Goal: Task Accomplishment & Management: Use online tool/utility

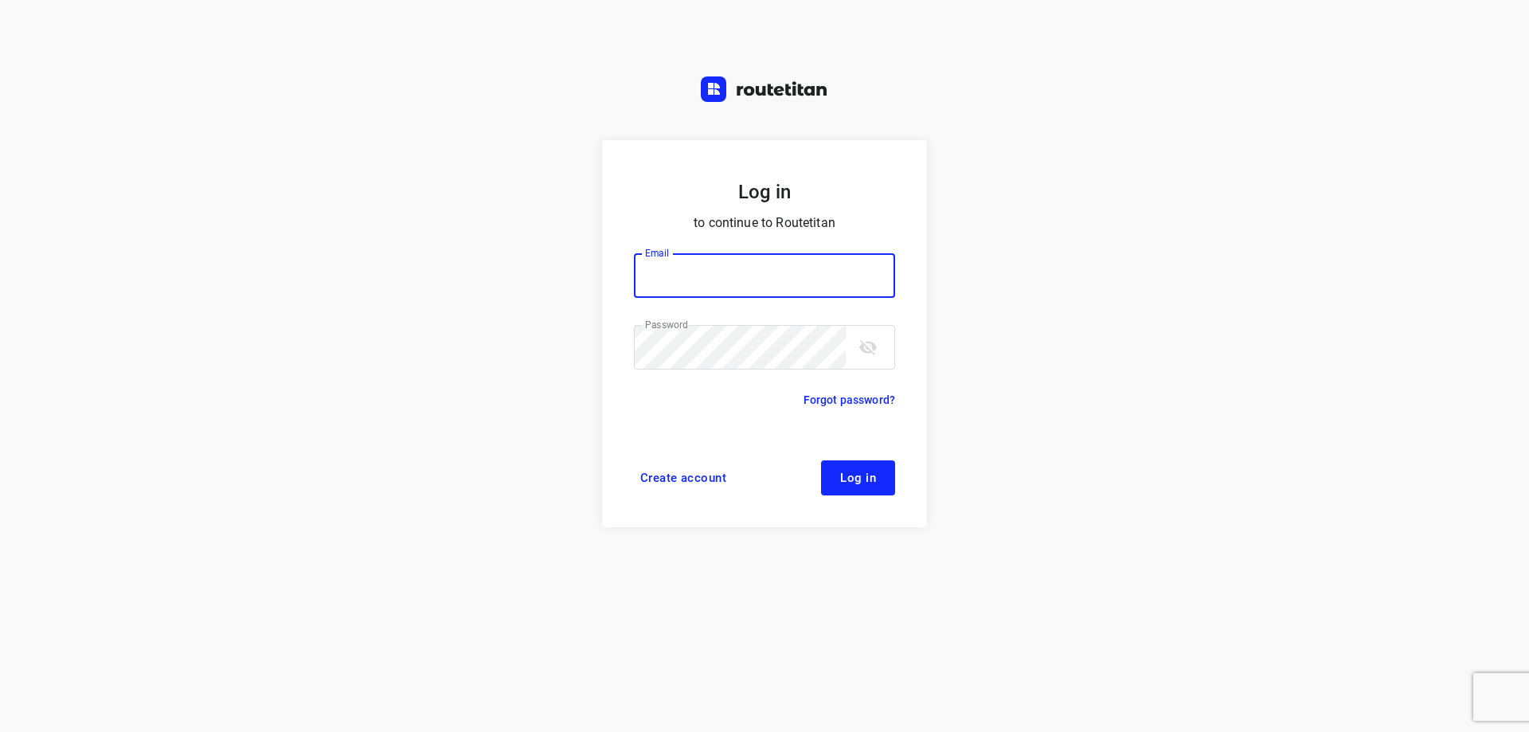
type input "[EMAIL_ADDRESS][DOMAIN_NAME]"
click at [866, 483] on span "Log in" at bounding box center [858, 478] width 36 height 13
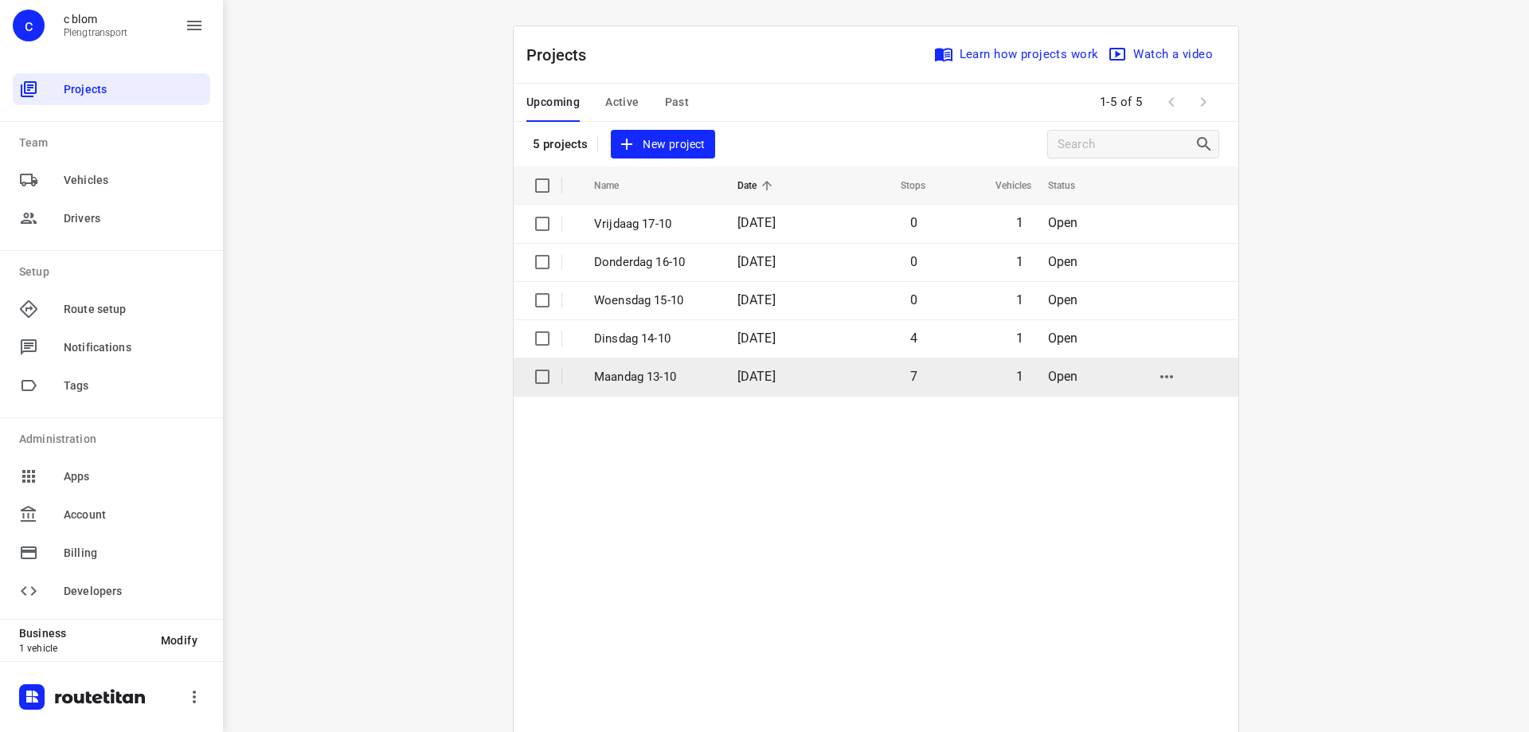
click at [776, 374] on span "[DATE]" at bounding box center [757, 376] width 38 height 15
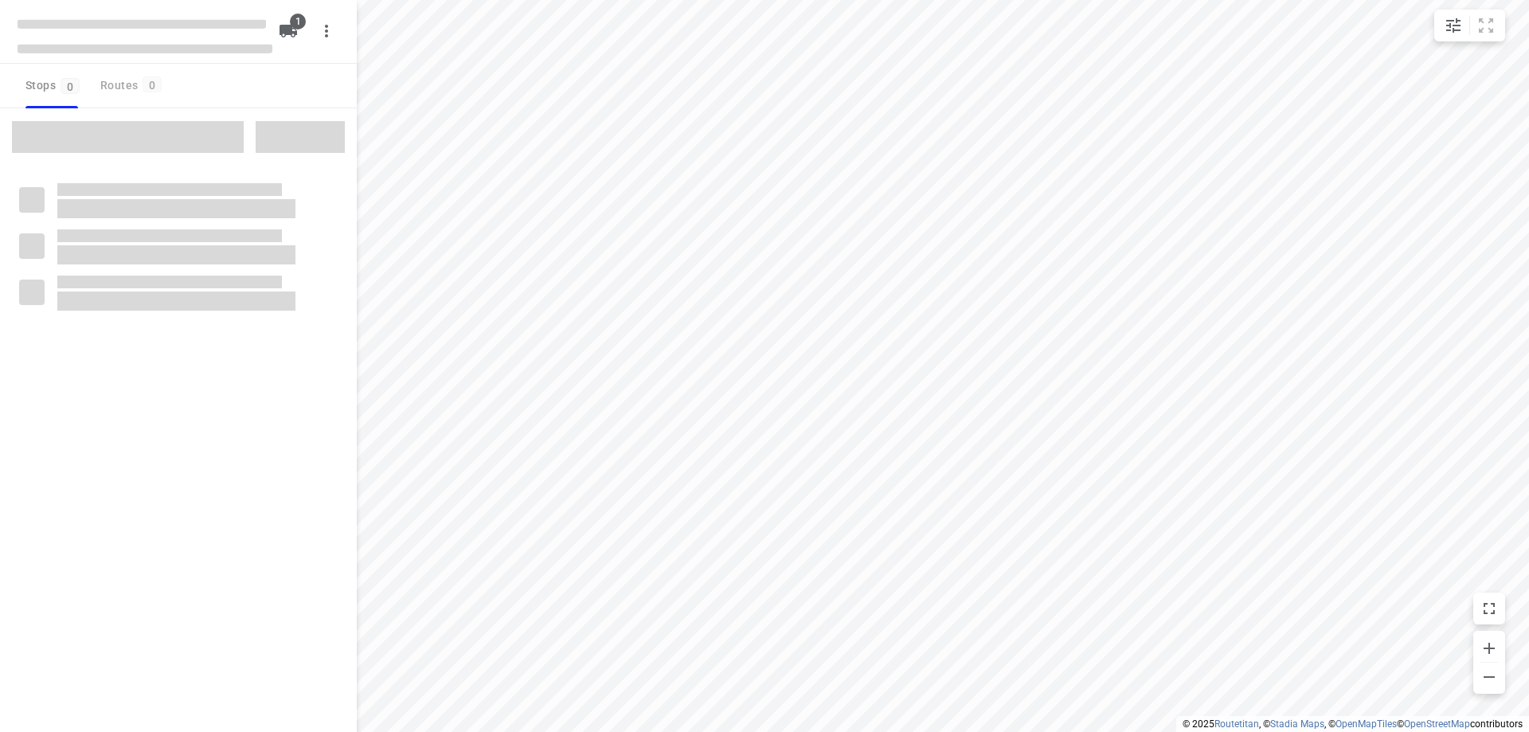
type input "distance"
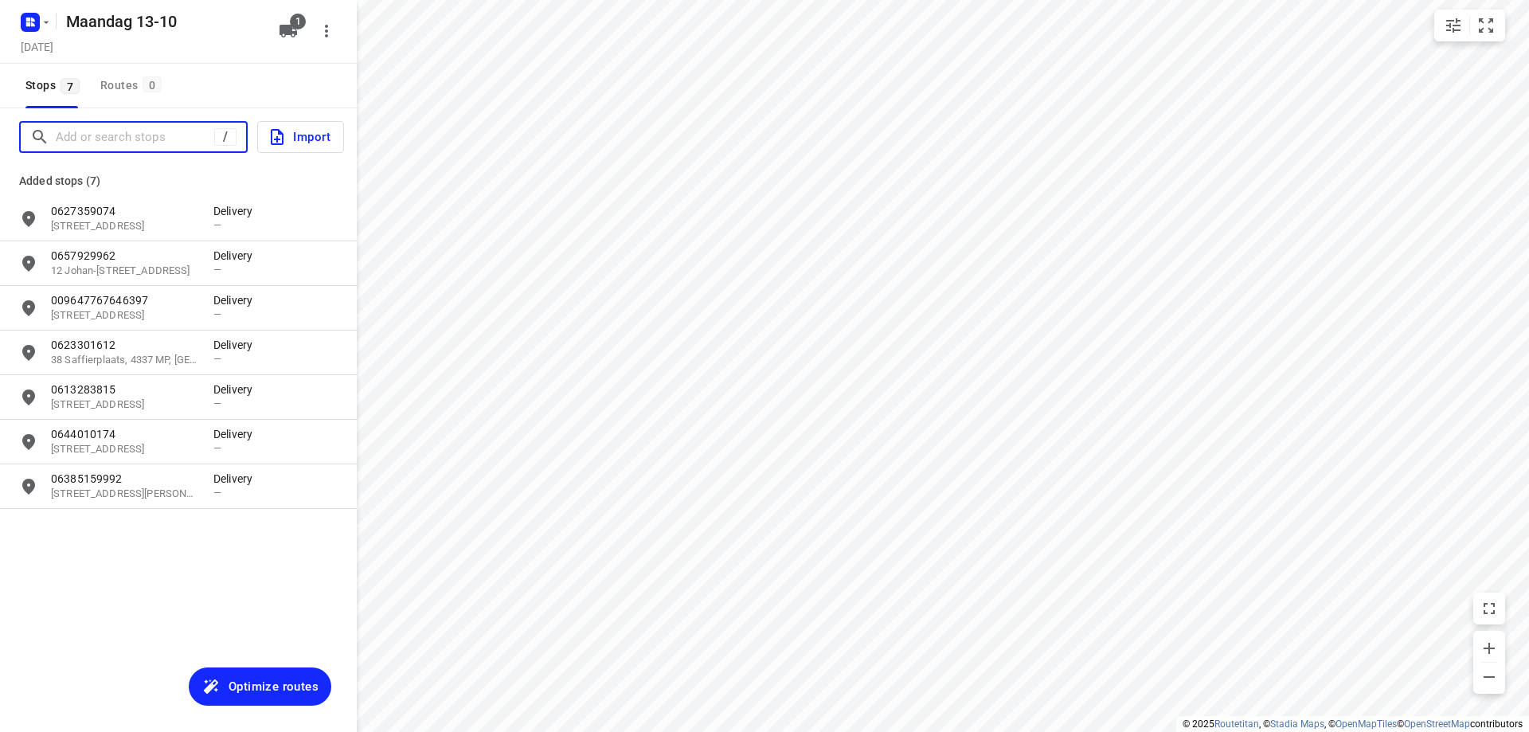
click at [125, 147] on input "Add or search stops" at bounding box center [135, 137] width 159 height 25
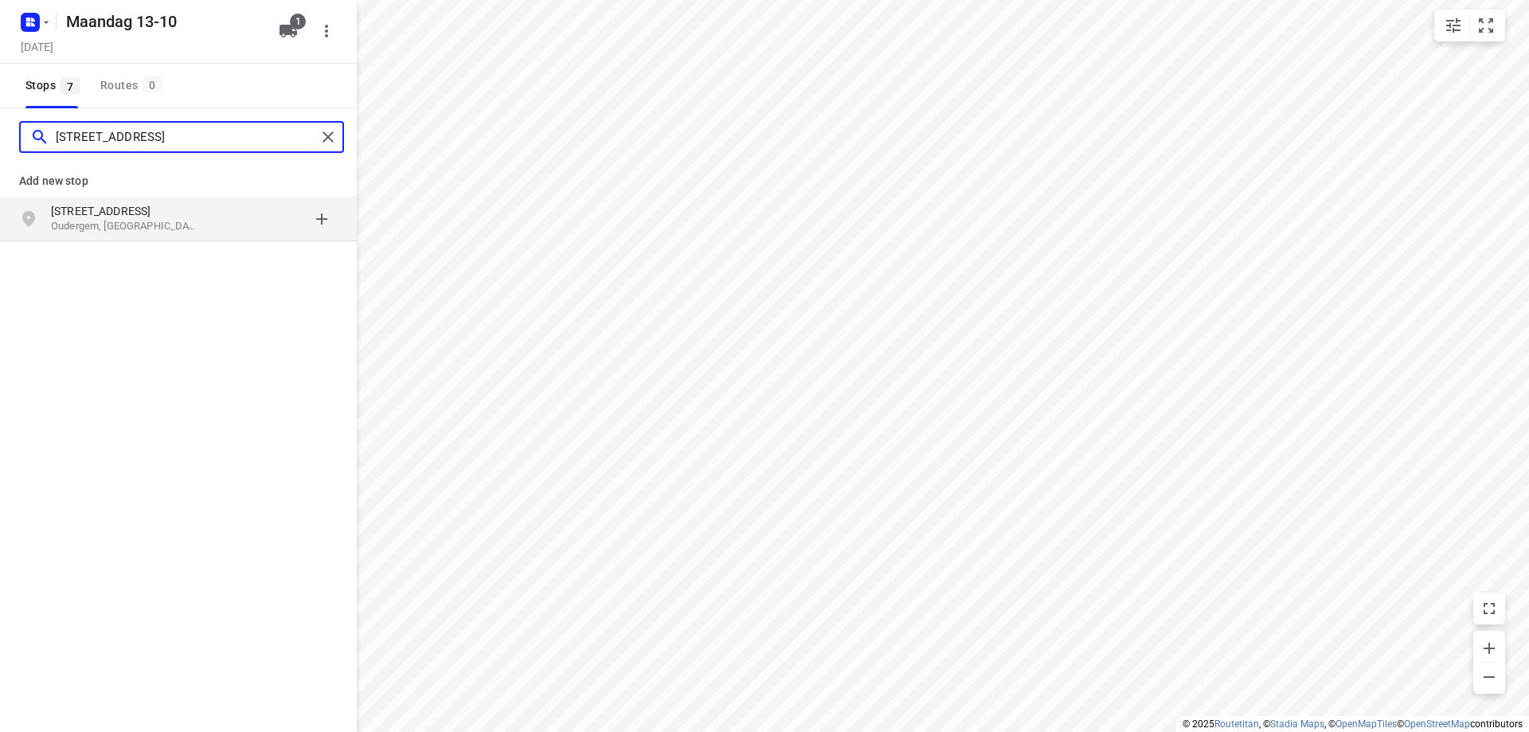
type input "[STREET_ADDRESS]"
click at [165, 214] on p "[STREET_ADDRESS]" at bounding box center [124, 211] width 147 height 16
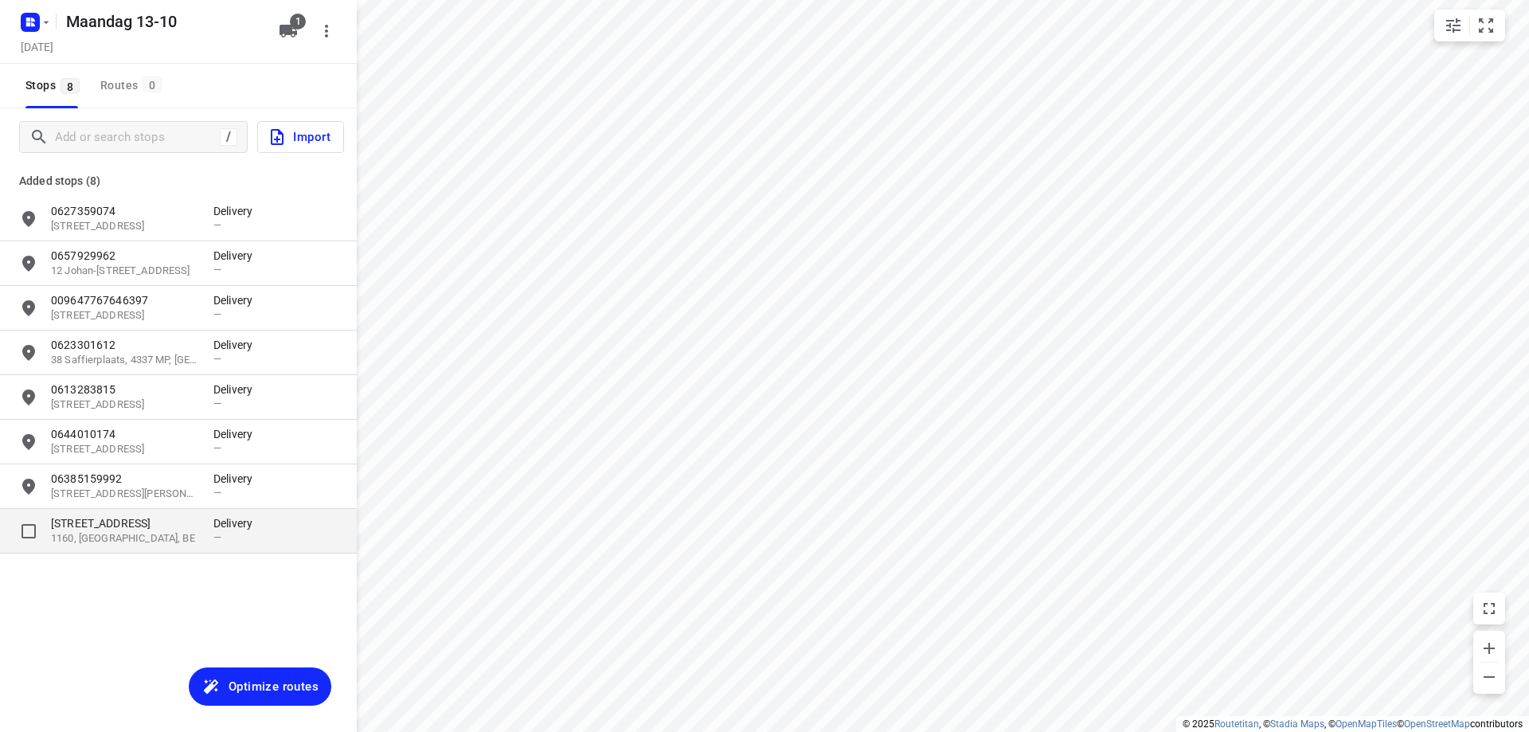
click at [179, 542] on p "1160, [GEOGRAPHIC_DATA], BE" at bounding box center [124, 538] width 147 height 15
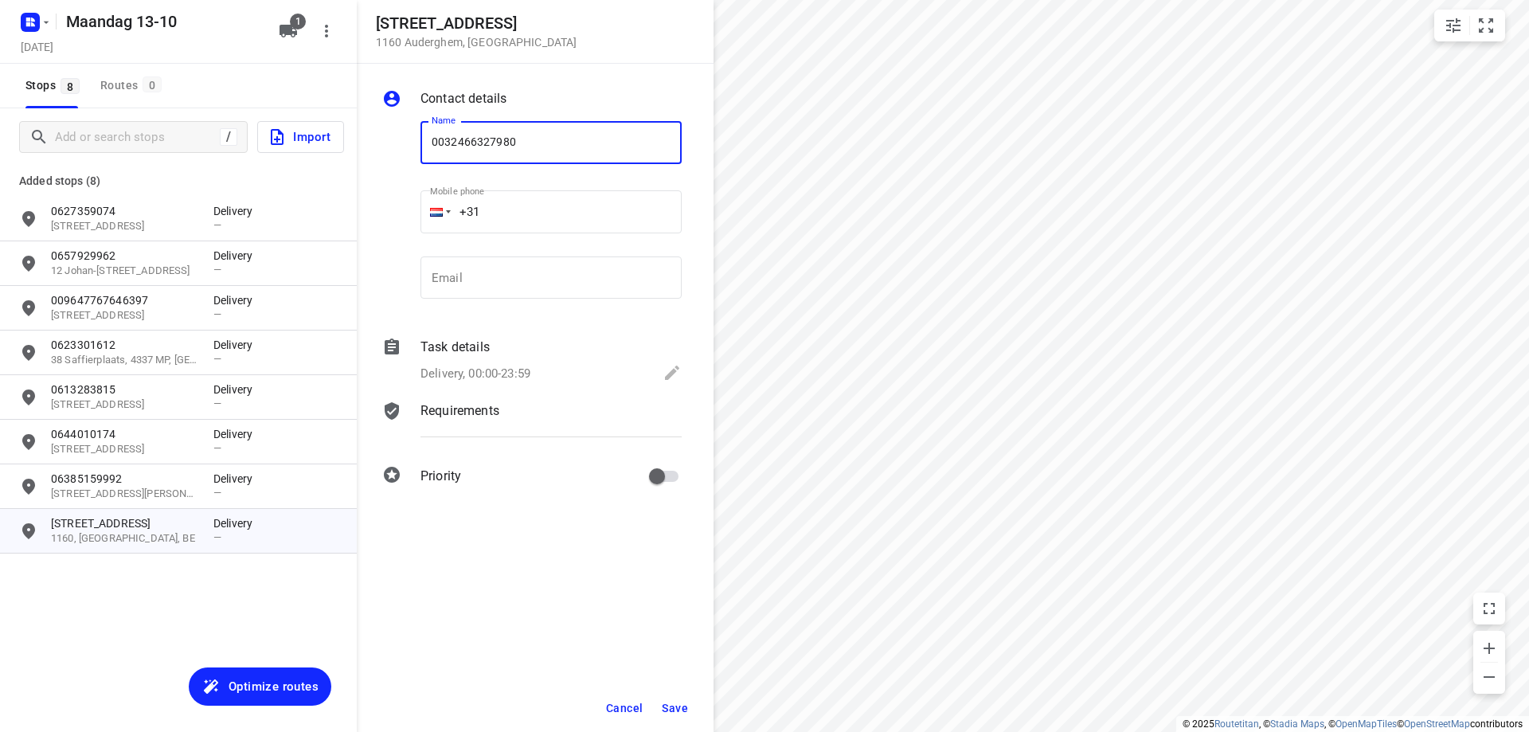
type input "0032466327980"
click at [663, 709] on span "Save" at bounding box center [675, 708] width 26 height 13
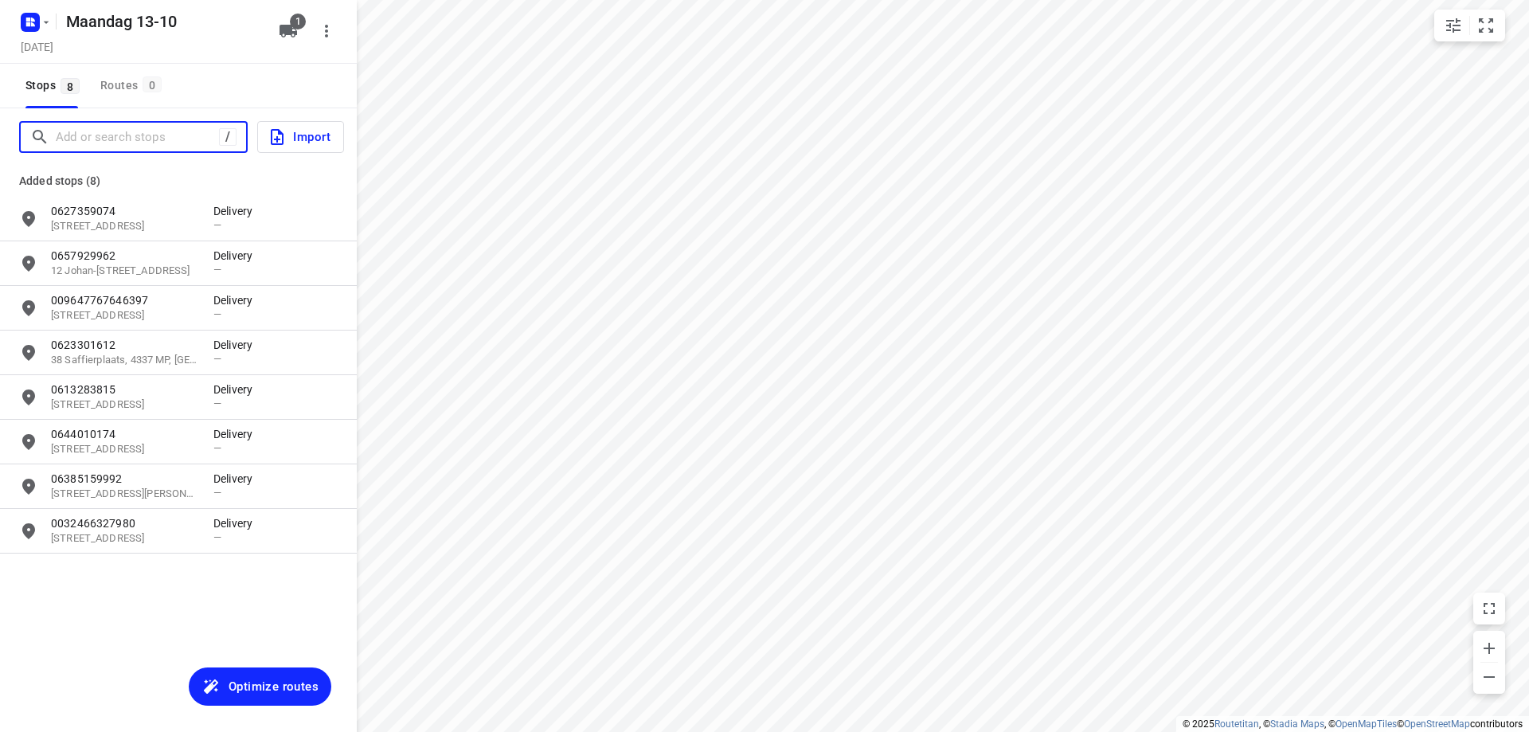
click at [61, 135] on input "Add or search stops" at bounding box center [137, 137] width 163 height 25
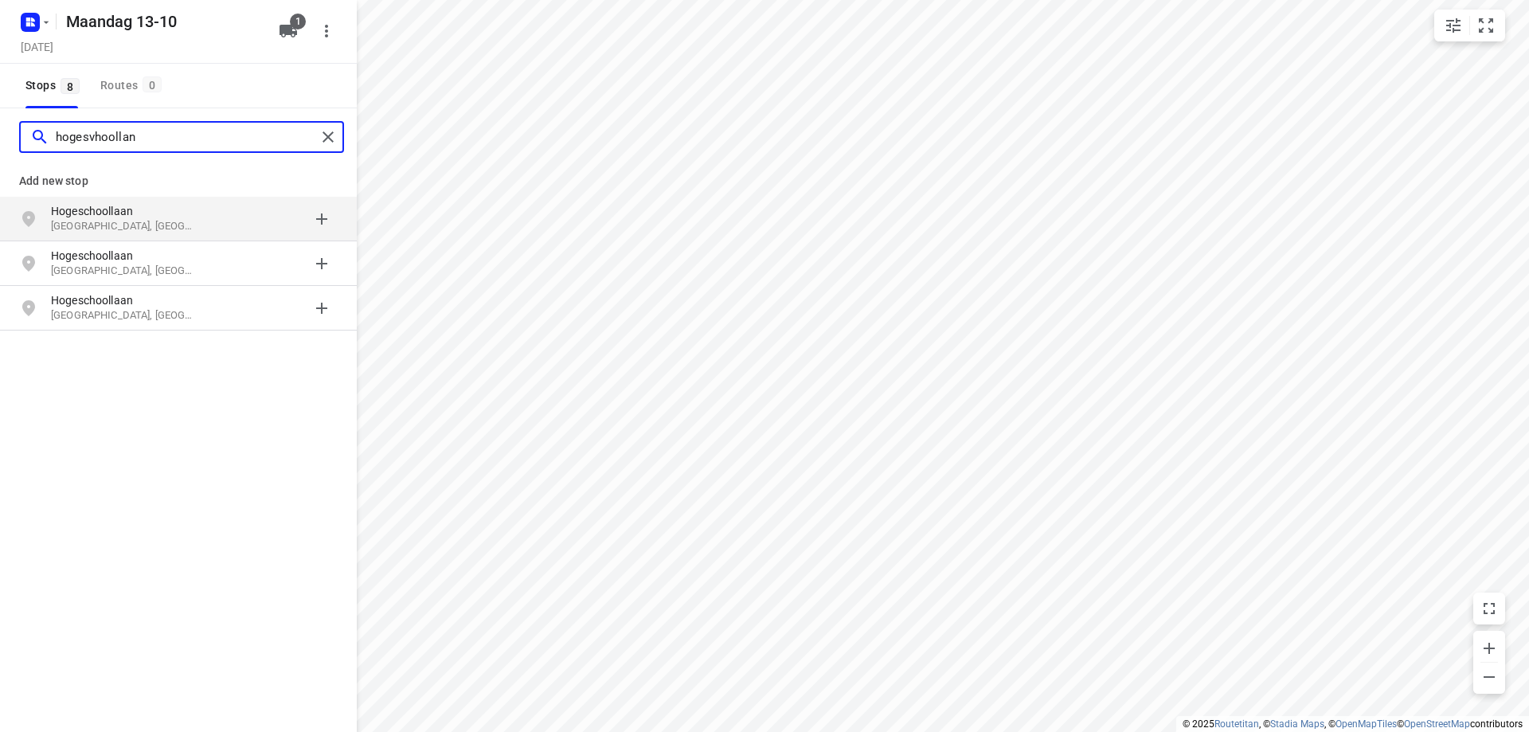
type input "hogesvhoollan"
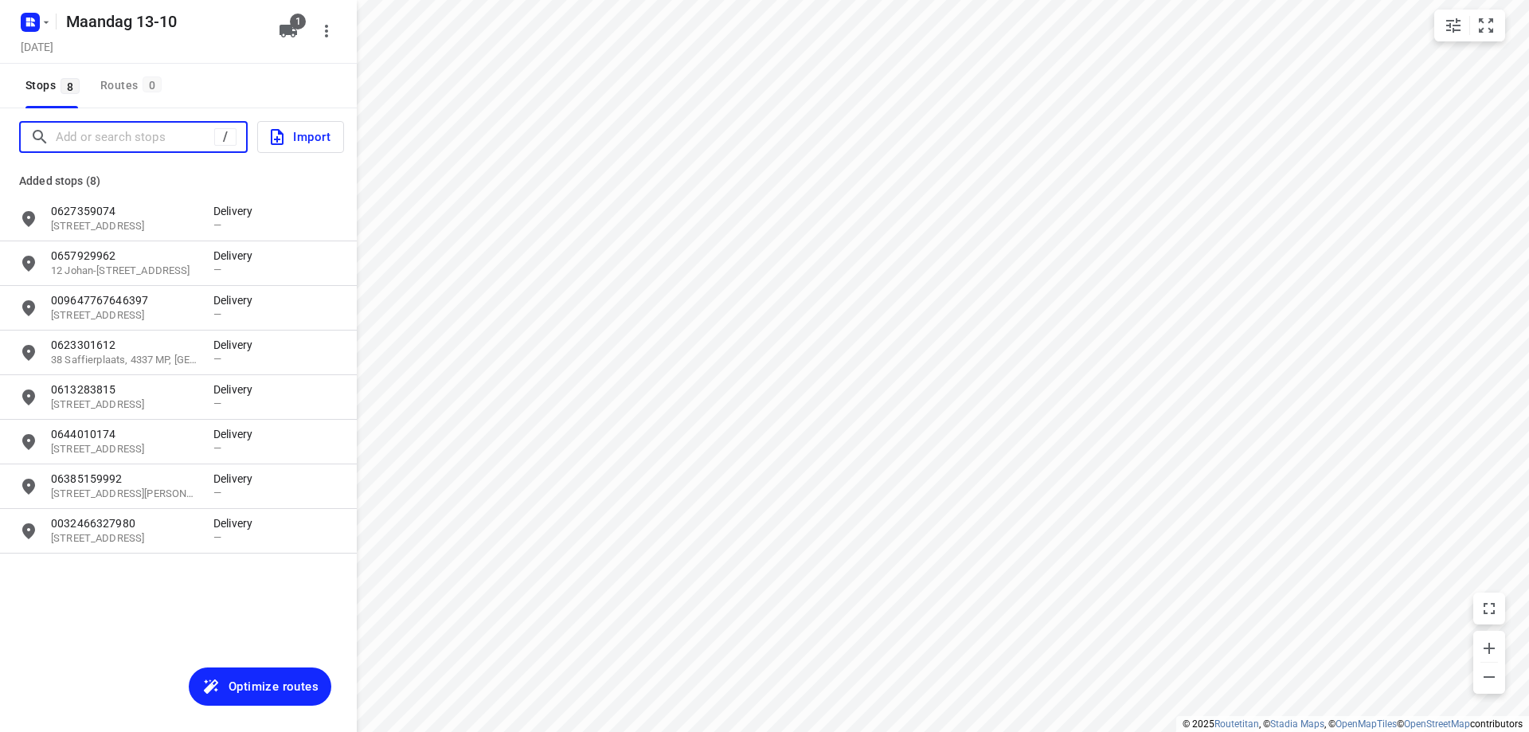
click at [183, 135] on input "Add or search stops" at bounding box center [135, 137] width 159 height 25
click at [155, 128] on input "Add or search stops" at bounding box center [199, 137] width 287 height 25
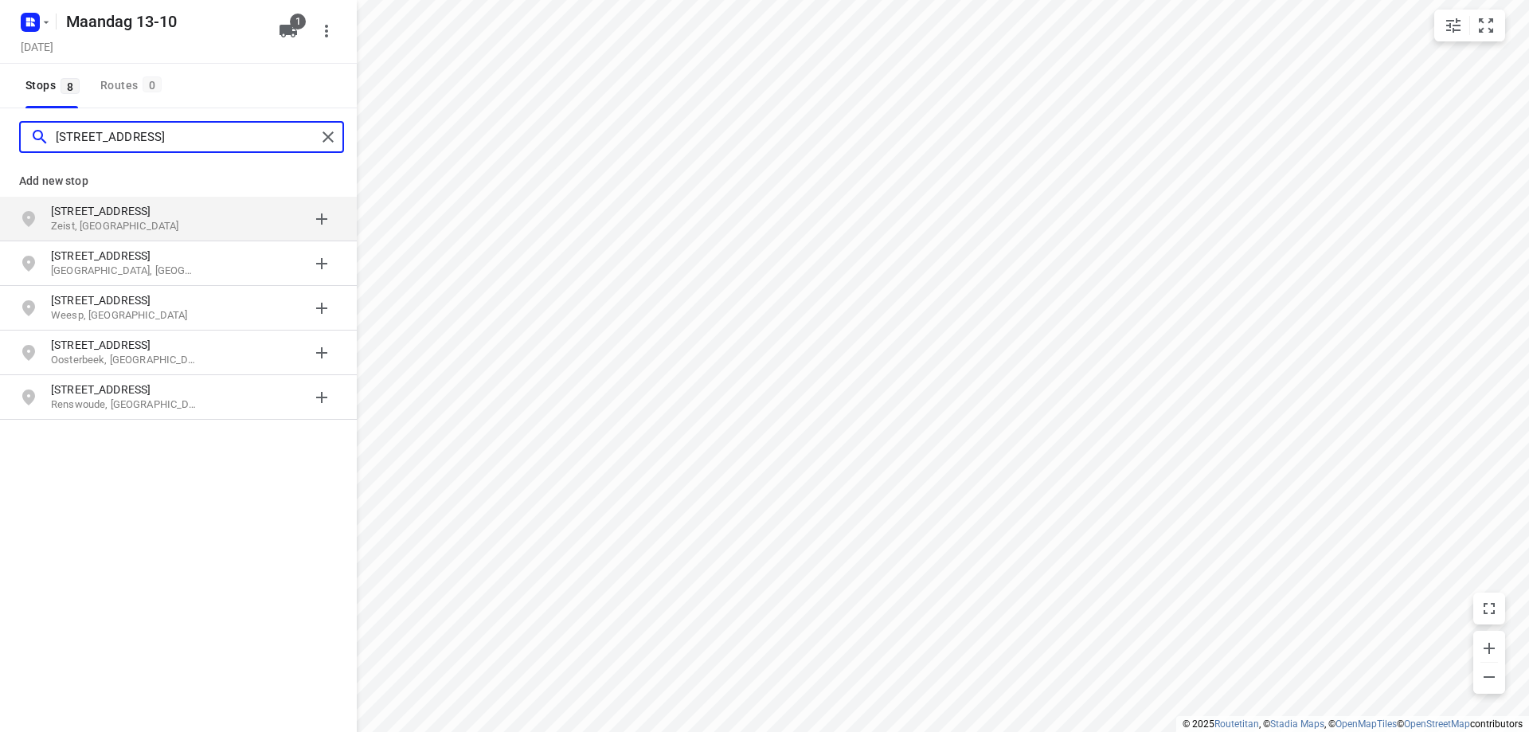
type input "[STREET_ADDRESS]"
click at [149, 217] on p "[STREET_ADDRESS]" at bounding box center [124, 211] width 147 height 16
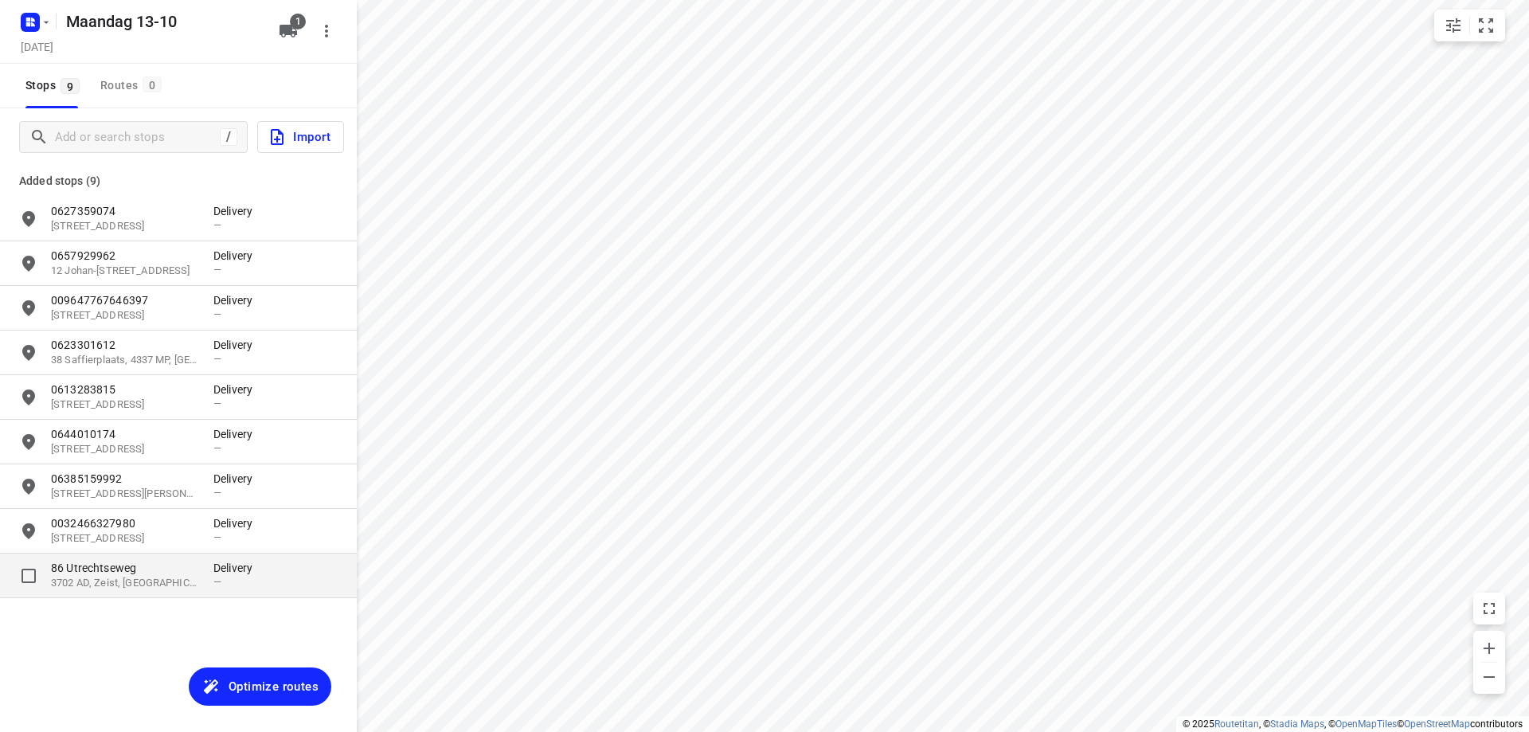
click at [141, 583] on p "3702 AD, Zeist, [GEOGRAPHIC_DATA]" at bounding box center [124, 583] width 147 height 15
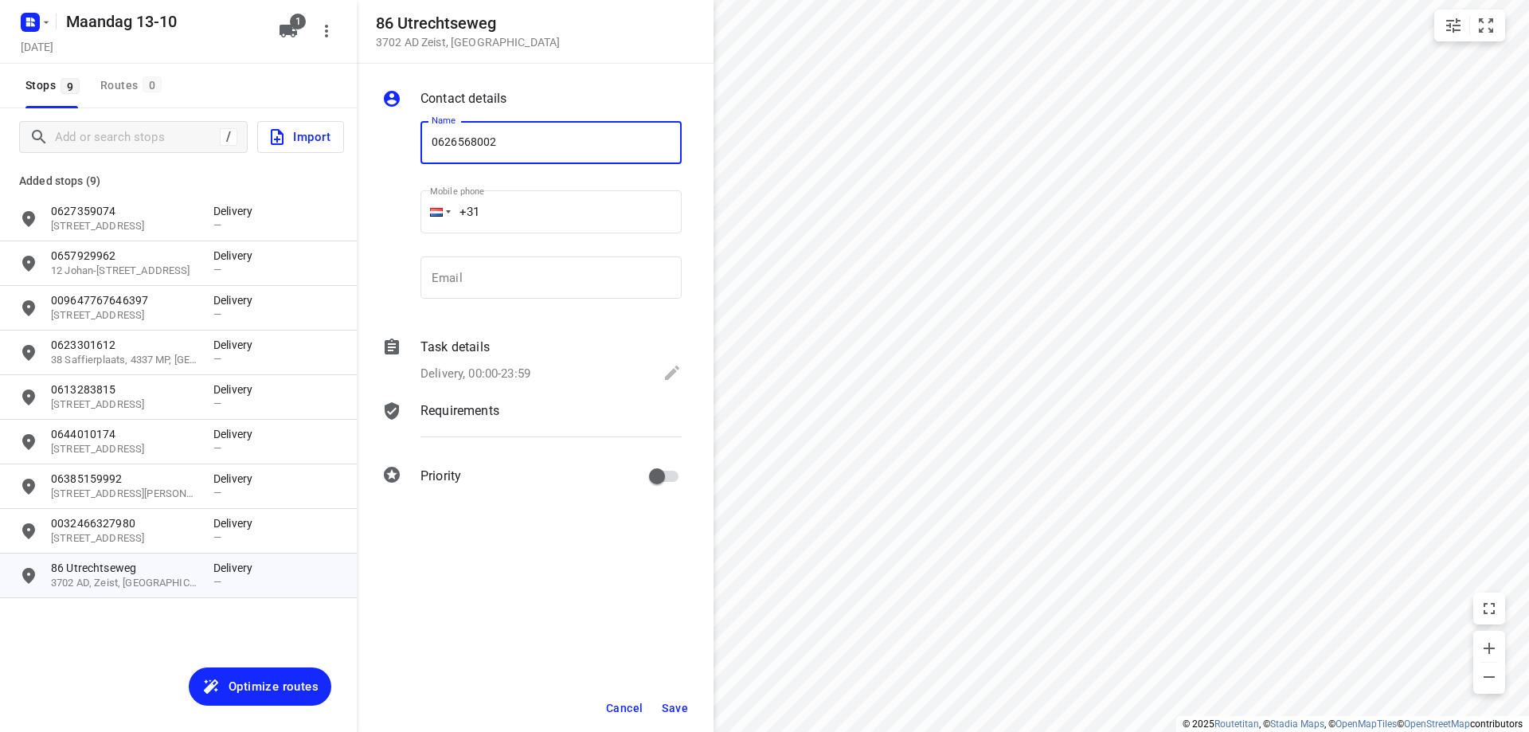
type input "0626568002"
click at [675, 713] on span "Save" at bounding box center [675, 708] width 26 height 13
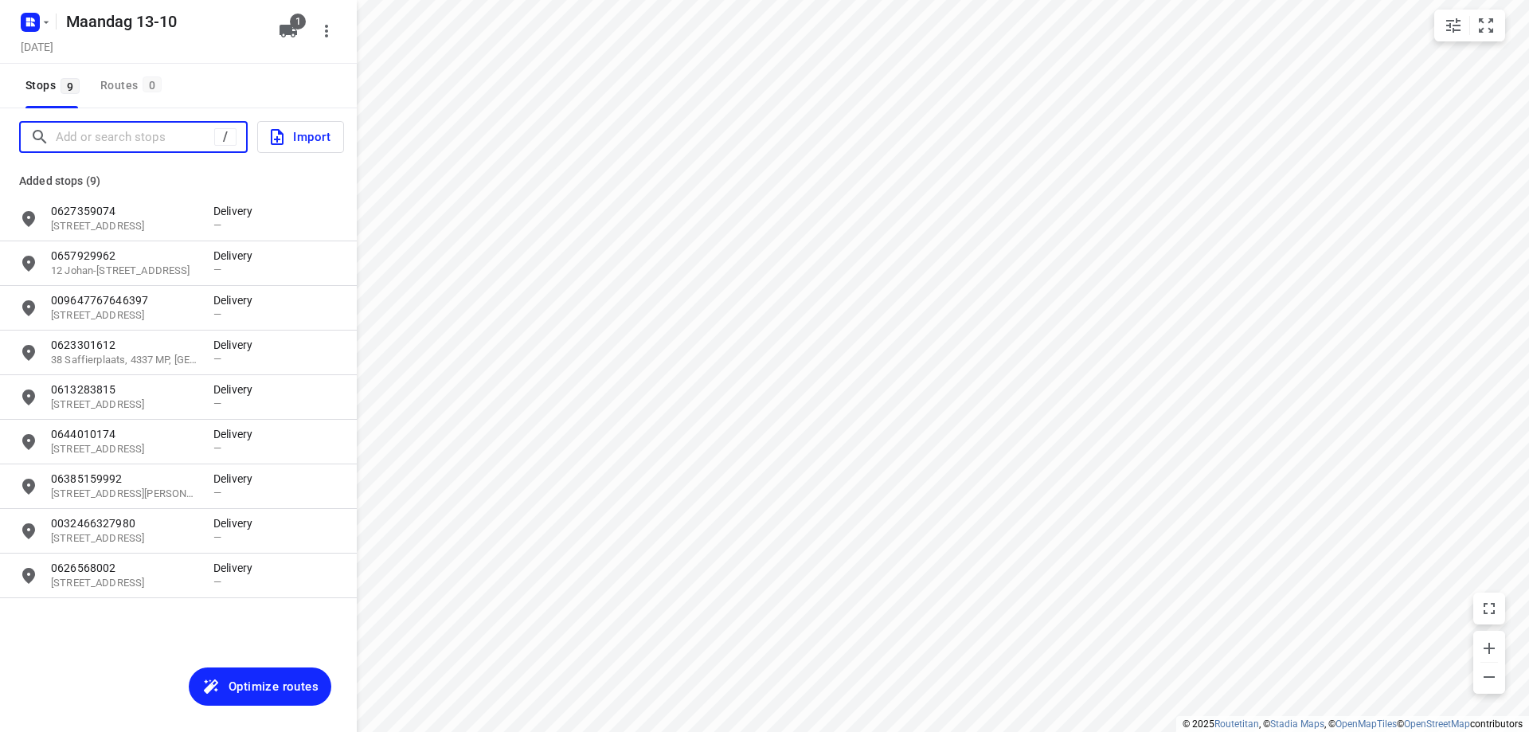
click at [135, 131] on input "Add or search stops" at bounding box center [135, 137] width 159 height 25
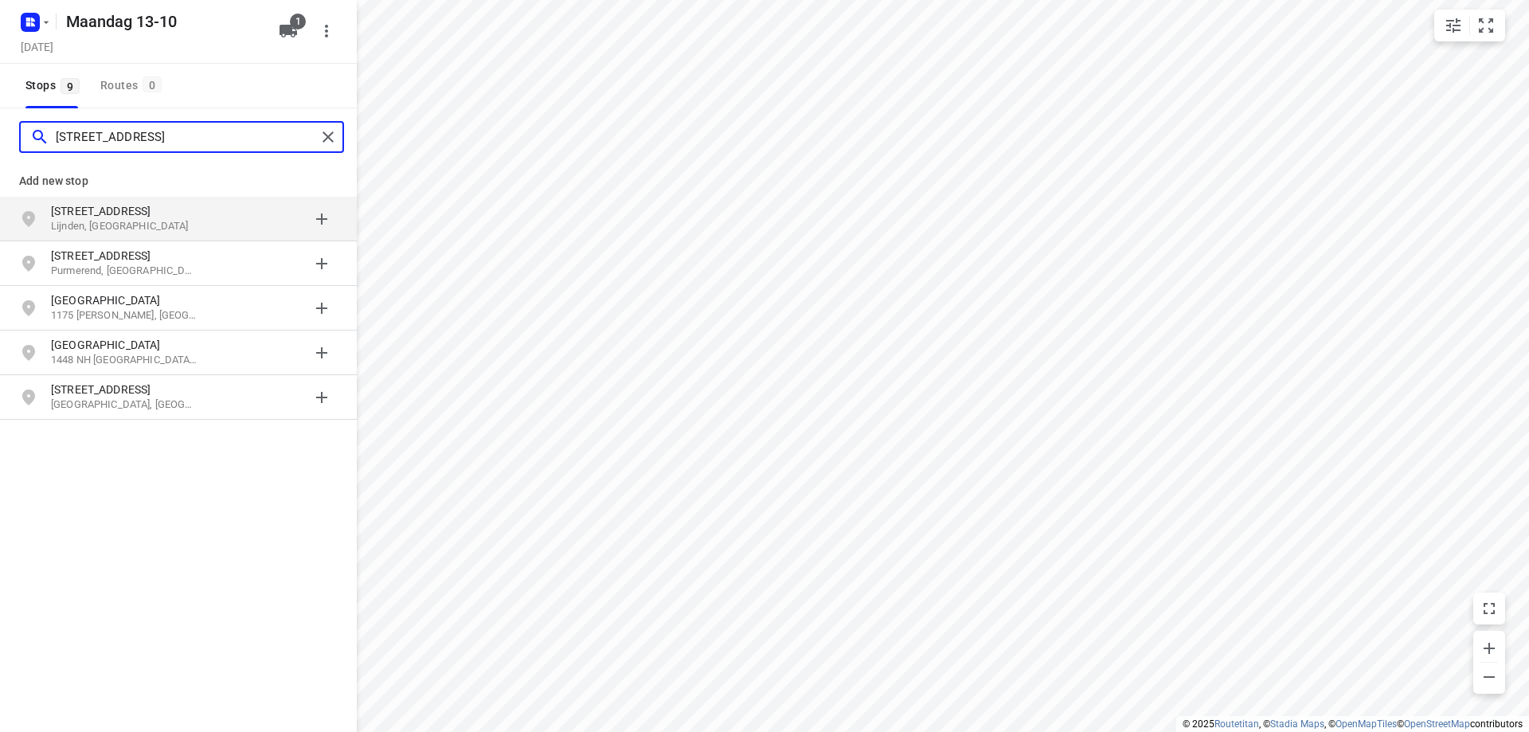
type input "[STREET_ADDRESS]"
click at [104, 212] on p "[STREET_ADDRESS]" at bounding box center [124, 211] width 147 height 16
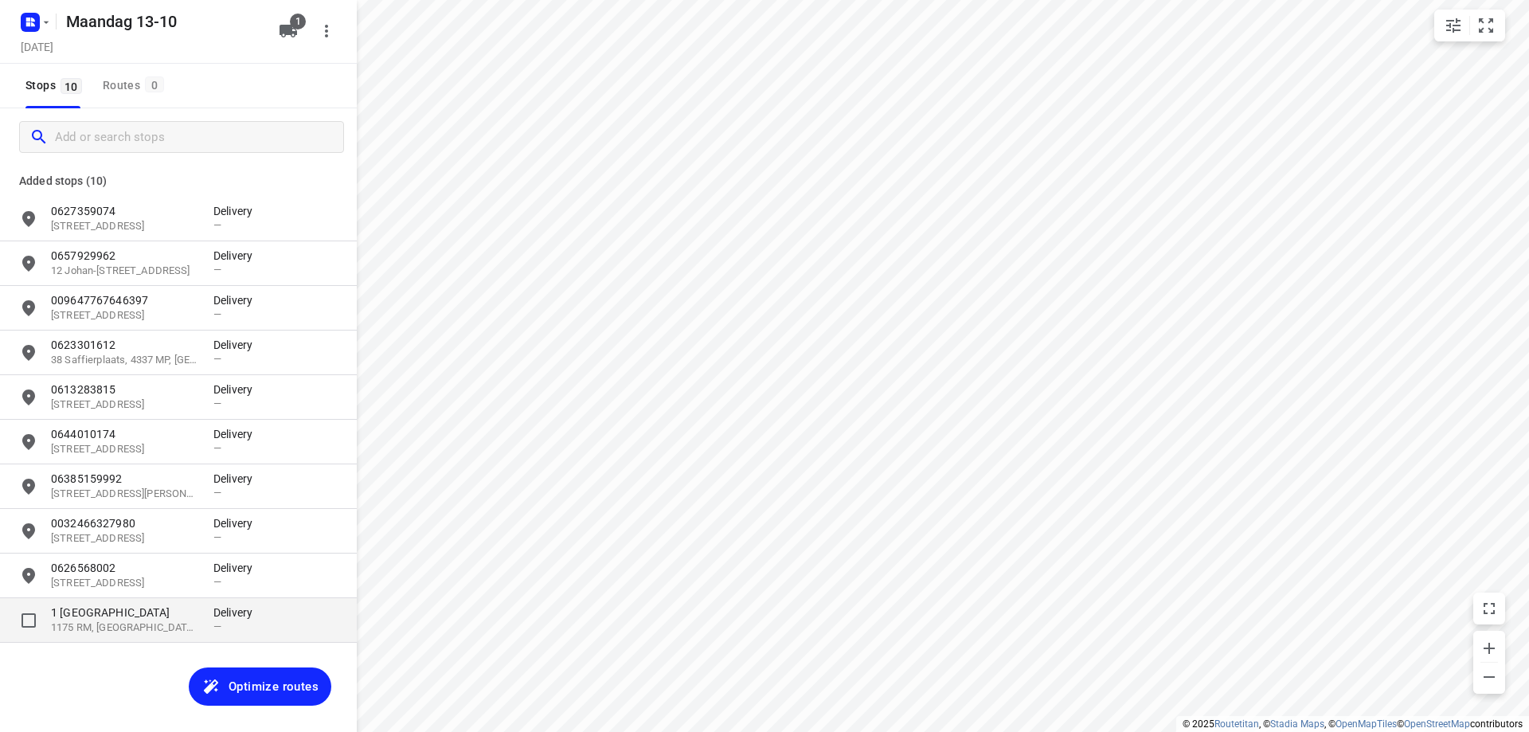
click at [154, 612] on p "1 [GEOGRAPHIC_DATA]" at bounding box center [124, 613] width 147 height 16
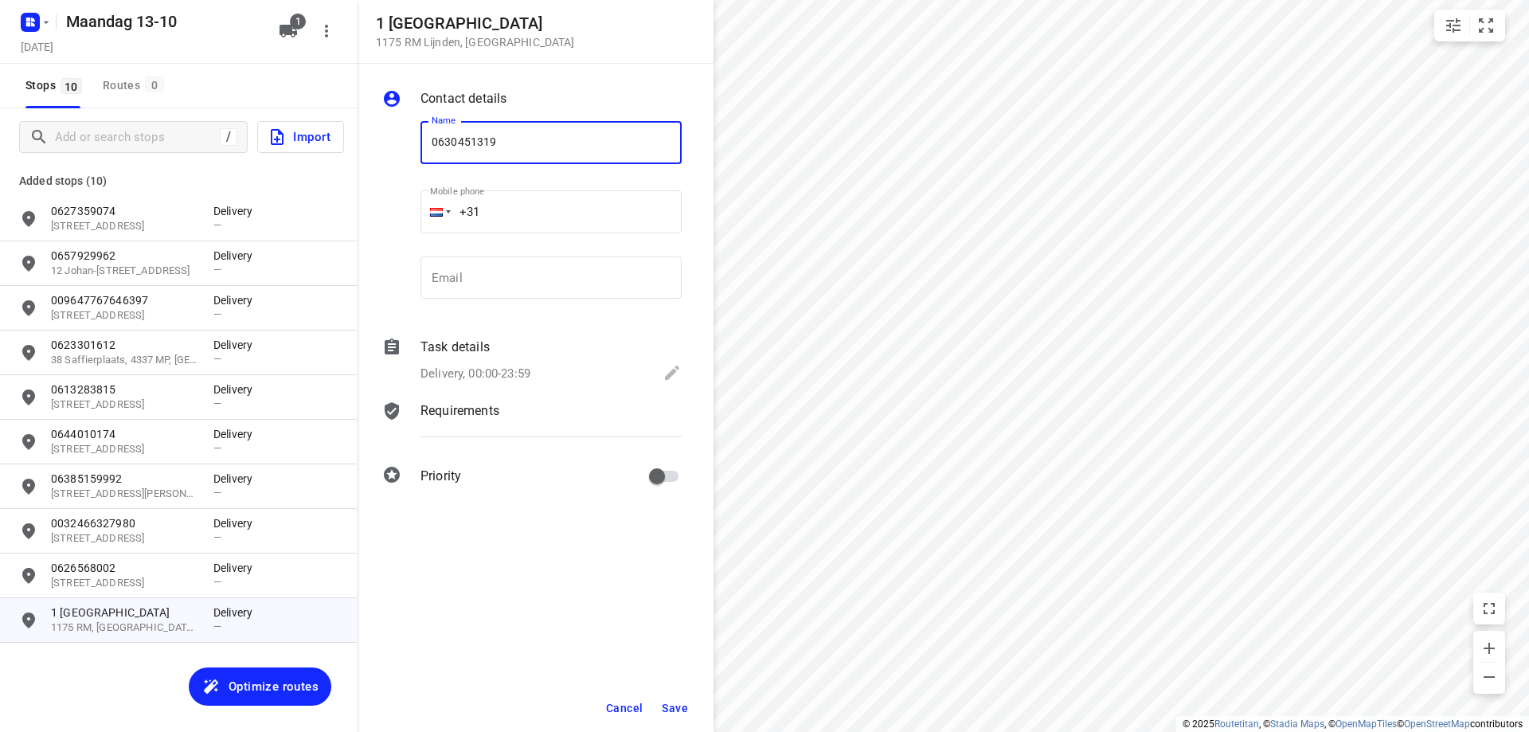
type input "0630451319"
click at [685, 706] on span "Save" at bounding box center [675, 708] width 26 height 13
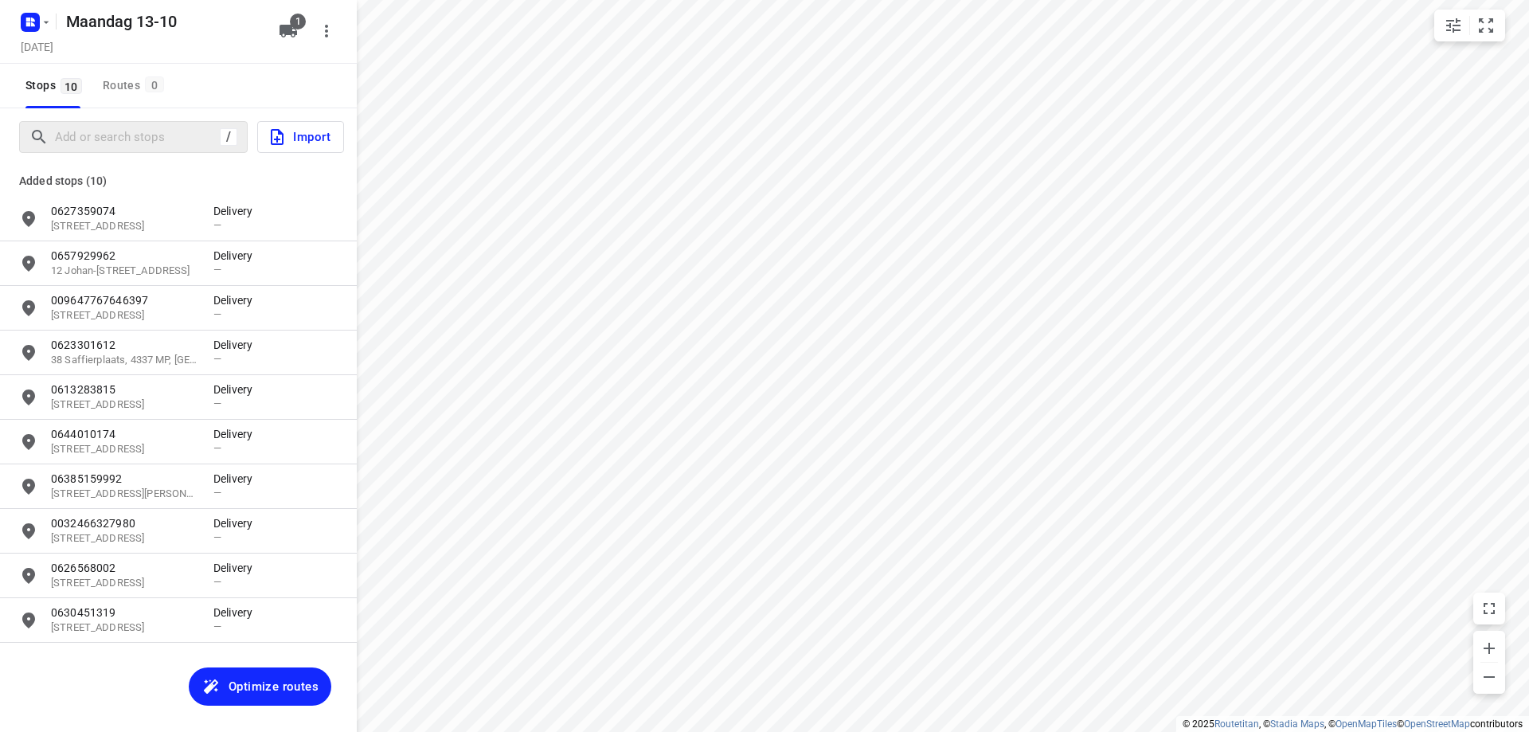
click at [52, 139] on div at bounding box center [124, 137] width 190 height 25
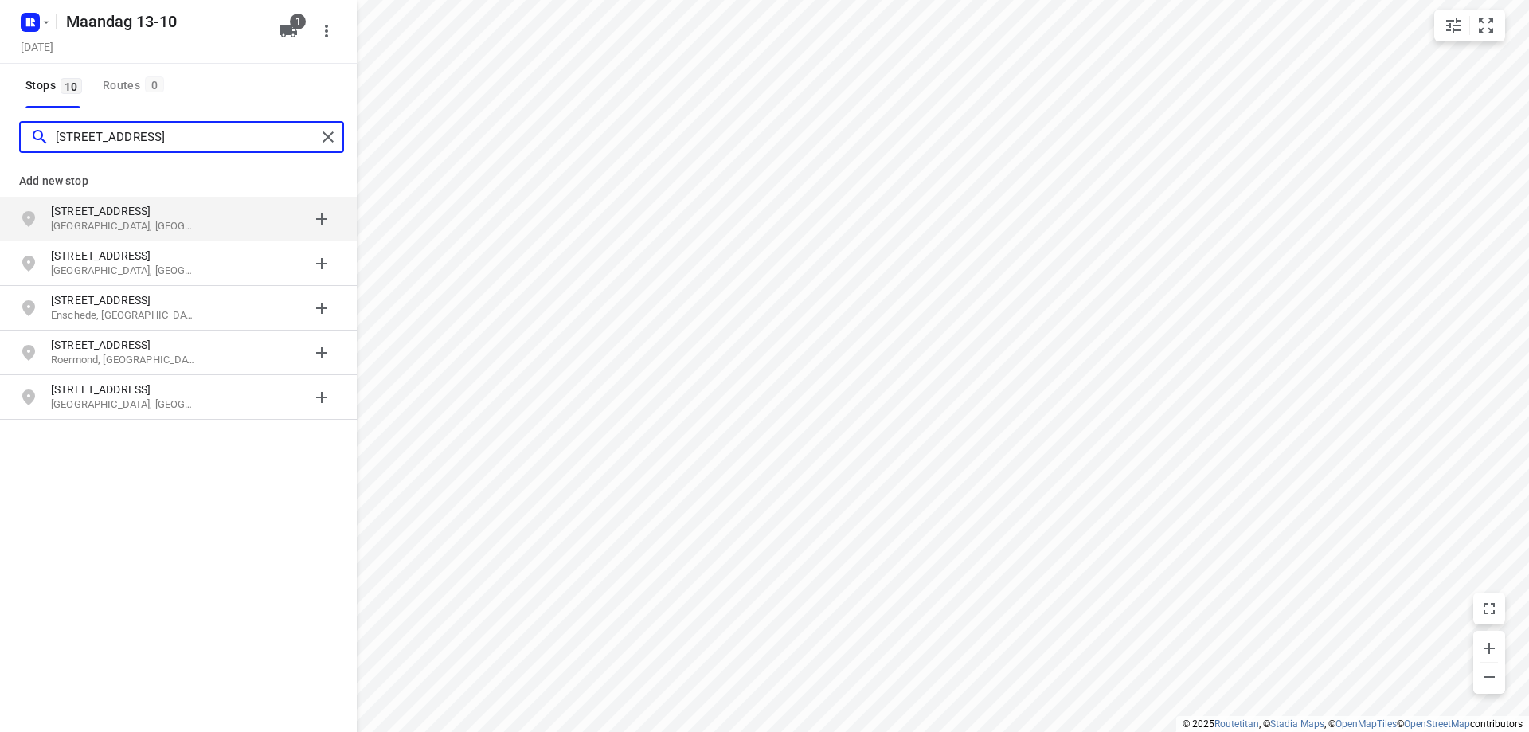
type input "[STREET_ADDRESS]"
click at [70, 217] on p "[STREET_ADDRESS]" at bounding box center [124, 211] width 147 height 16
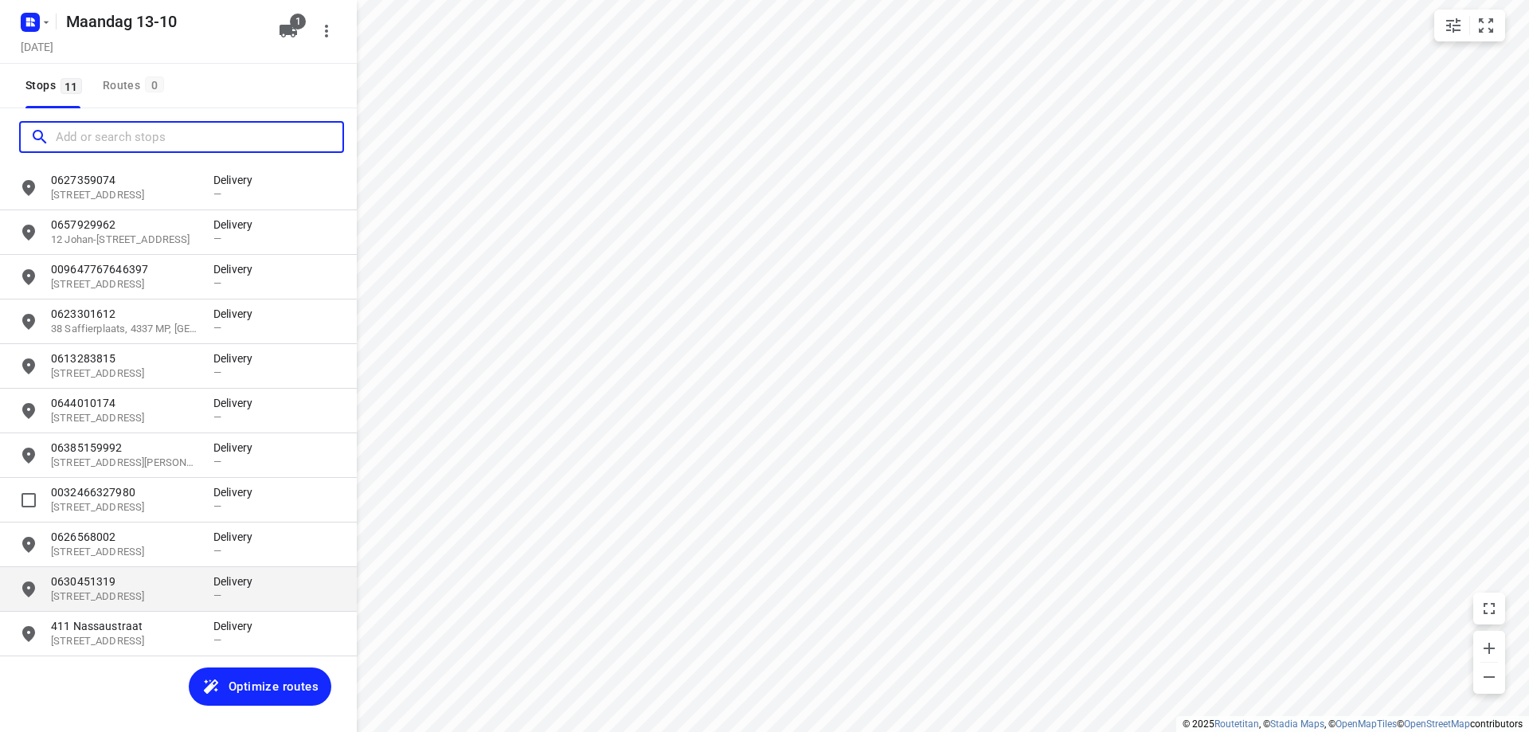
scroll to position [42, 0]
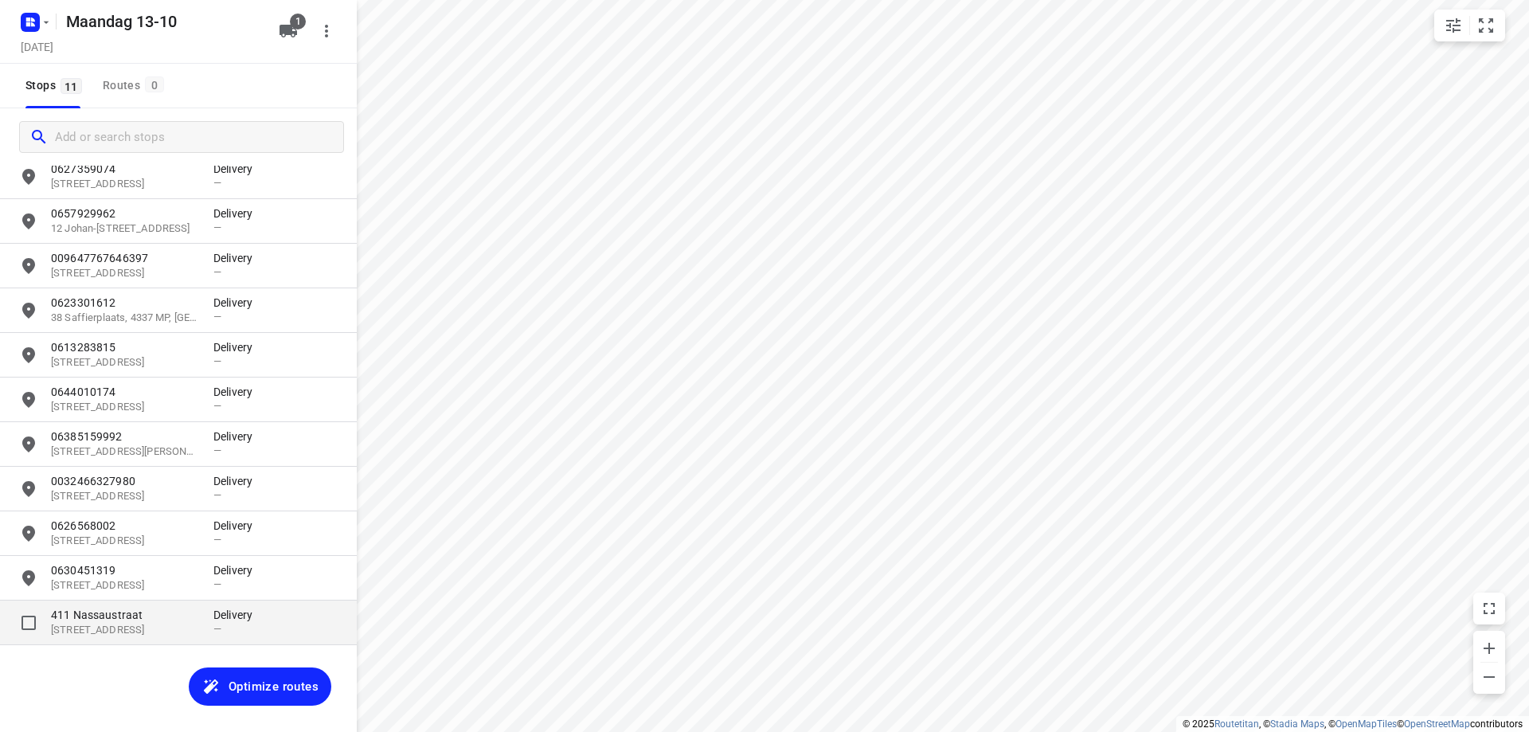
click at [137, 612] on p "411 Nassaustraat" at bounding box center [124, 615] width 147 height 16
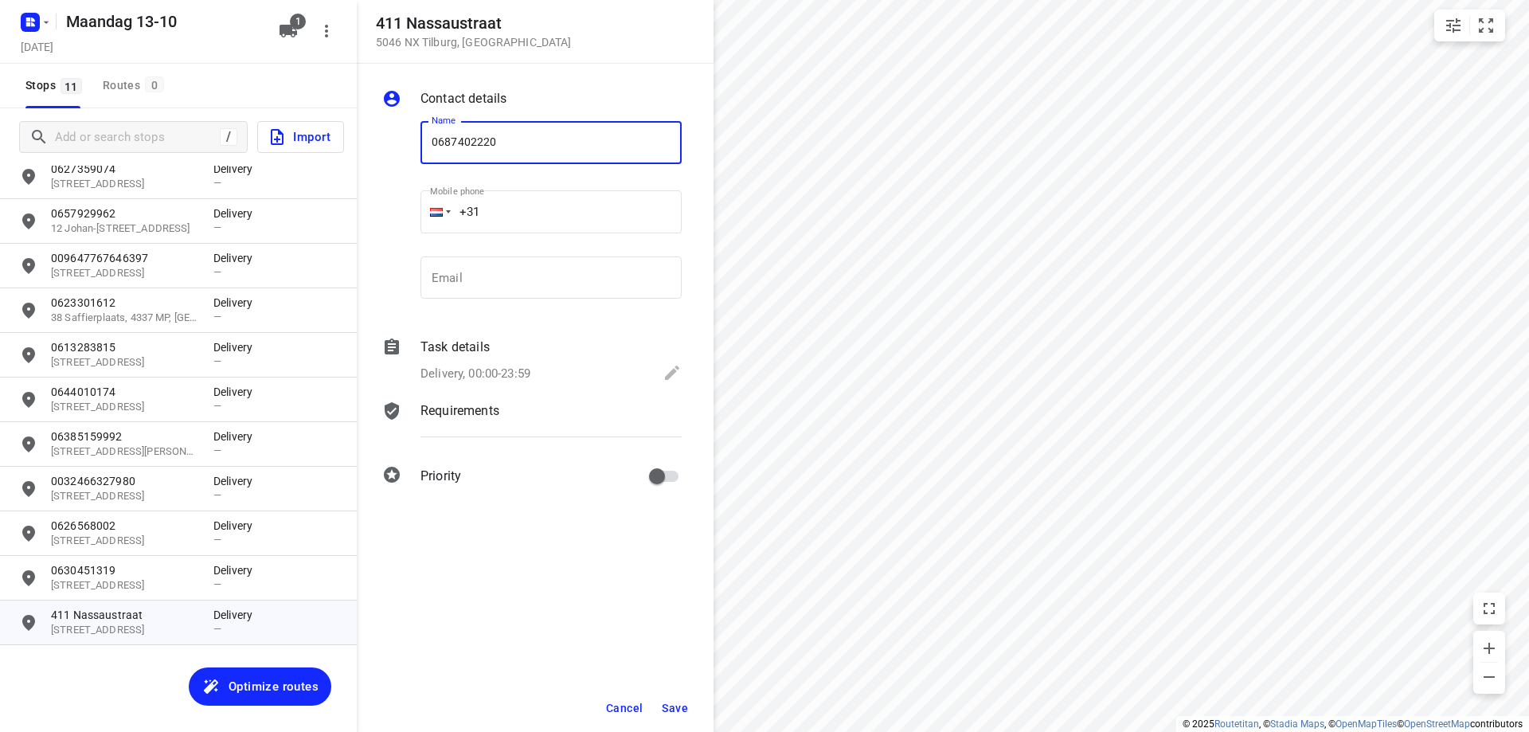
type input "0687402220"
click at [671, 699] on button "Save" at bounding box center [675, 708] width 39 height 29
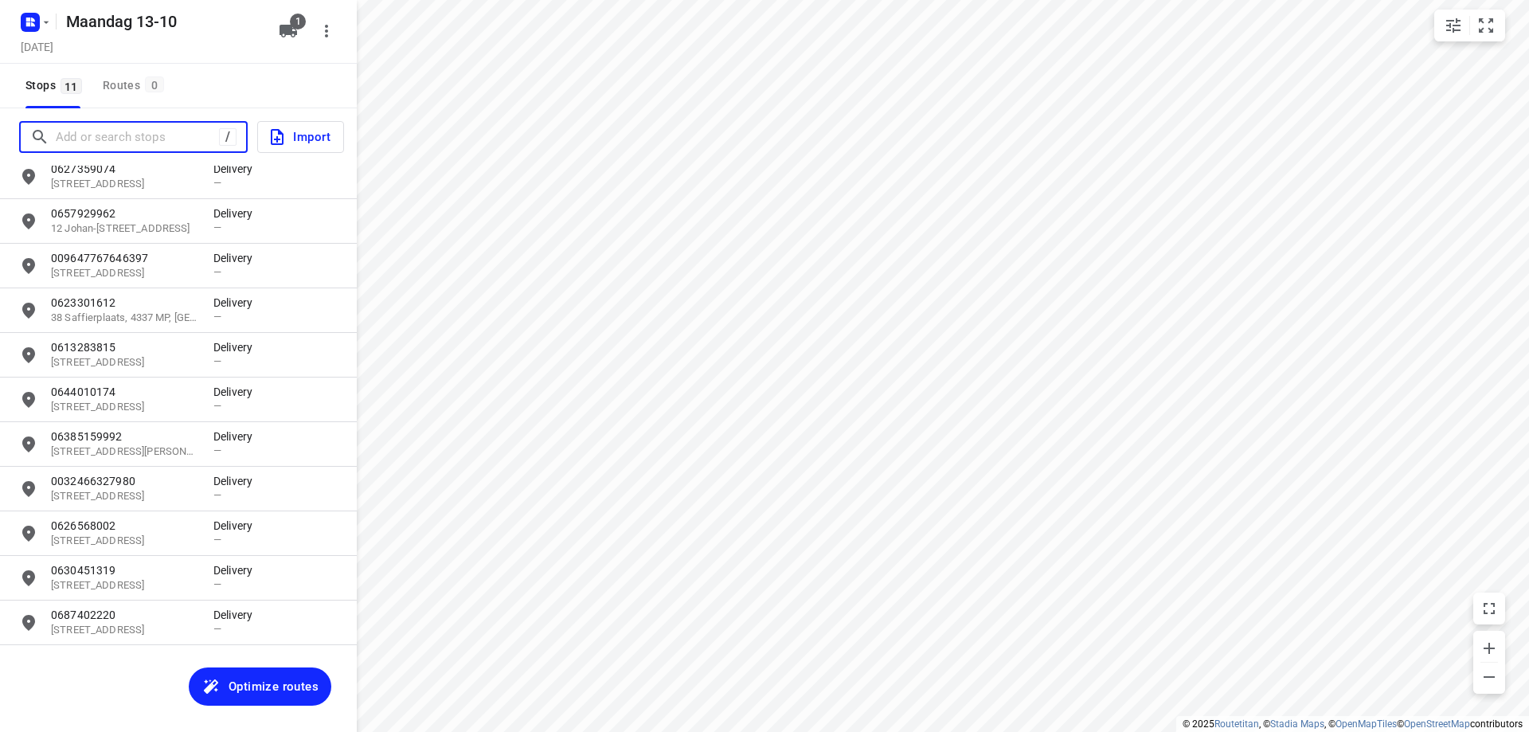
click at [145, 137] on input "Add or search stops" at bounding box center [137, 137] width 163 height 25
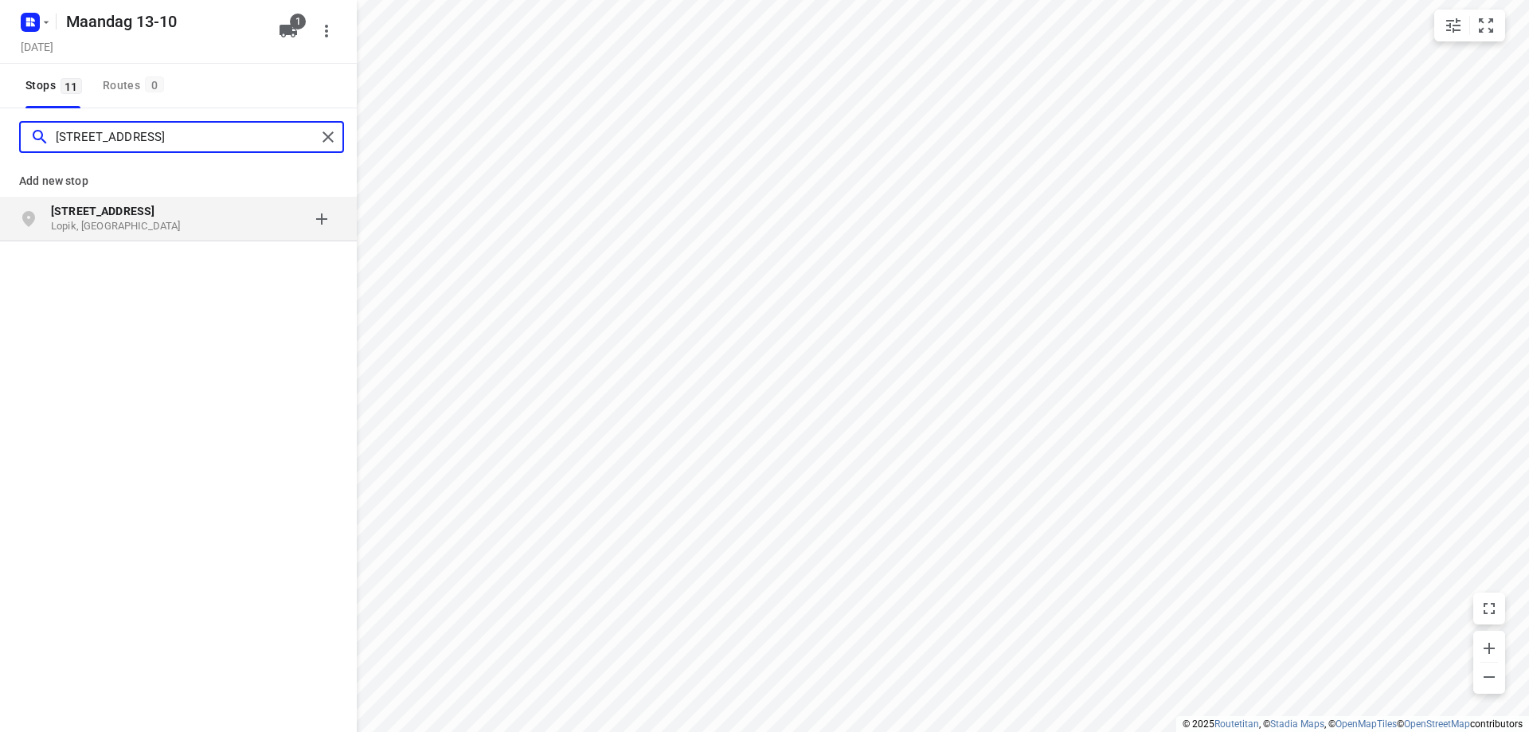
type input "[STREET_ADDRESS]"
click at [135, 216] on b "[STREET_ADDRESS]" at bounding box center [103, 211] width 104 height 13
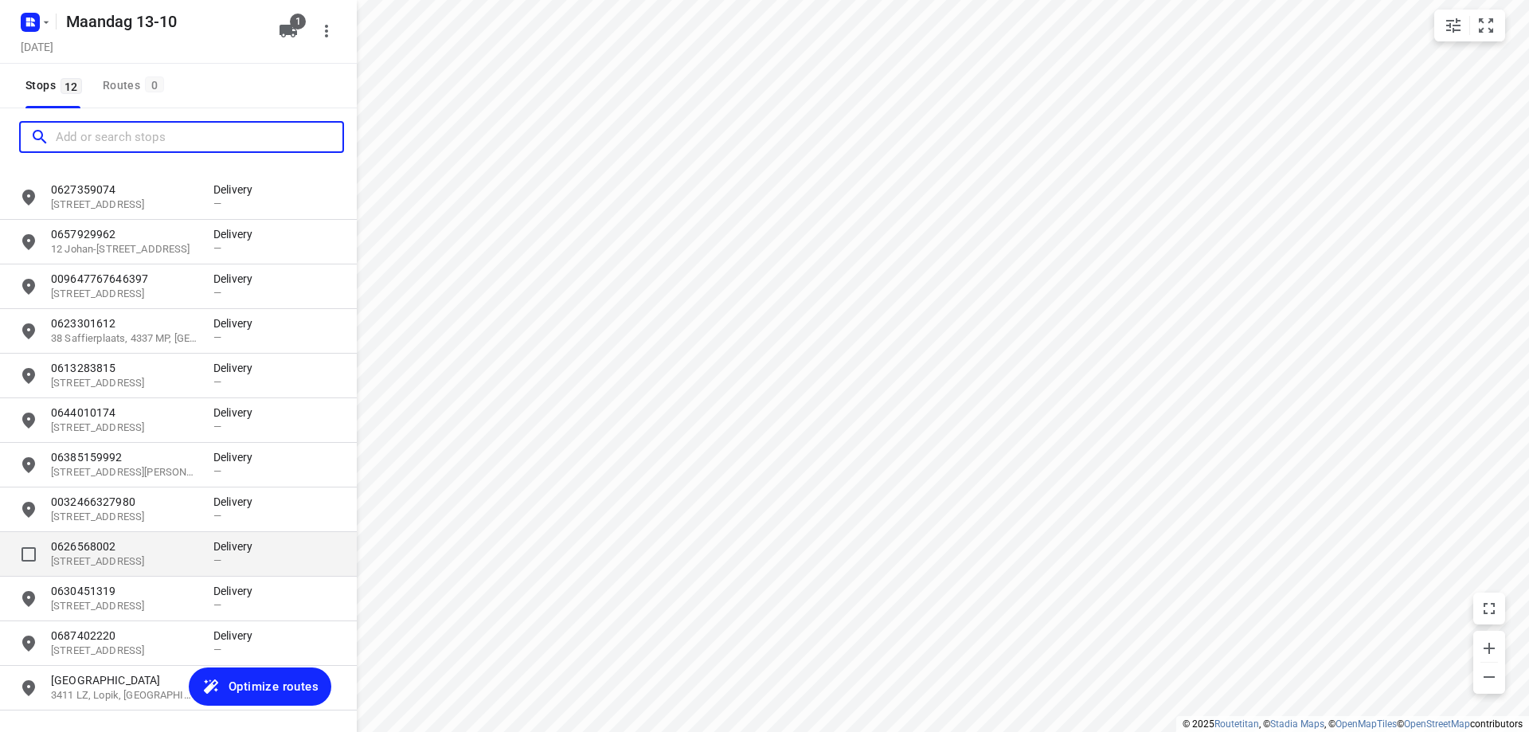
scroll to position [0, 0]
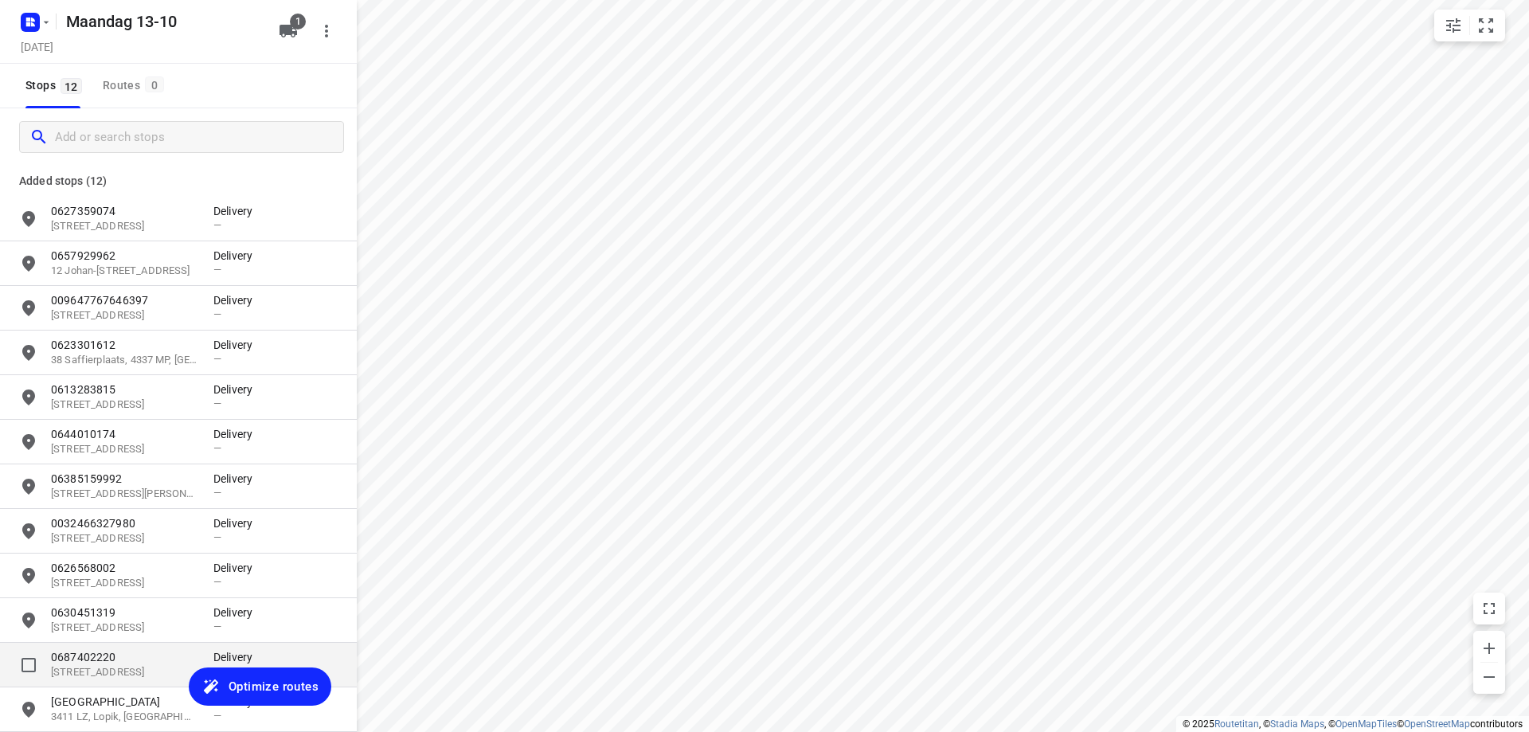
click at [153, 663] on p "0687402220" at bounding box center [124, 657] width 147 height 16
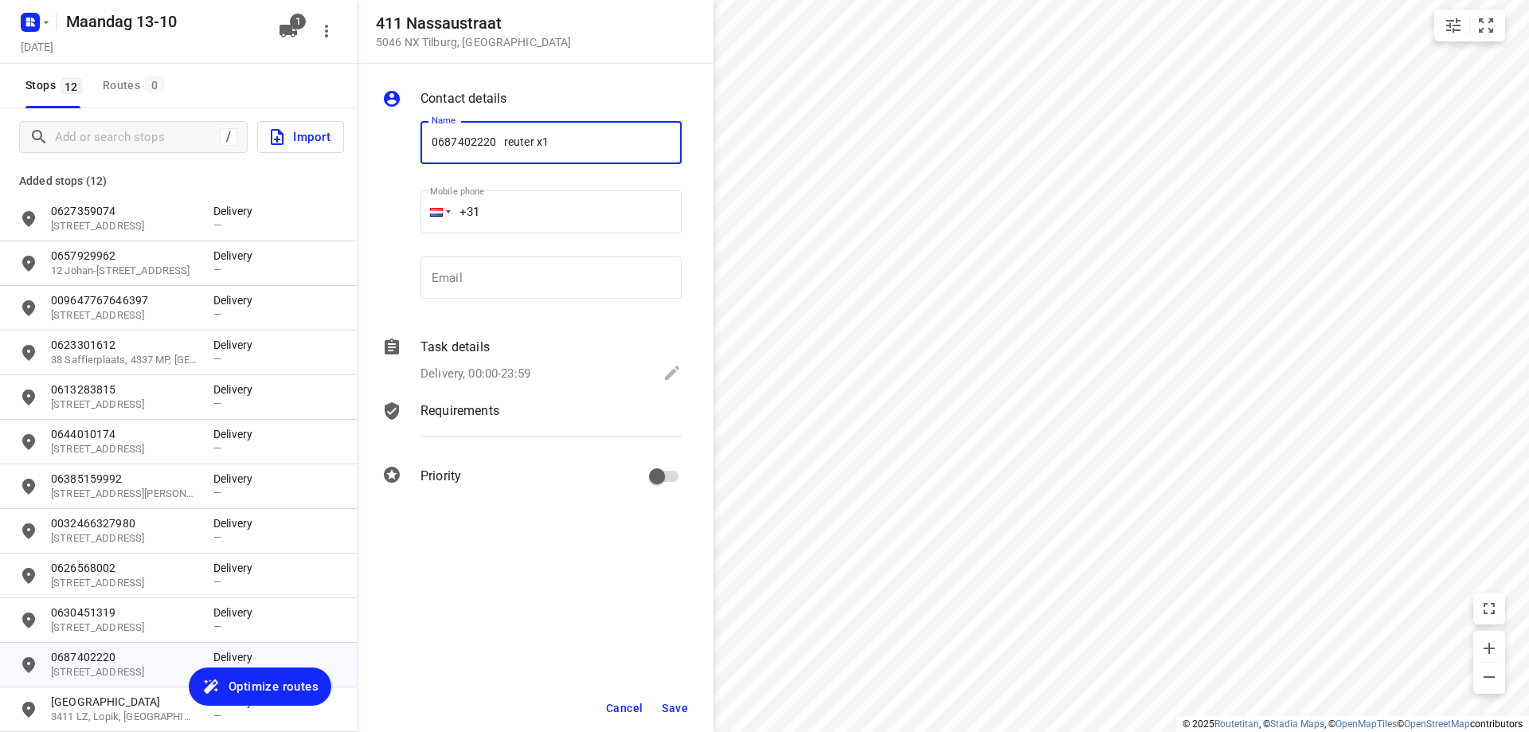
type input "0687402220 reuter x1"
click at [683, 708] on span "Save" at bounding box center [675, 708] width 26 height 13
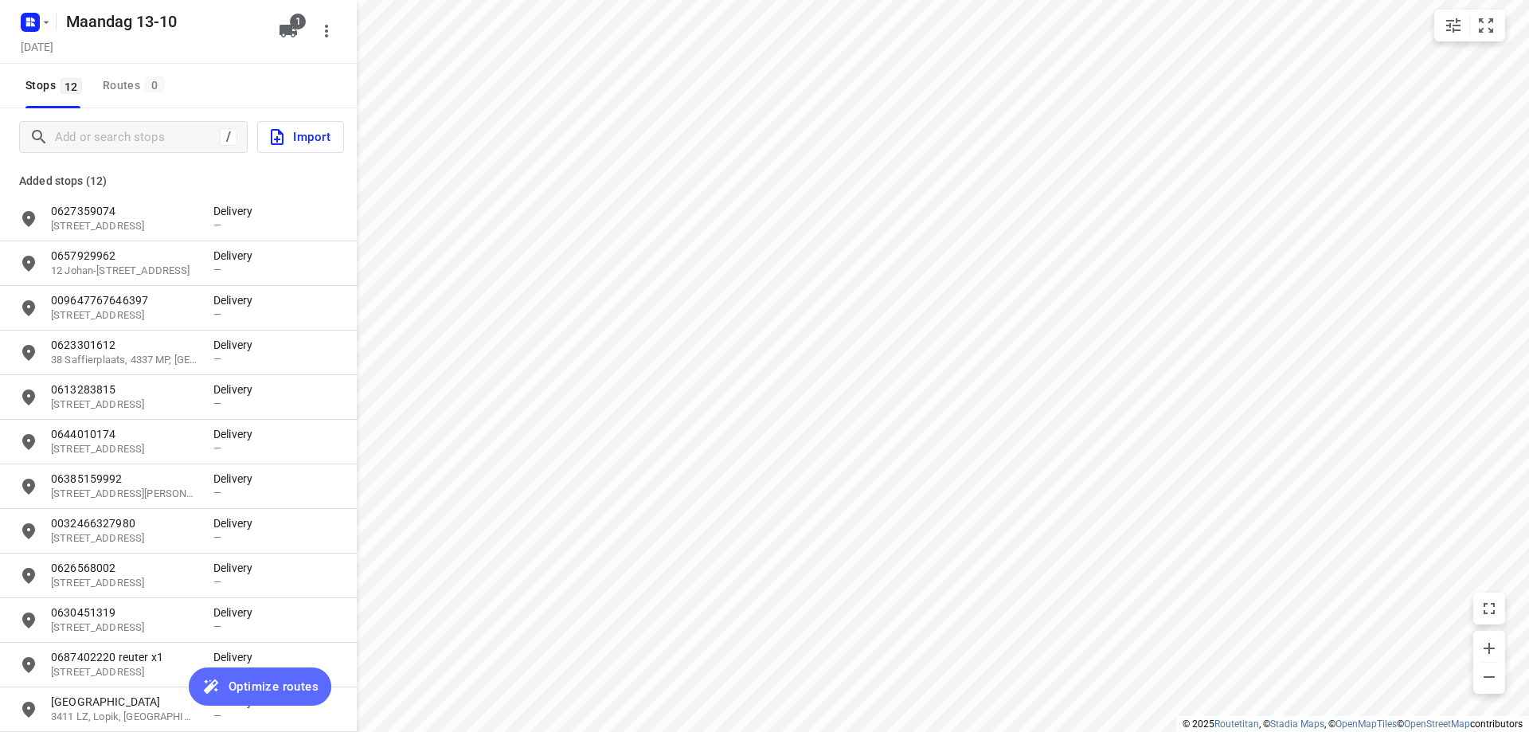
click at [253, 693] on span "Optimize routes" at bounding box center [274, 686] width 90 height 21
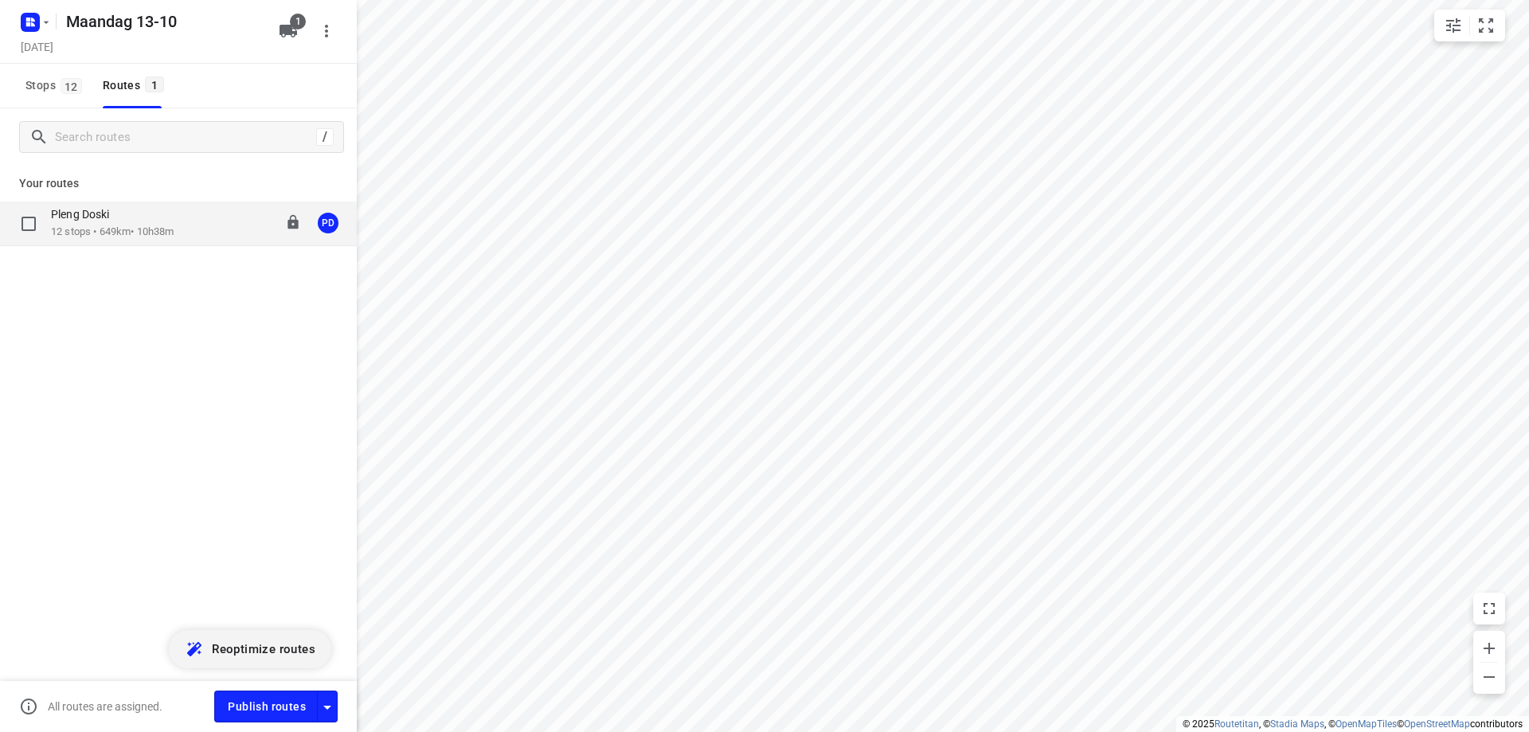
click at [207, 233] on div "Pleng Doski 12 stops • 649km • 10h38m 08:00-18:38 PD" at bounding box center [204, 223] width 306 height 33
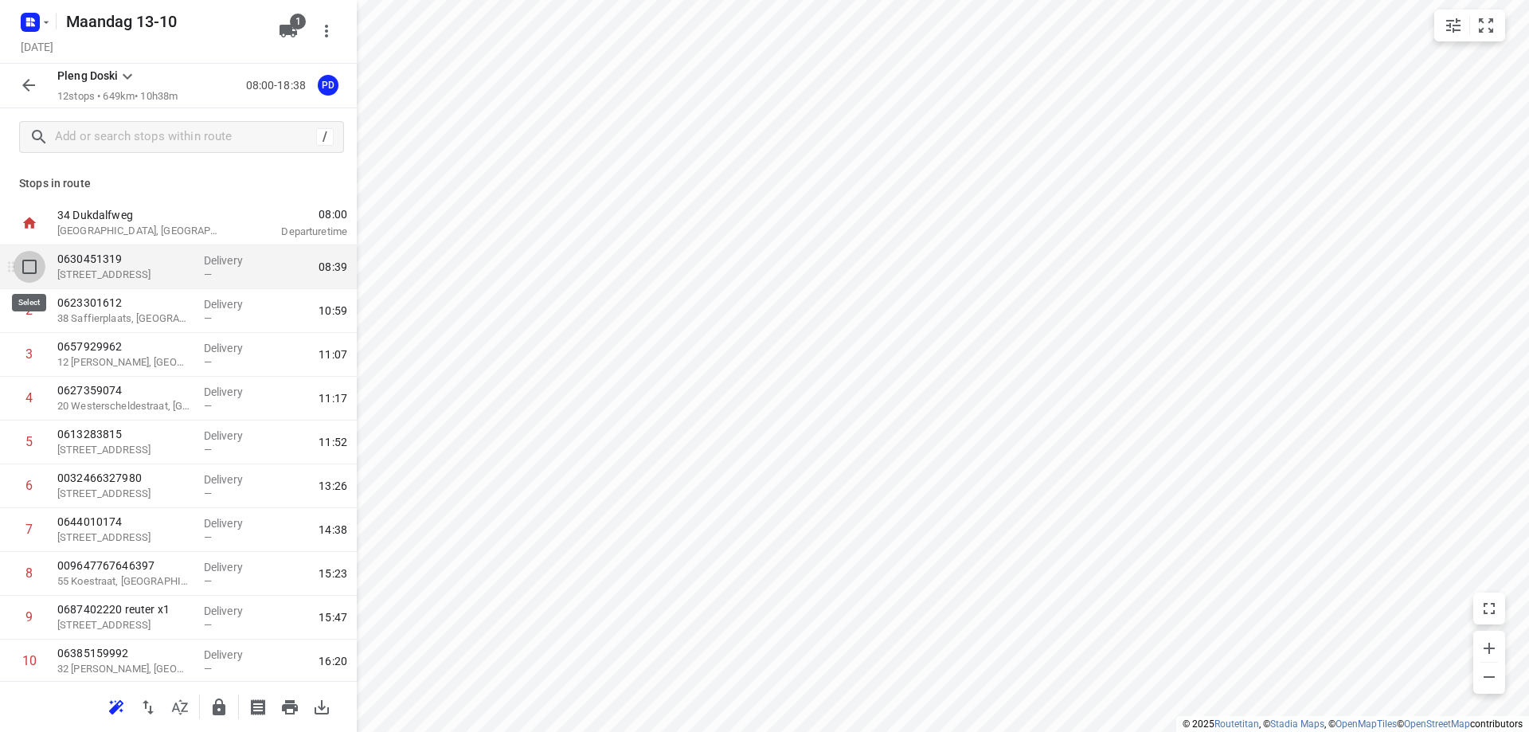
click at [27, 269] on input "checkbox" at bounding box center [30, 267] width 32 height 32
checkbox input "true"
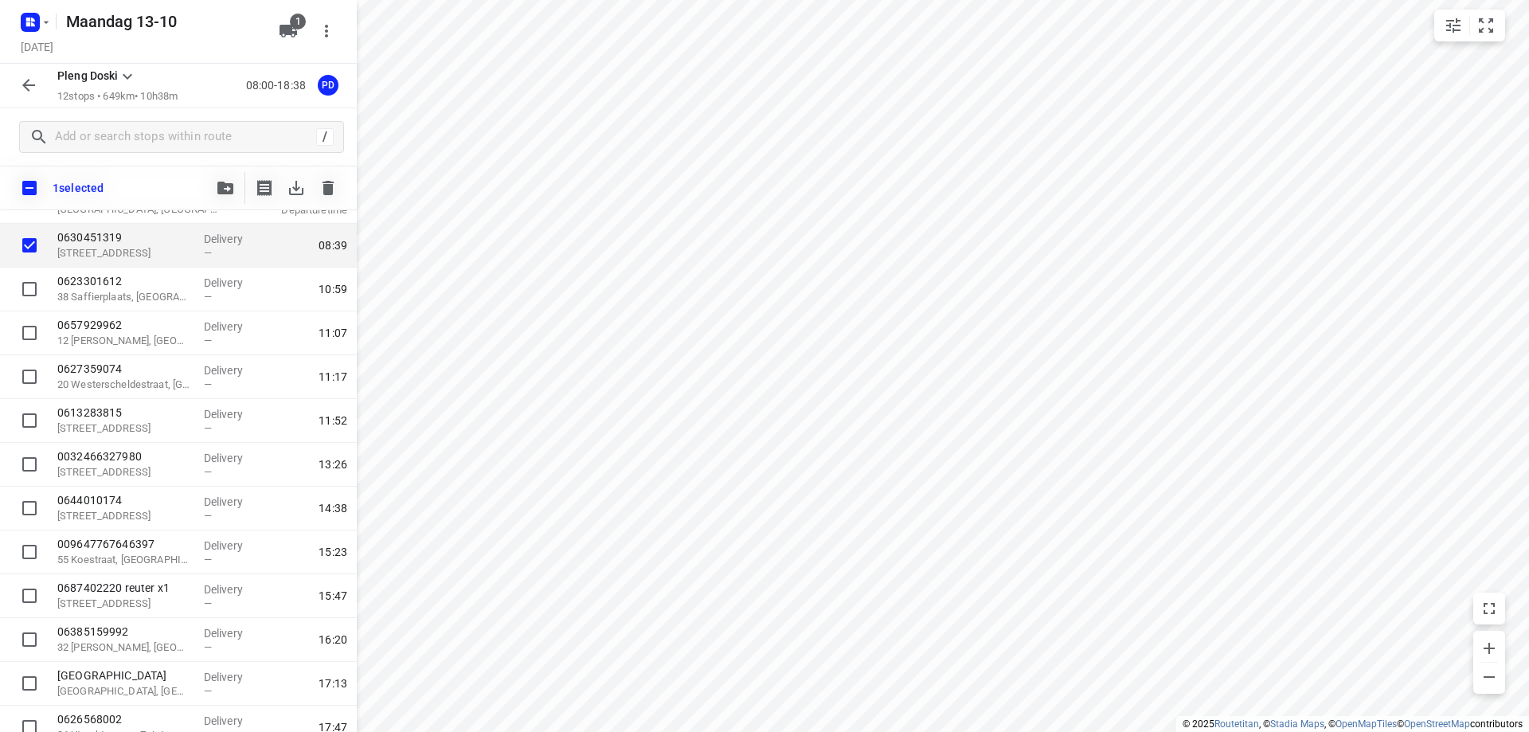
scroll to position [127, 0]
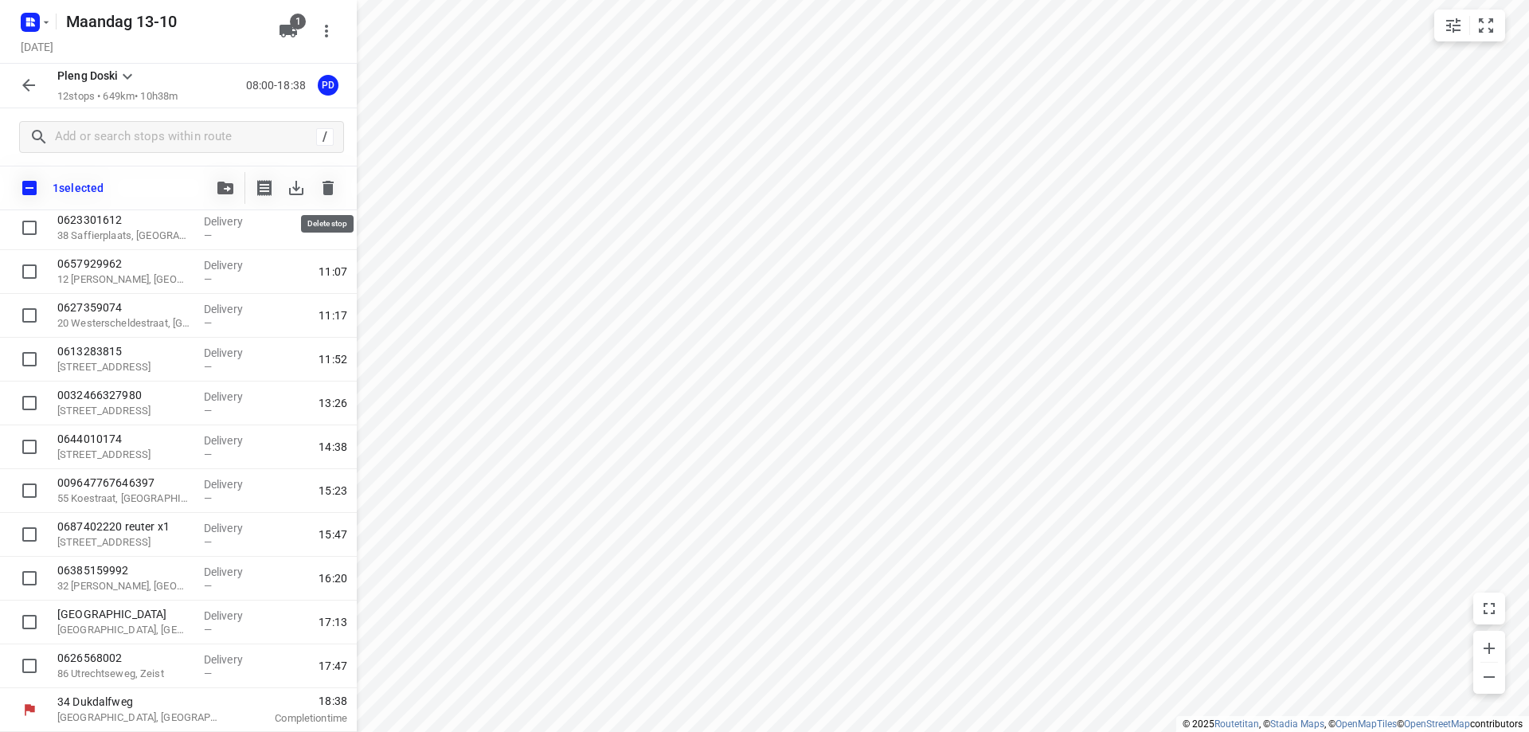
click at [327, 194] on icon "button" at bounding box center [328, 188] width 11 height 14
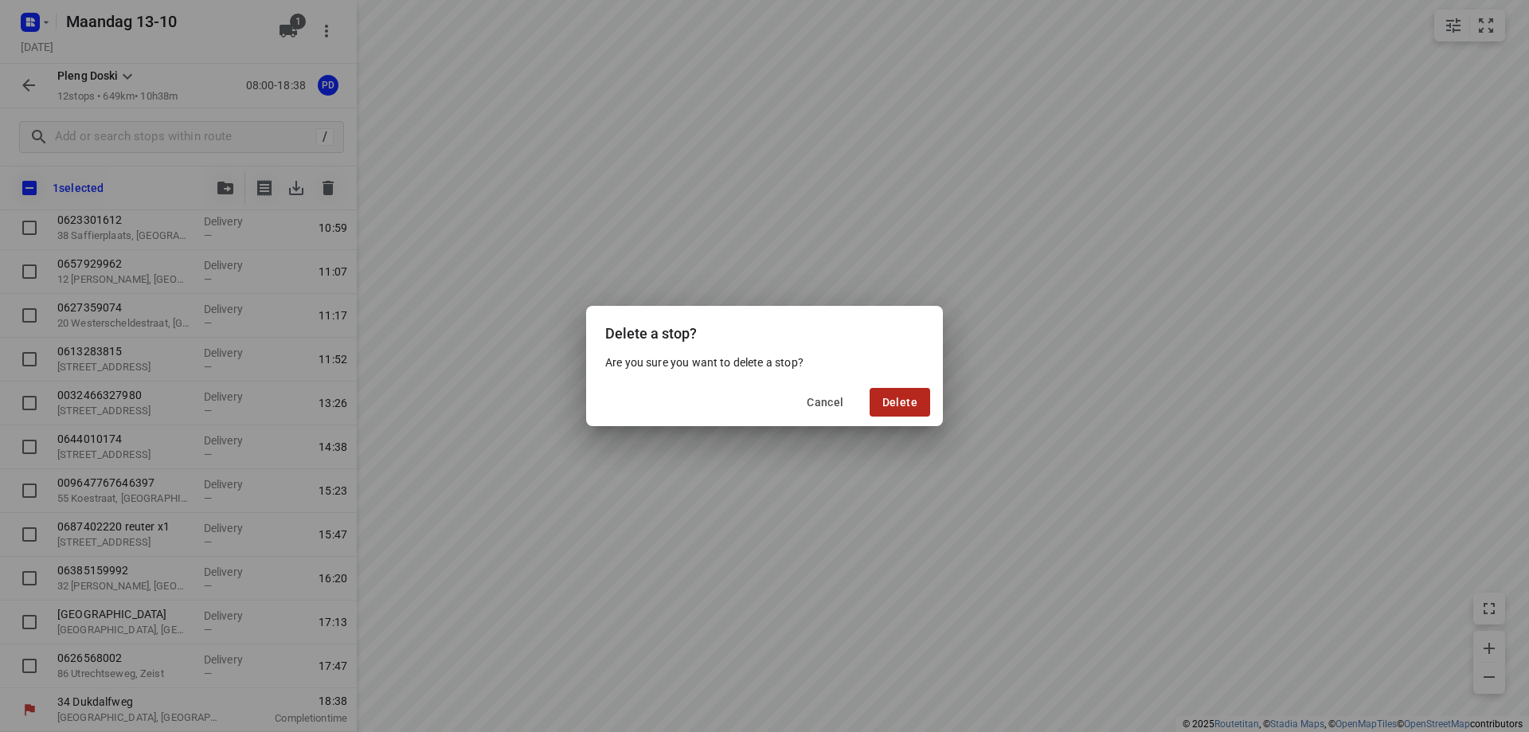
click at [899, 403] on span "Delete" at bounding box center [900, 402] width 35 height 13
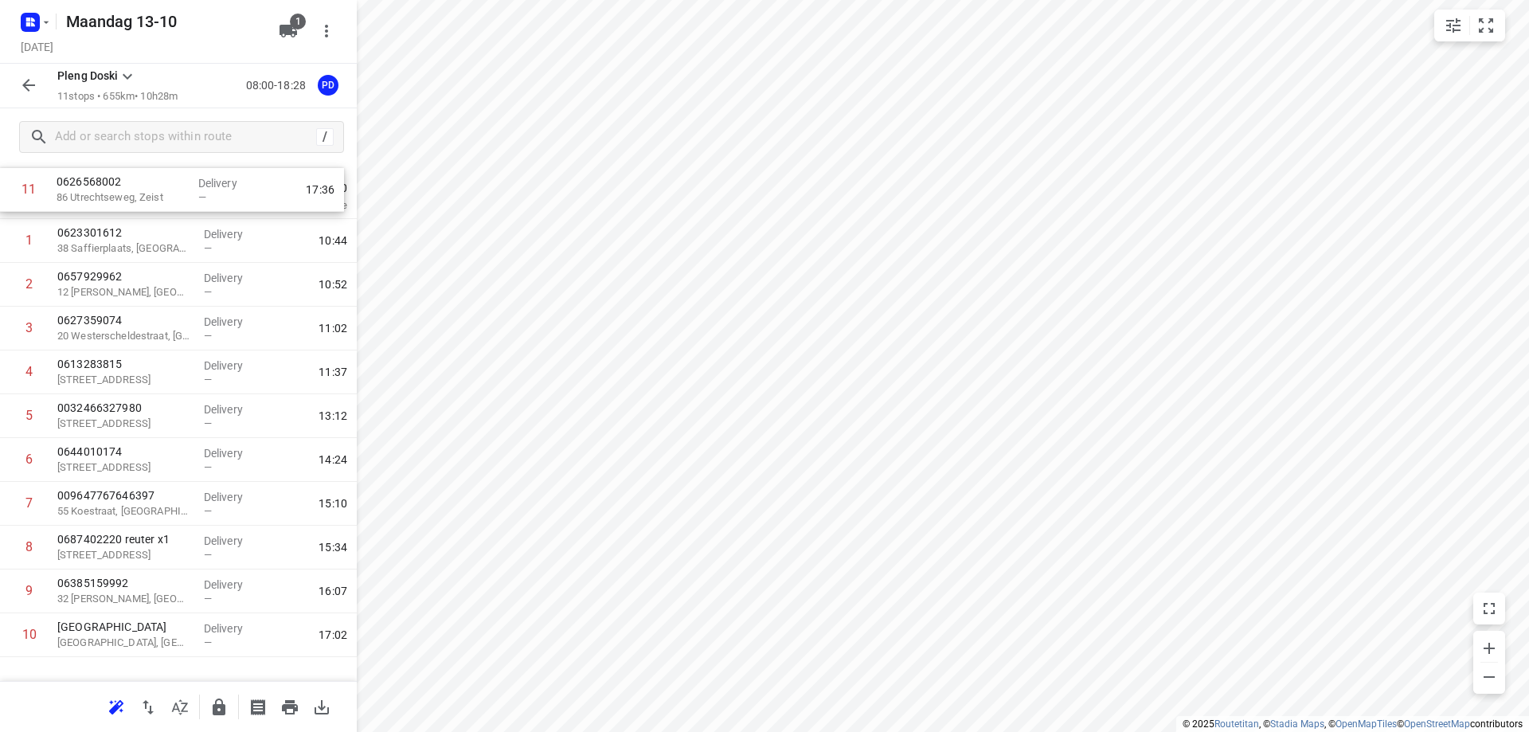
scroll to position [0, 0]
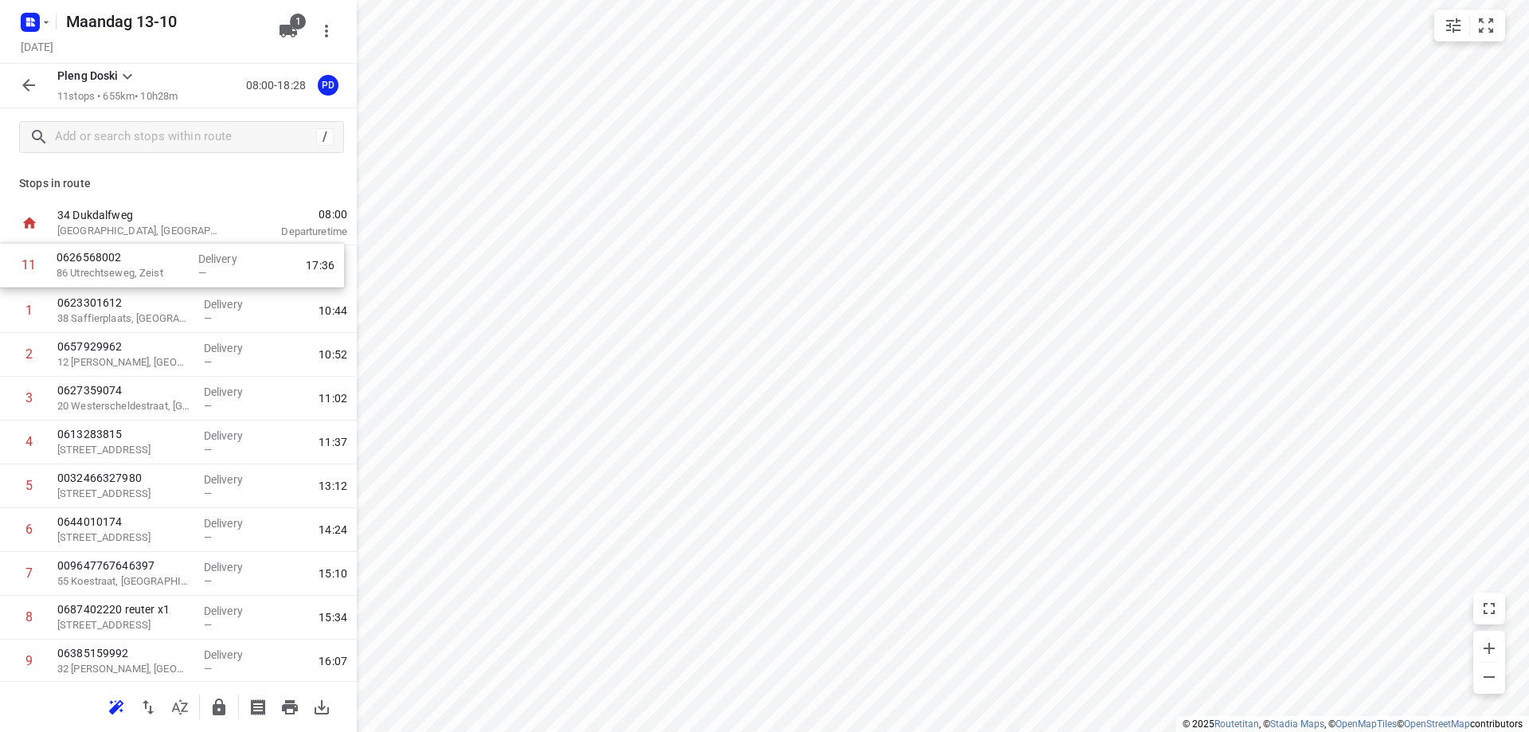
drag, startPoint x: 140, startPoint y: 617, endPoint x: 143, endPoint y: 266, distance: 351.3
click at [143, 266] on div "1 0623301612 38 Saffierplaats, [GEOGRAPHIC_DATA] Delivery — 10:44 2 0657929962 …" at bounding box center [178, 486] width 357 height 482
drag, startPoint x: 129, startPoint y: 617, endPoint x: 134, endPoint y: 289, distance: 328.2
click at [134, 289] on div "1 0626568002 [GEOGRAPHIC_DATA] Delivery — 08:45 2 0623301612 38 Saffierplaats, …" at bounding box center [178, 486] width 357 height 482
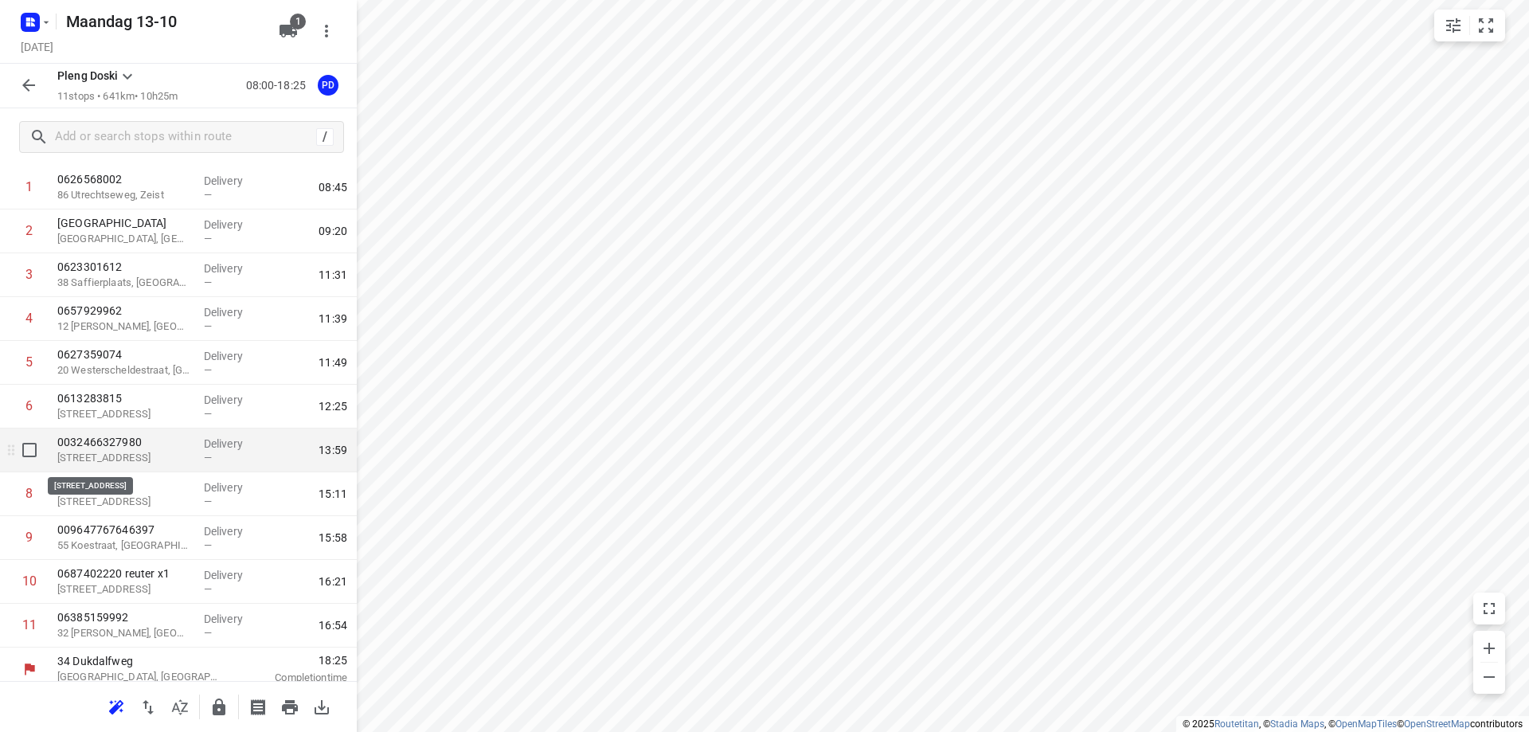
scroll to position [90, 0]
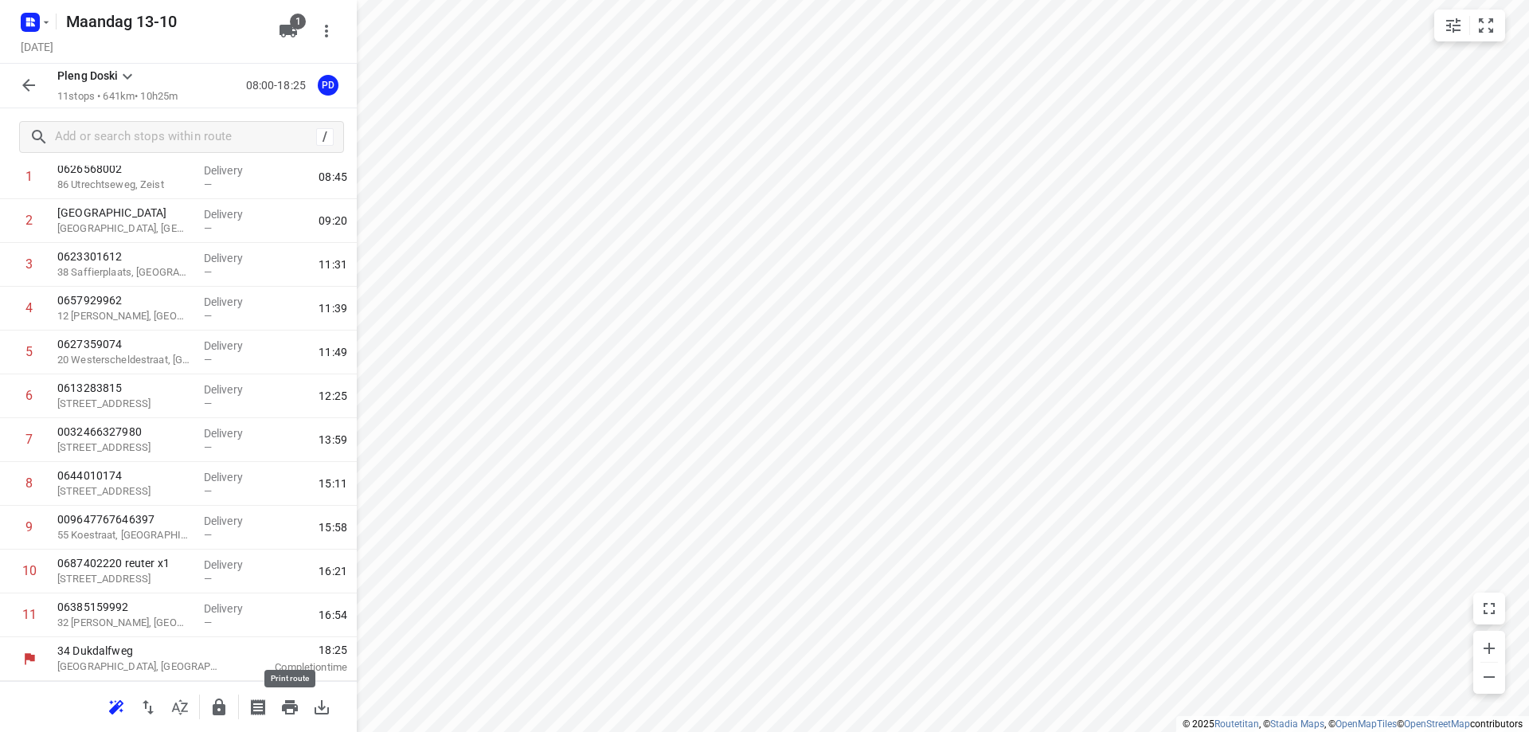
click at [296, 706] on icon "button" at bounding box center [290, 707] width 16 height 14
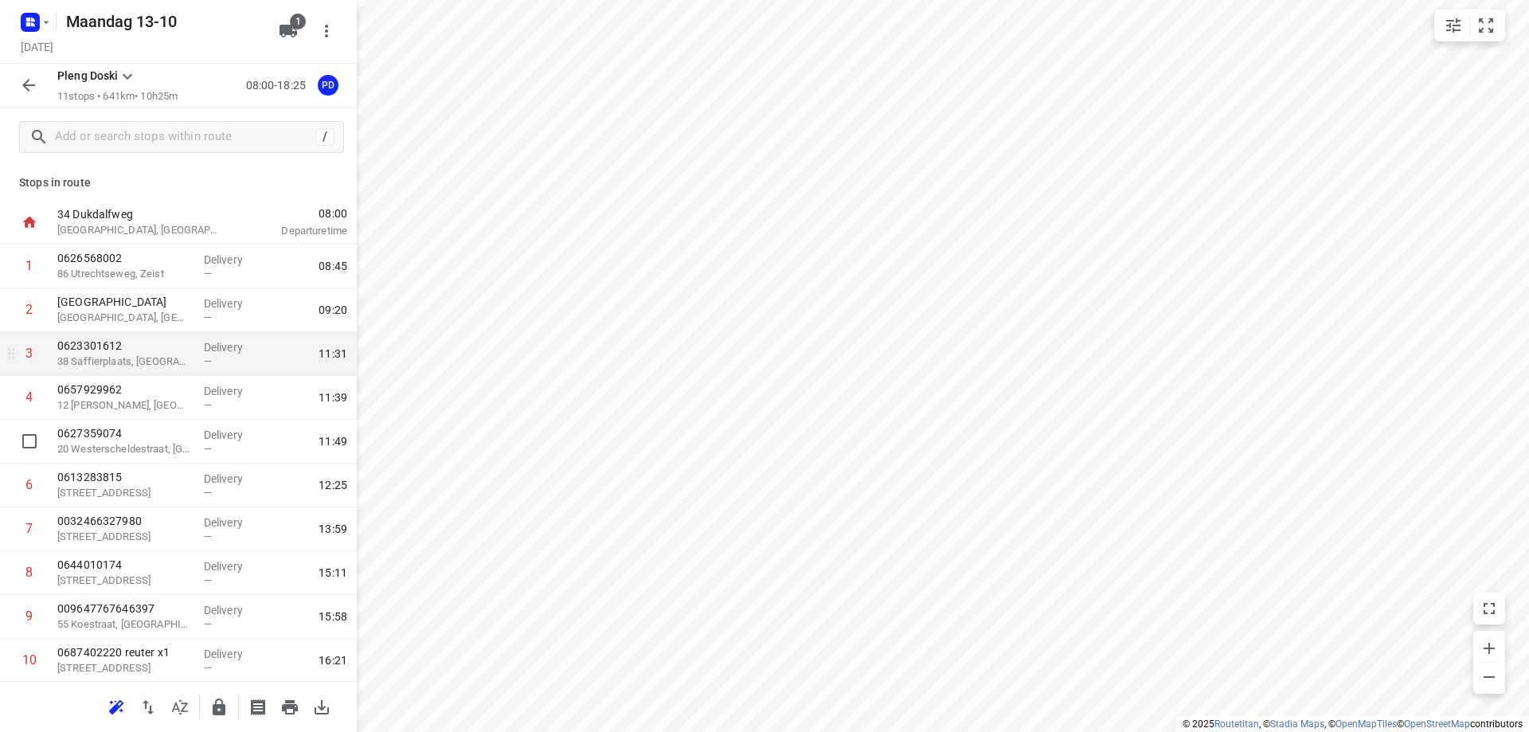
scroll to position [0, 0]
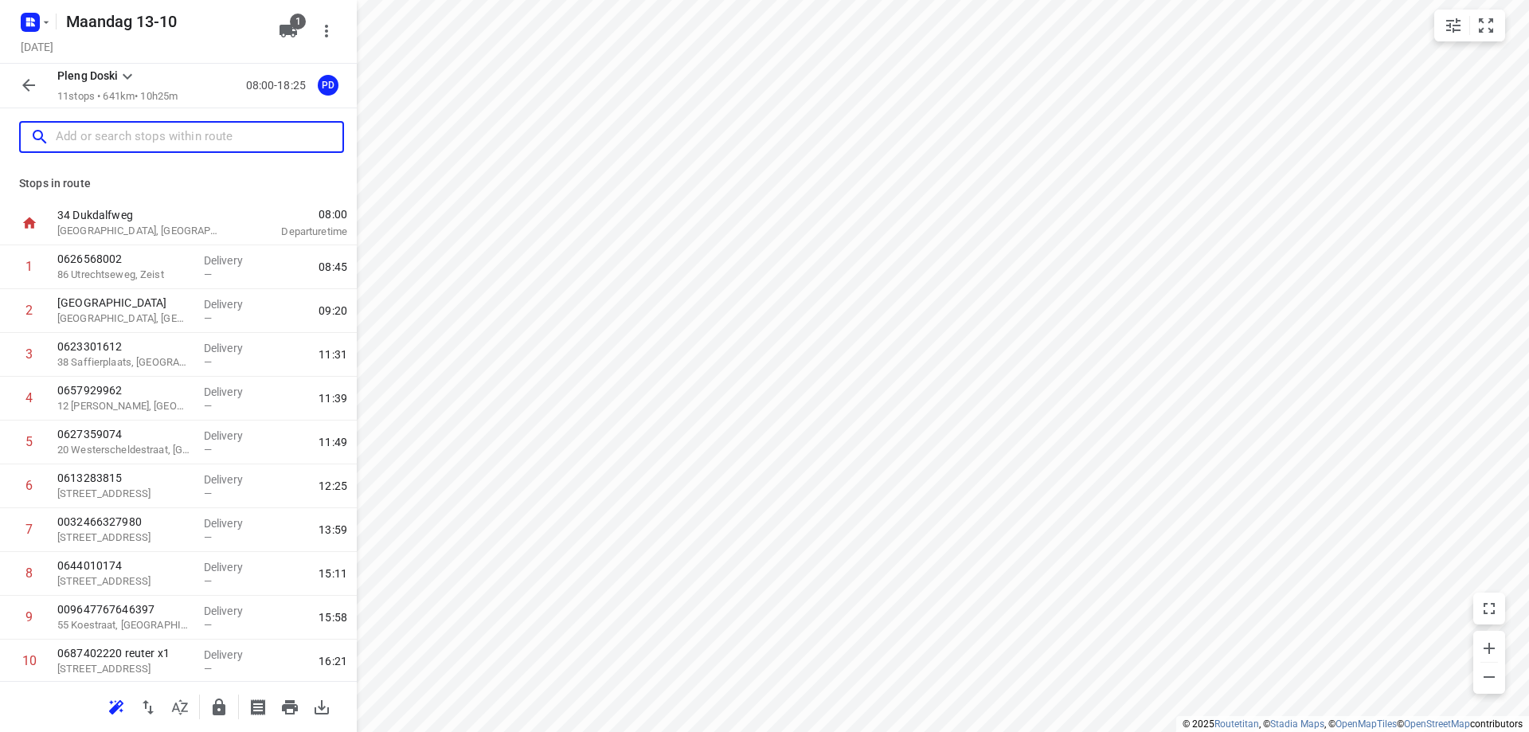
click at [171, 141] on input "text" at bounding box center [199, 137] width 287 height 25
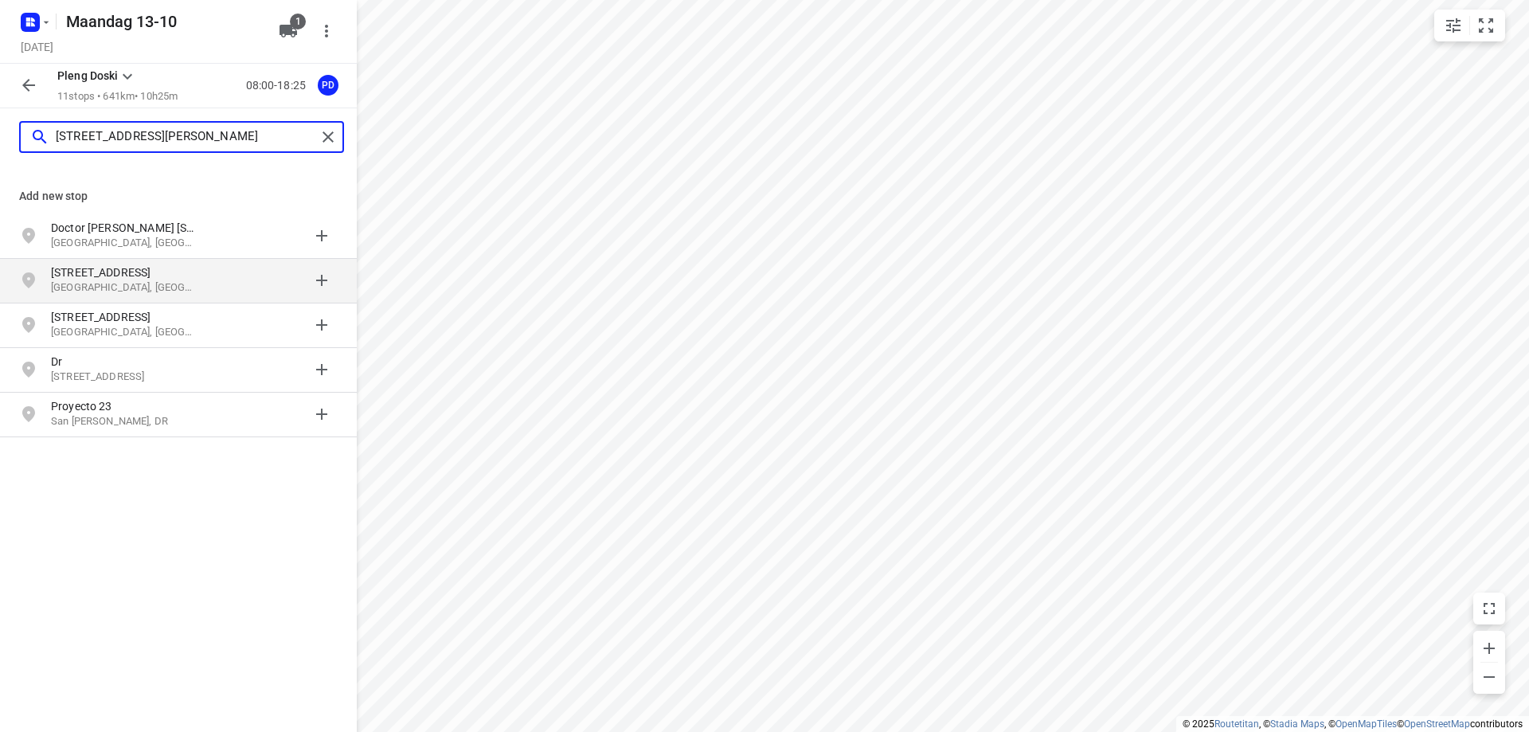
type input "[STREET_ADDRESS][PERSON_NAME]"
click at [126, 283] on p "[GEOGRAPHIC_DATA], [GEOGRAPHIC_DATA]" at bounding box center [124, 287] width 147 height 15
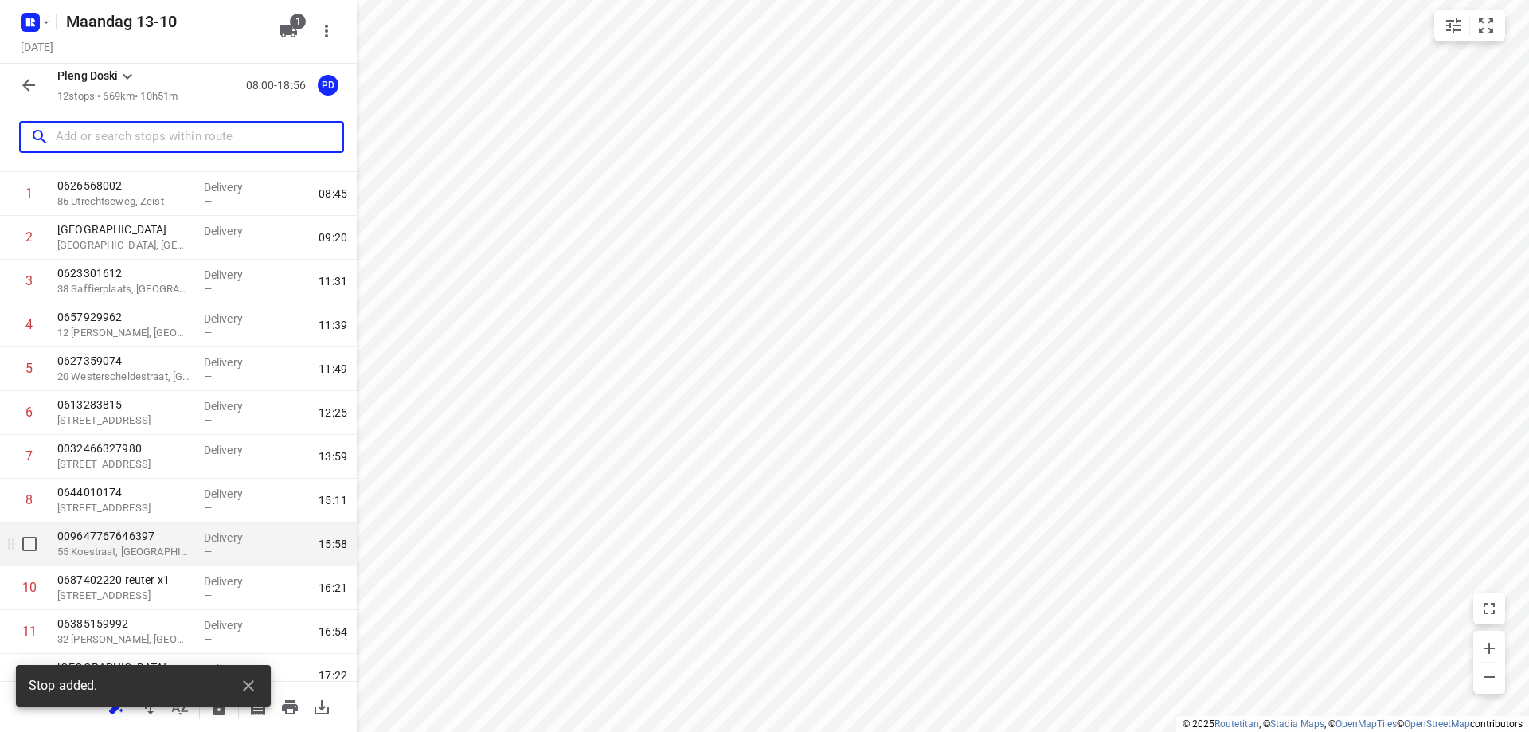
scroll to position [134, 0]
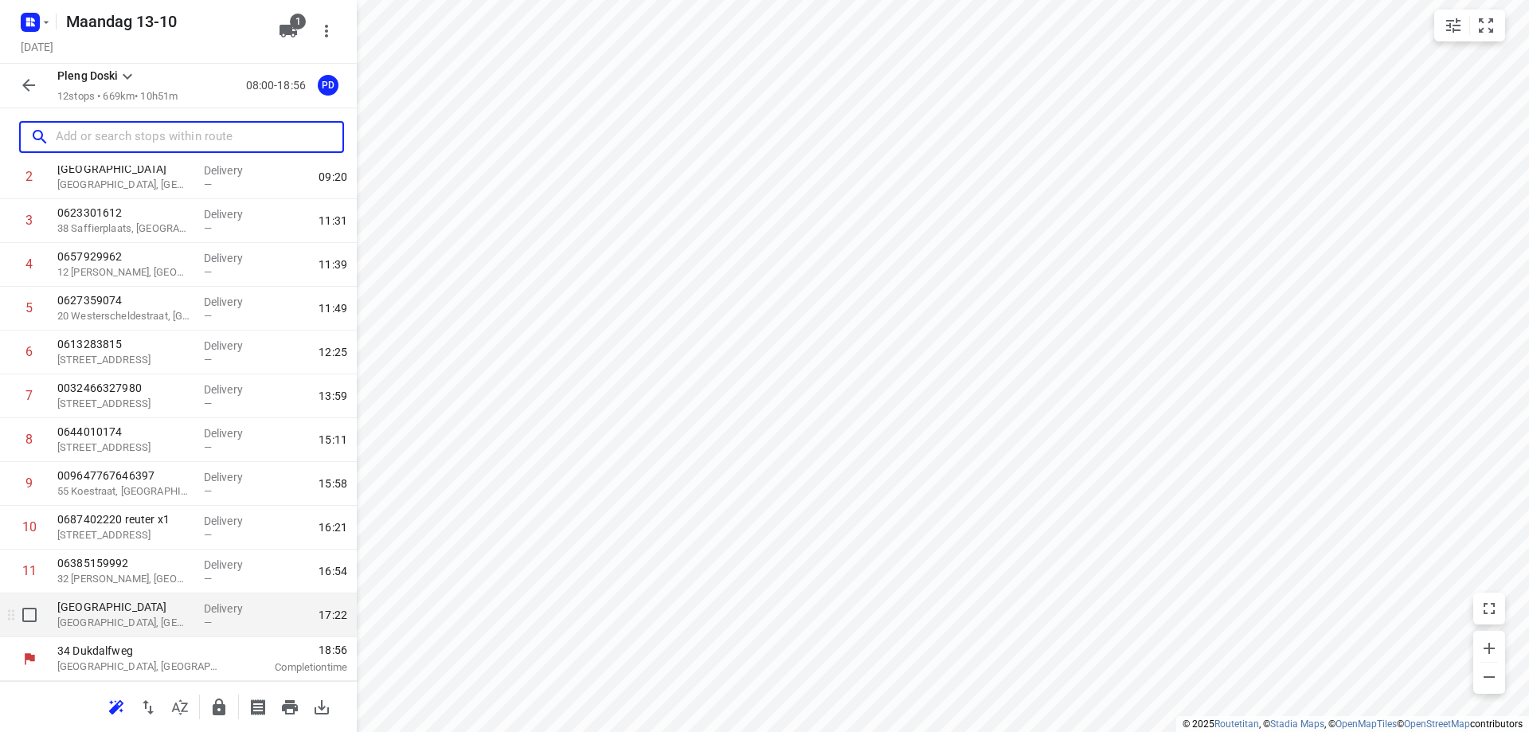
click at [147, 625] on p "[GEOGRAPHIC_DATA], [GEOGRAPHIC_DATA]" at bounding box center [124, 623] width 134 height 16
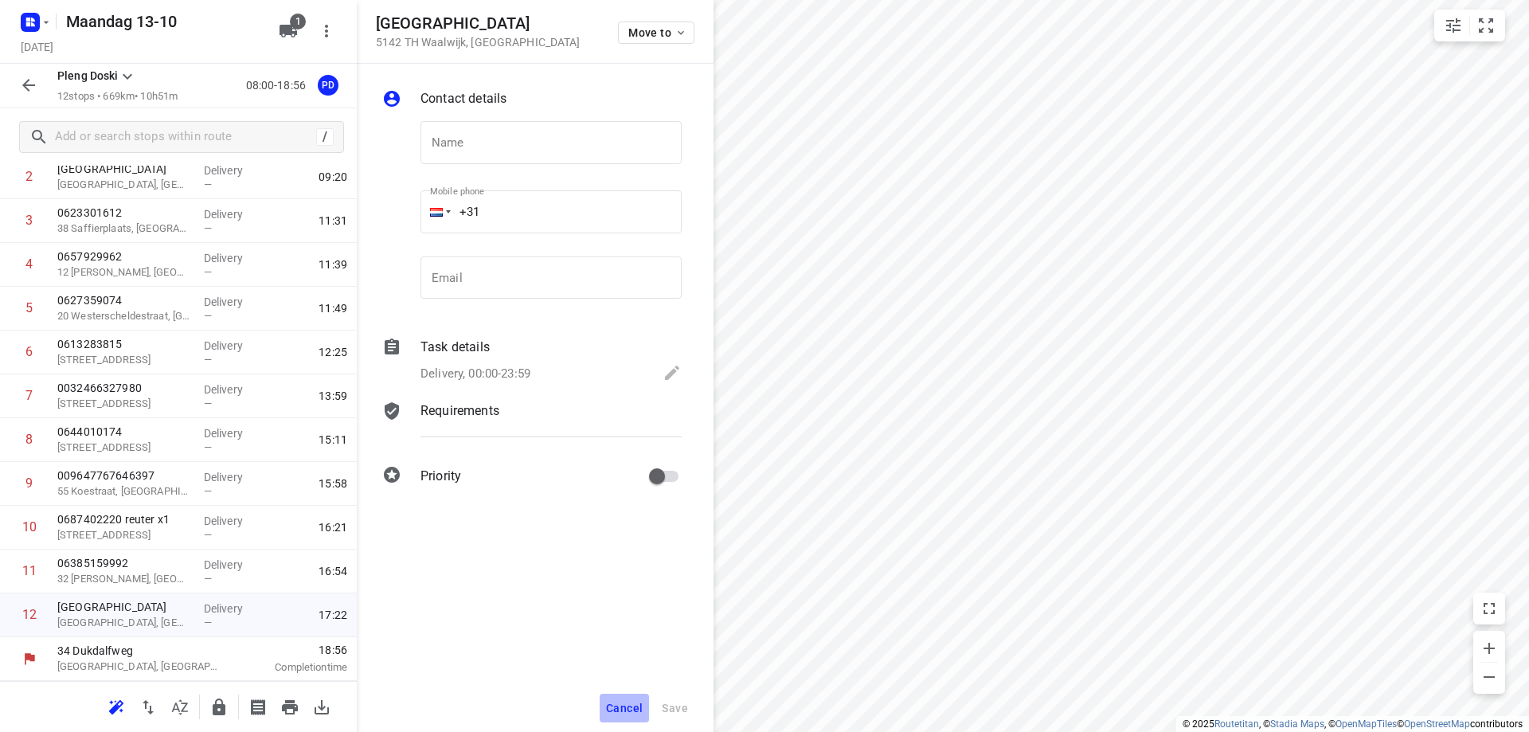
click at [618, 700] on button "Cancel" at bounding box center [624, 708] width 49 height 29
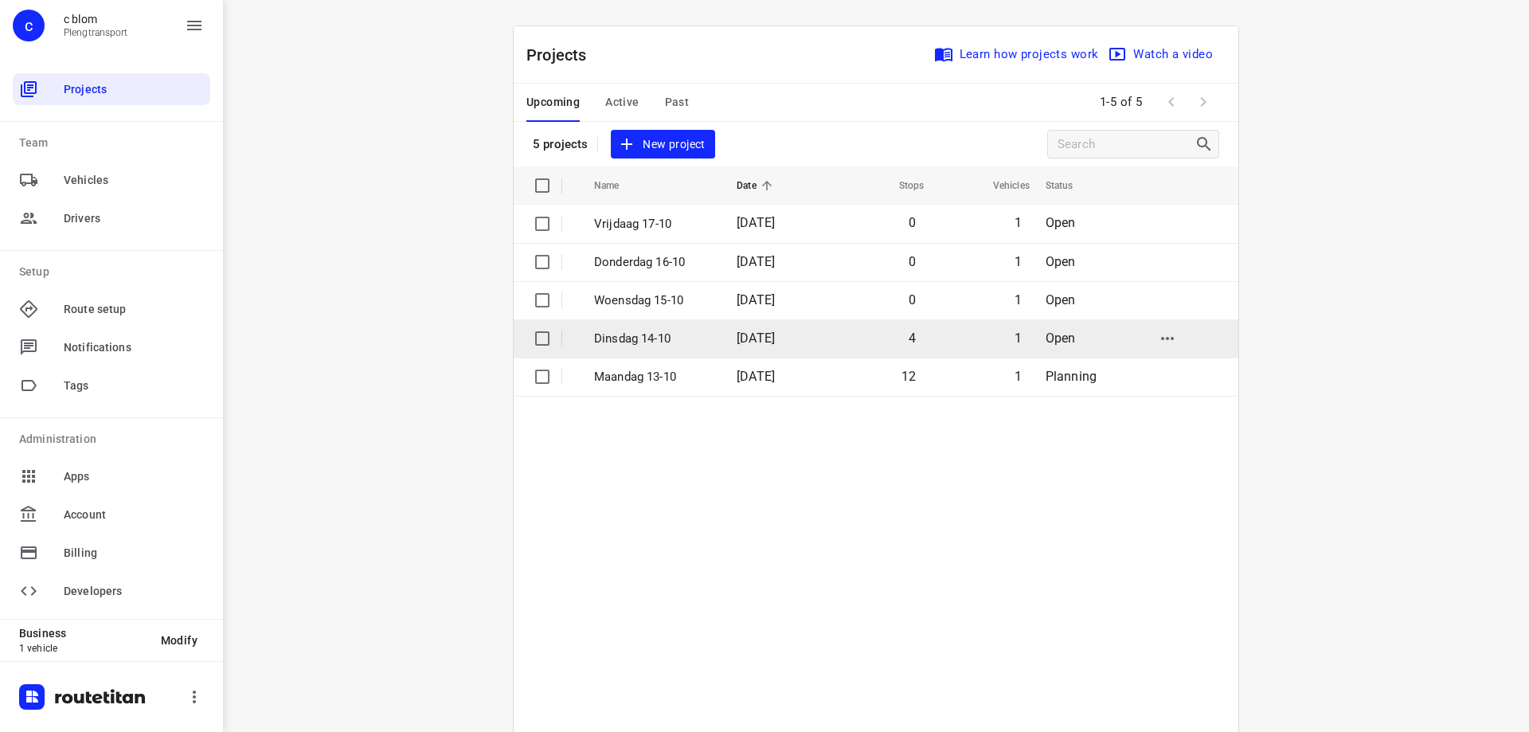
click at [775, 342] on span "[DATE]" at bounding box center [756, 338] width 38 height 15
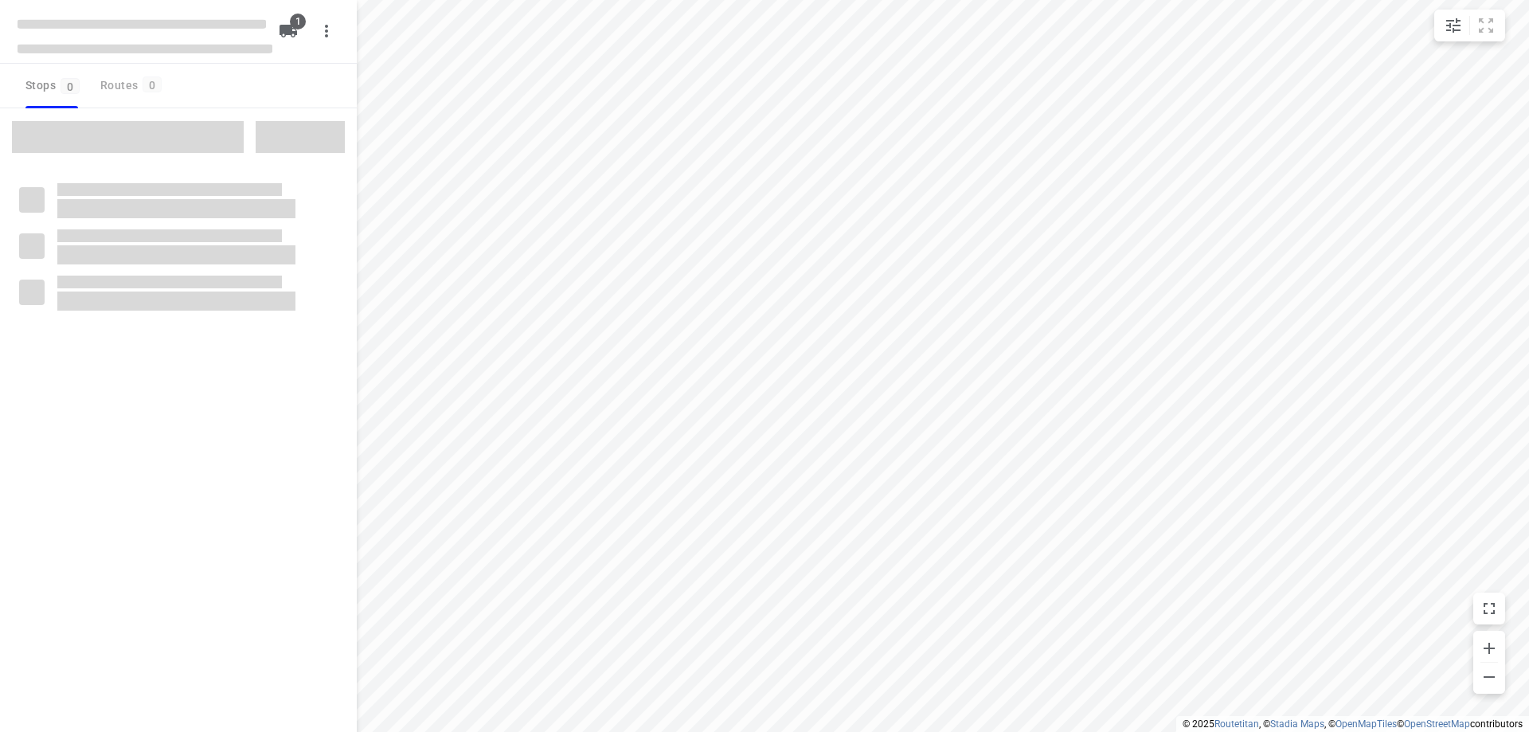
type input "distance"
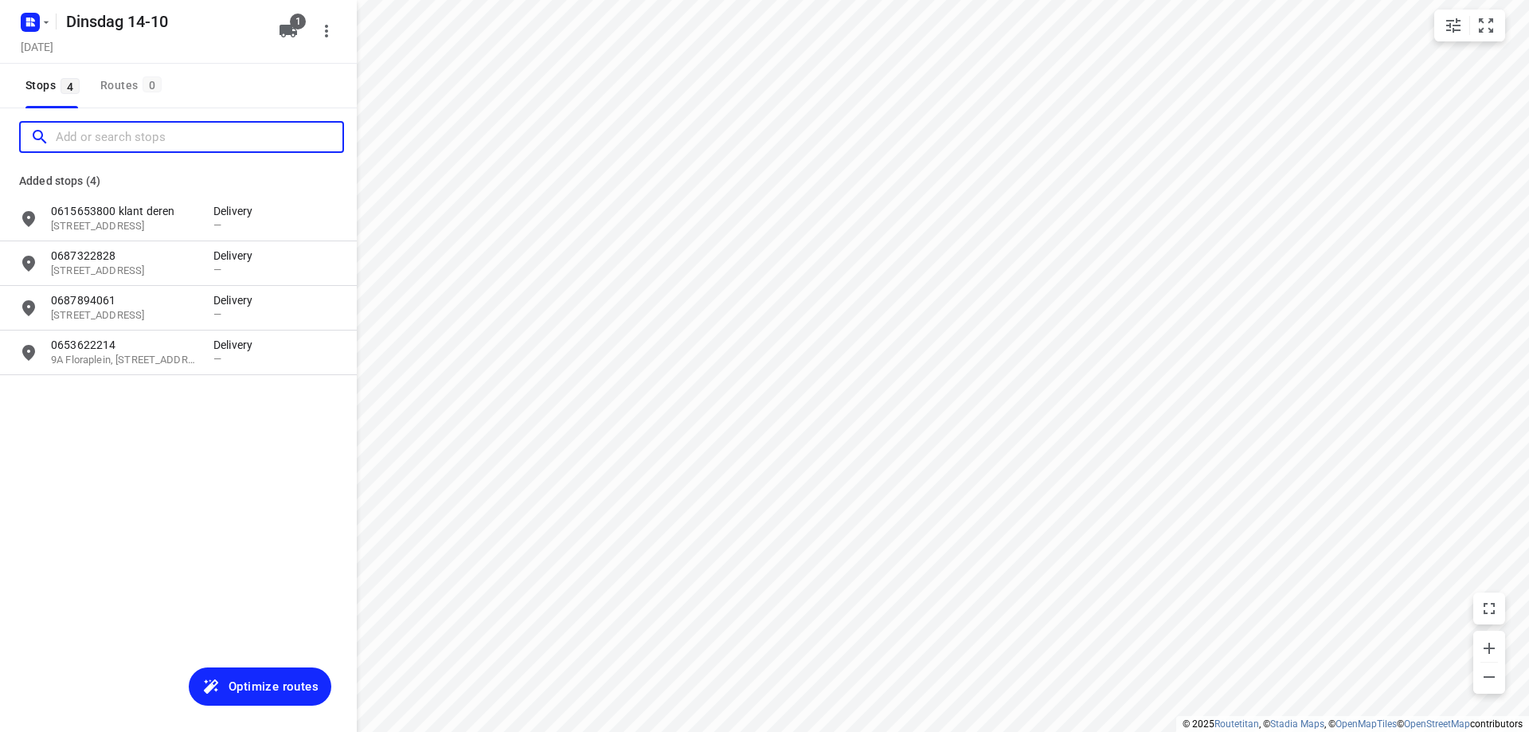
click at [166, 135] on input "Add or search stops" at bounding box center [199, 137] width 287 height 25
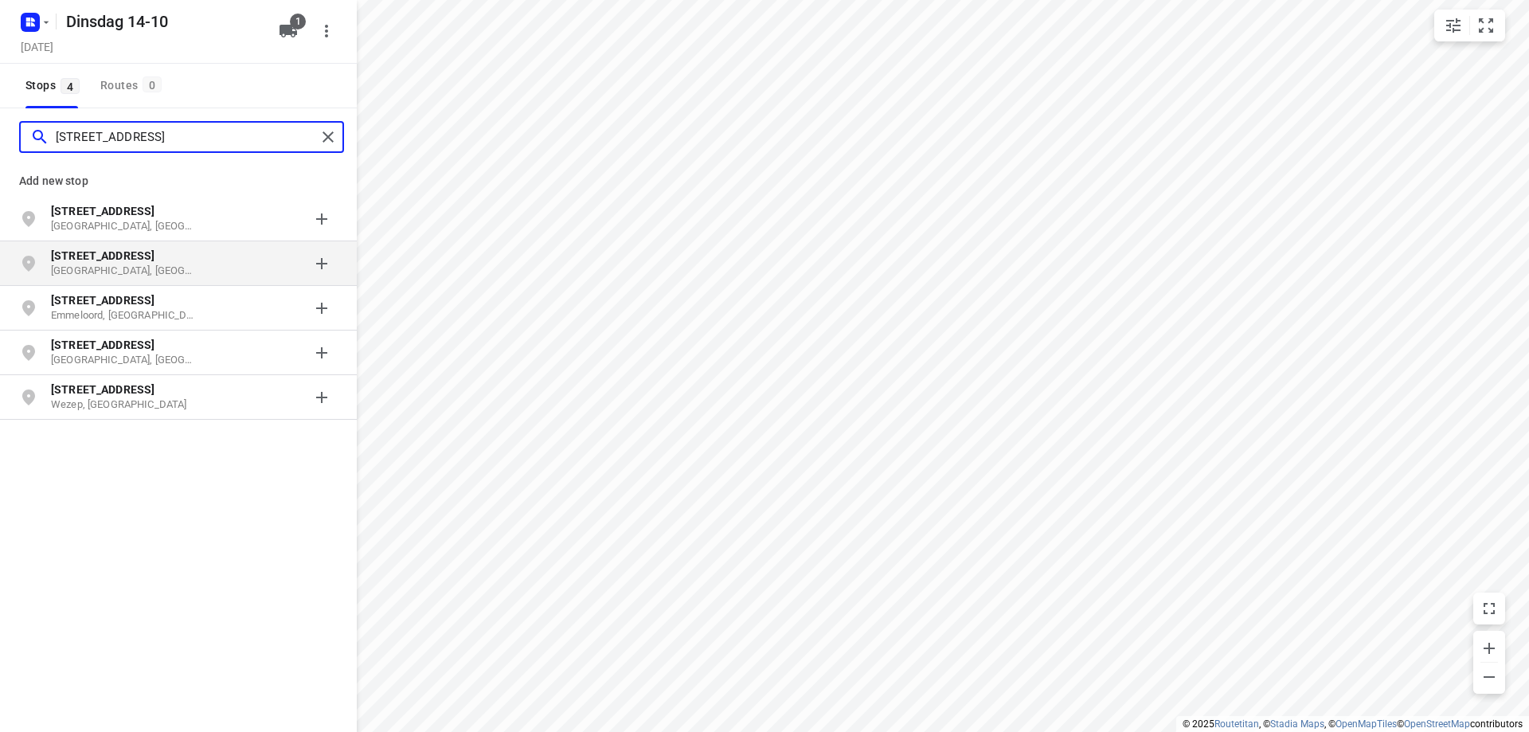
type input "[STREET_ADDRESS]"
click at [106, 255] on b "[STREET_ADDRESS]" at bounding box center [103, 255] width 104 height 13
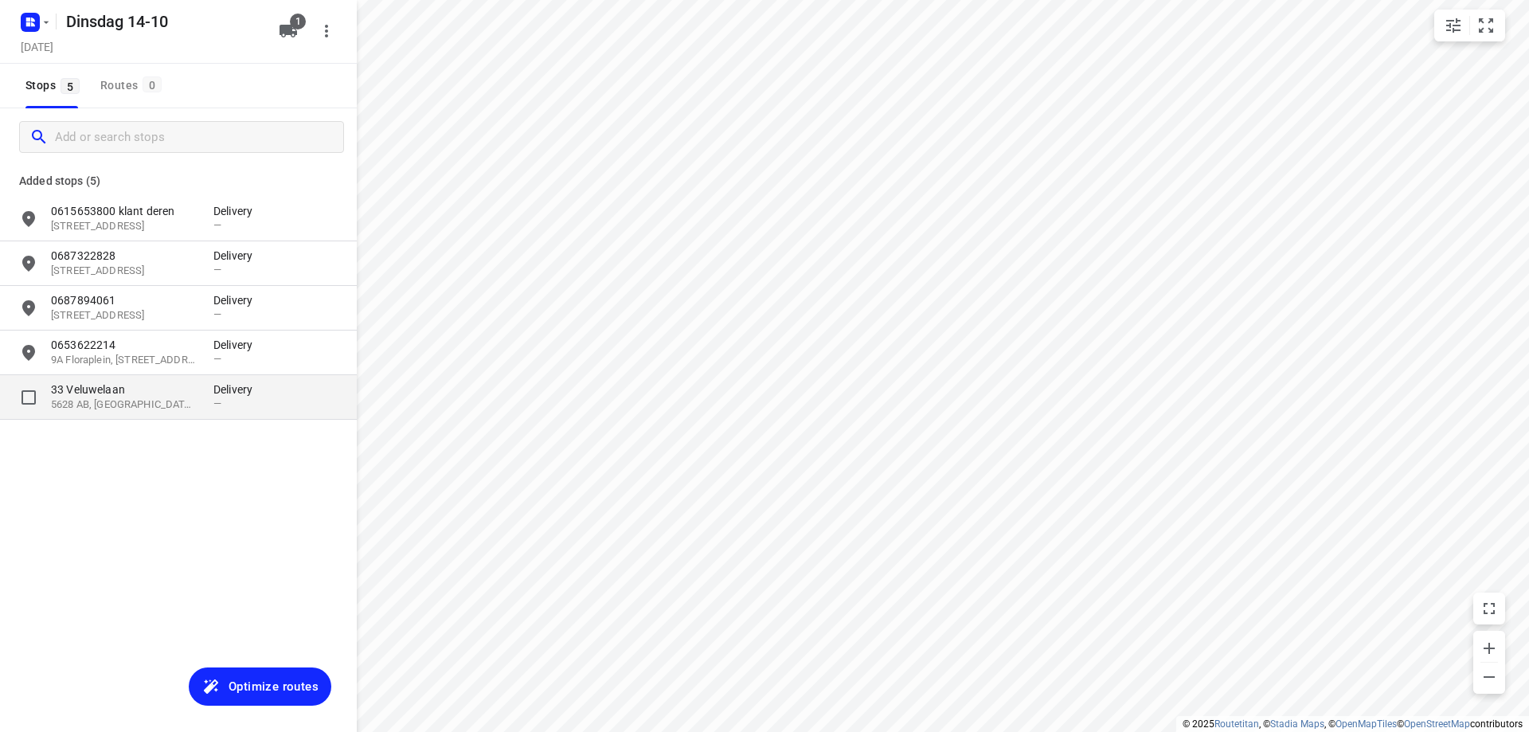
click at [108, 401] on p "5628 AB, [GEOGRAPHIC_DATA], [GEOGRAPHIC_DATA]" at bounding box center [124, 404] width 147 height 15
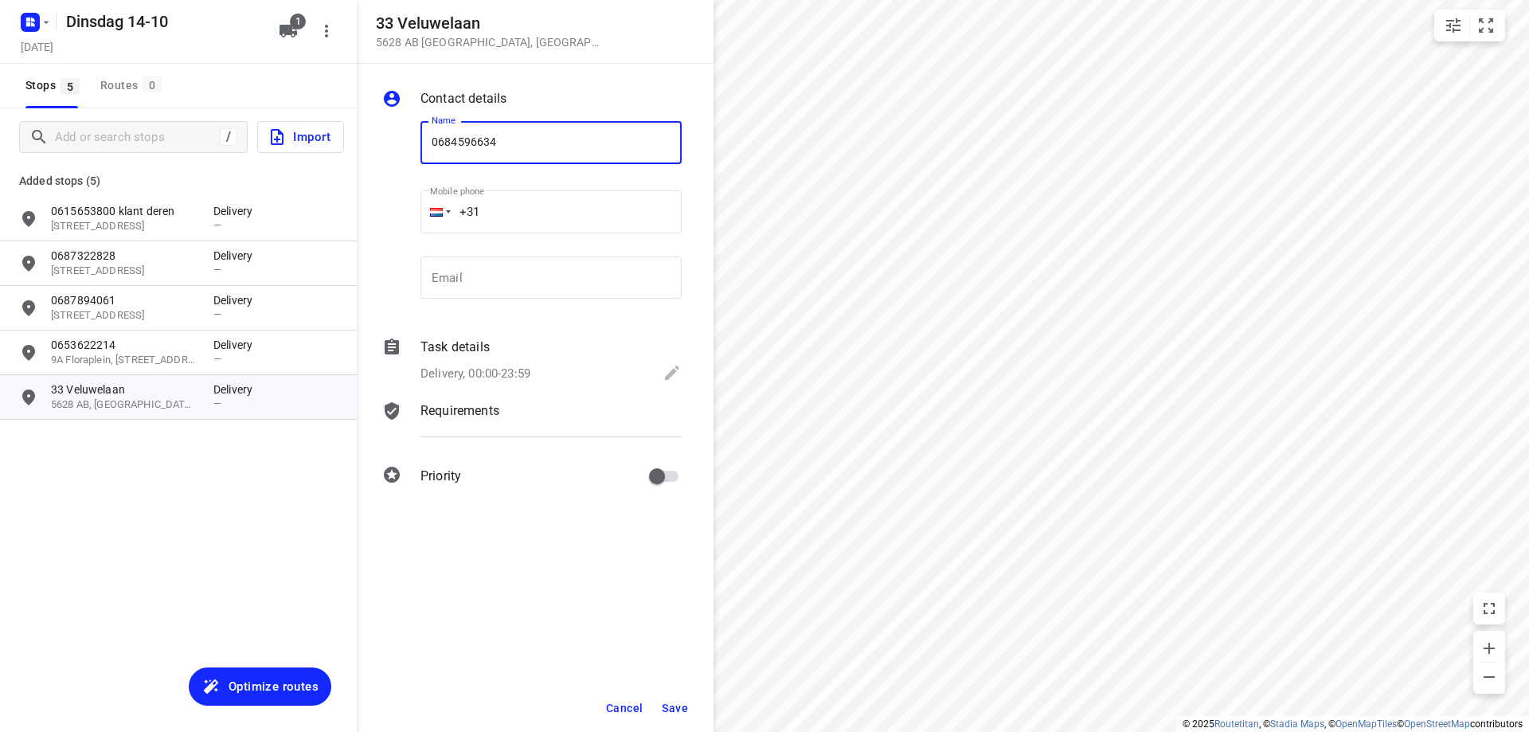
type input "0684596634"
click at [681, 717] on button "Save" at bounding box center [675, 708] width 39 height 29
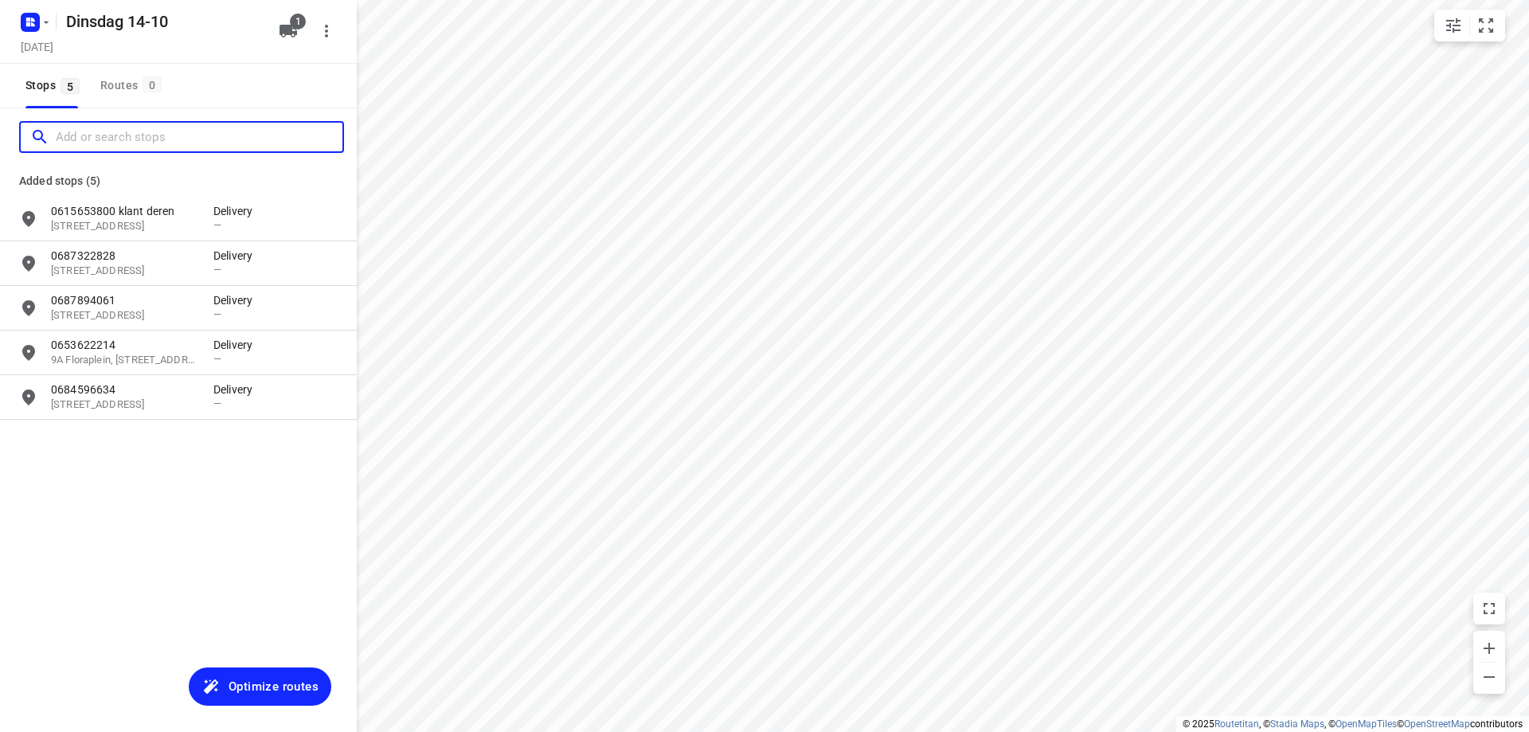
click at [144, 135] on input "Add or search stops" at bounding box center [199, 137] width 287 height 25
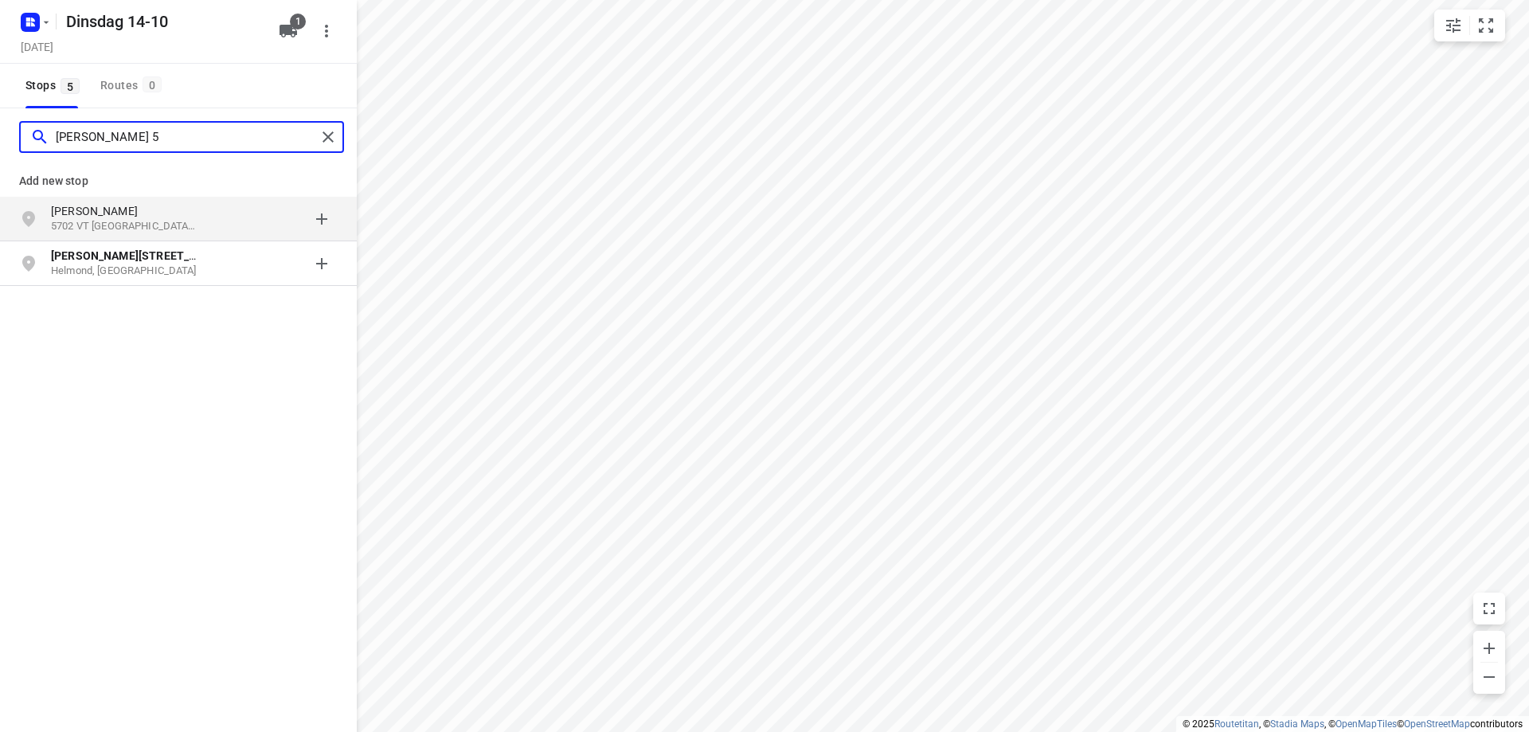
type input "[PERSON_NAME] 5"
click at [164, 223] on p "5702 VT [GEOGRAPHIC_DATA], [GEOGRAPHIC_DATA]" at bounding box center [124, 226] width 147 height 15
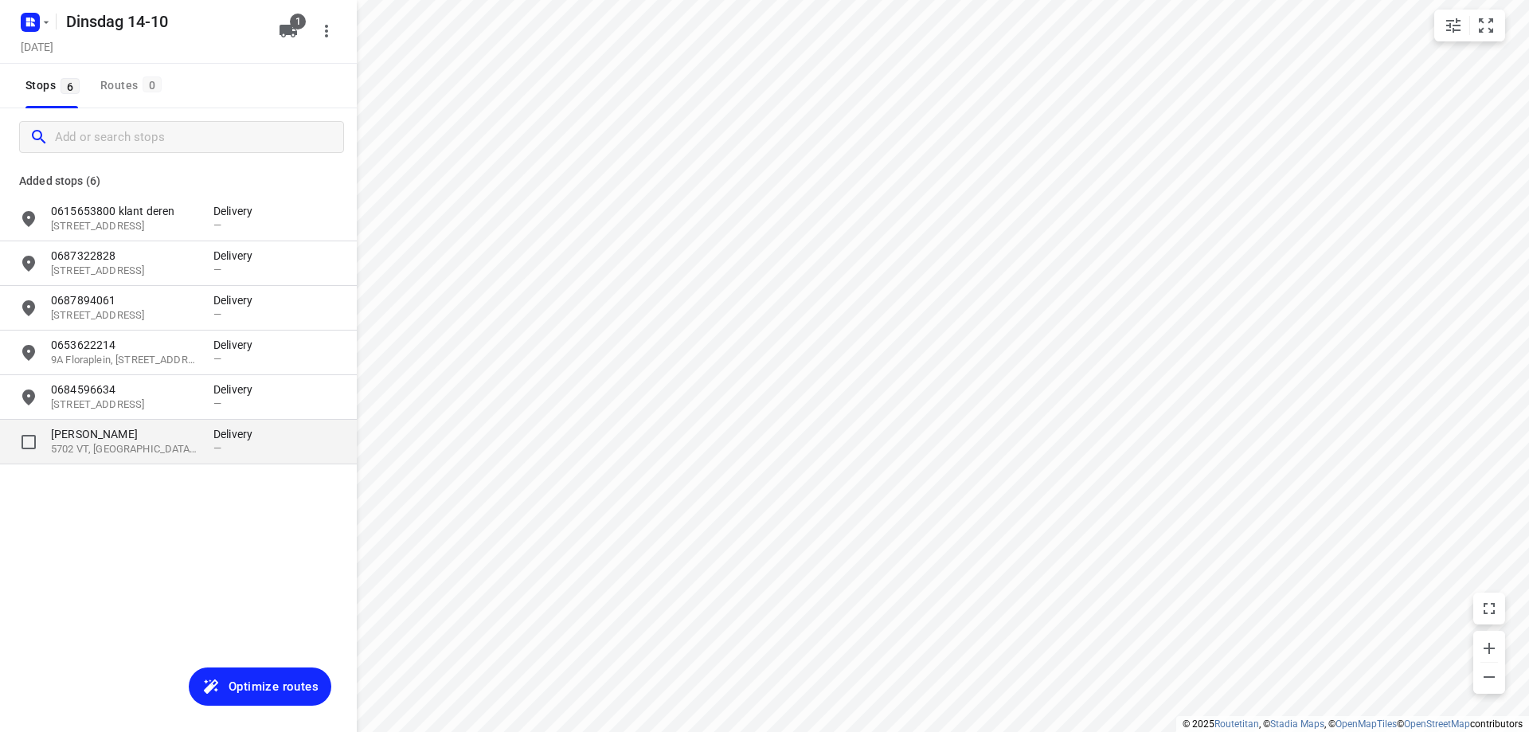
click at [194, 433] on p "[PERSON_NAME]" at bounding box center [124, 434] width 147 height 16
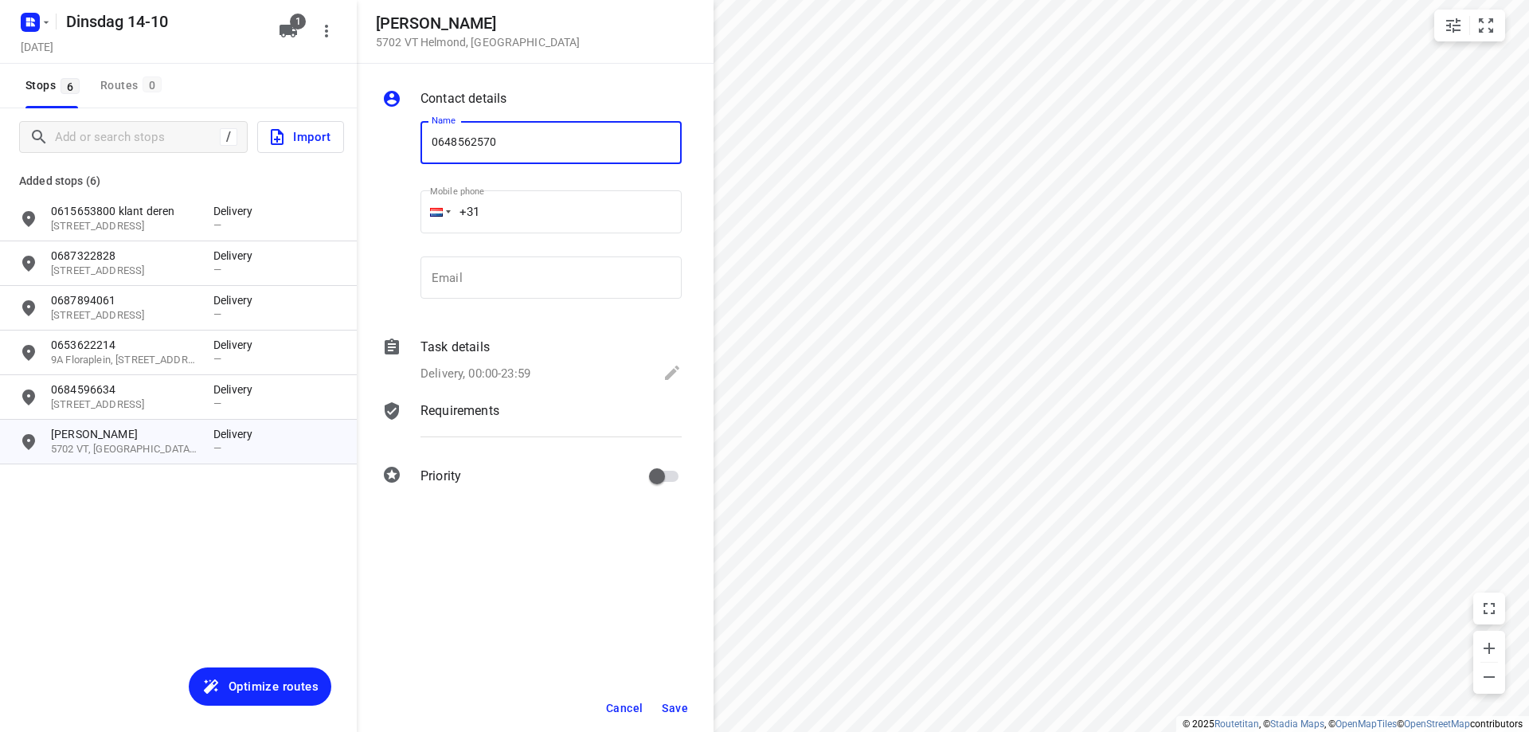
type input "0648562570"
click at [672, 717] on button "Save" at bounding box center [675, 708] width 39 height 29
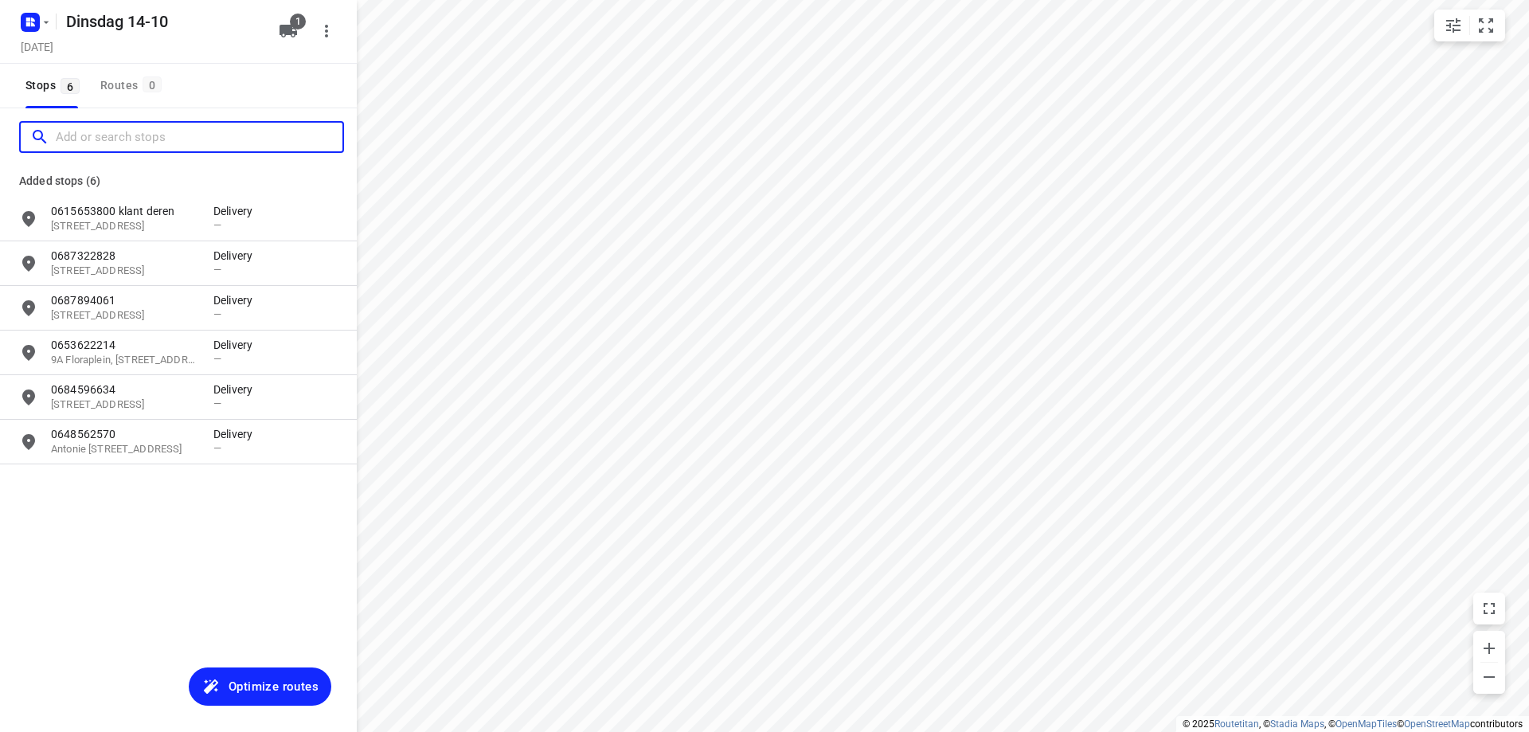
click at [94, 140] on input "Add or search stops" at bounding box center [199, 137] width 287 height 25
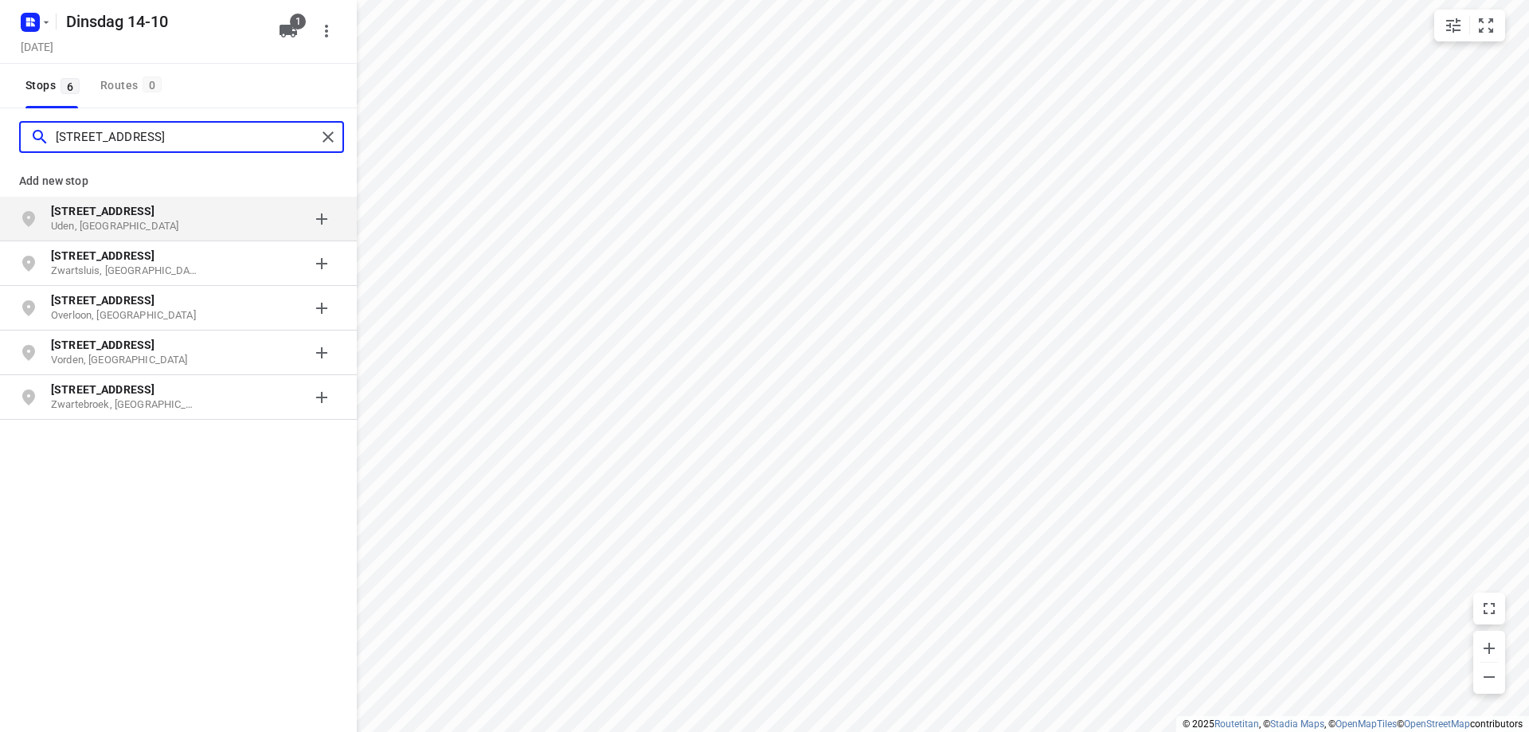
type input "[STREET_ADDRESS]"
click at [209, 211] on p "[STREET_ADDRESS]" at bounding box center [132, 211] width 162 height 16
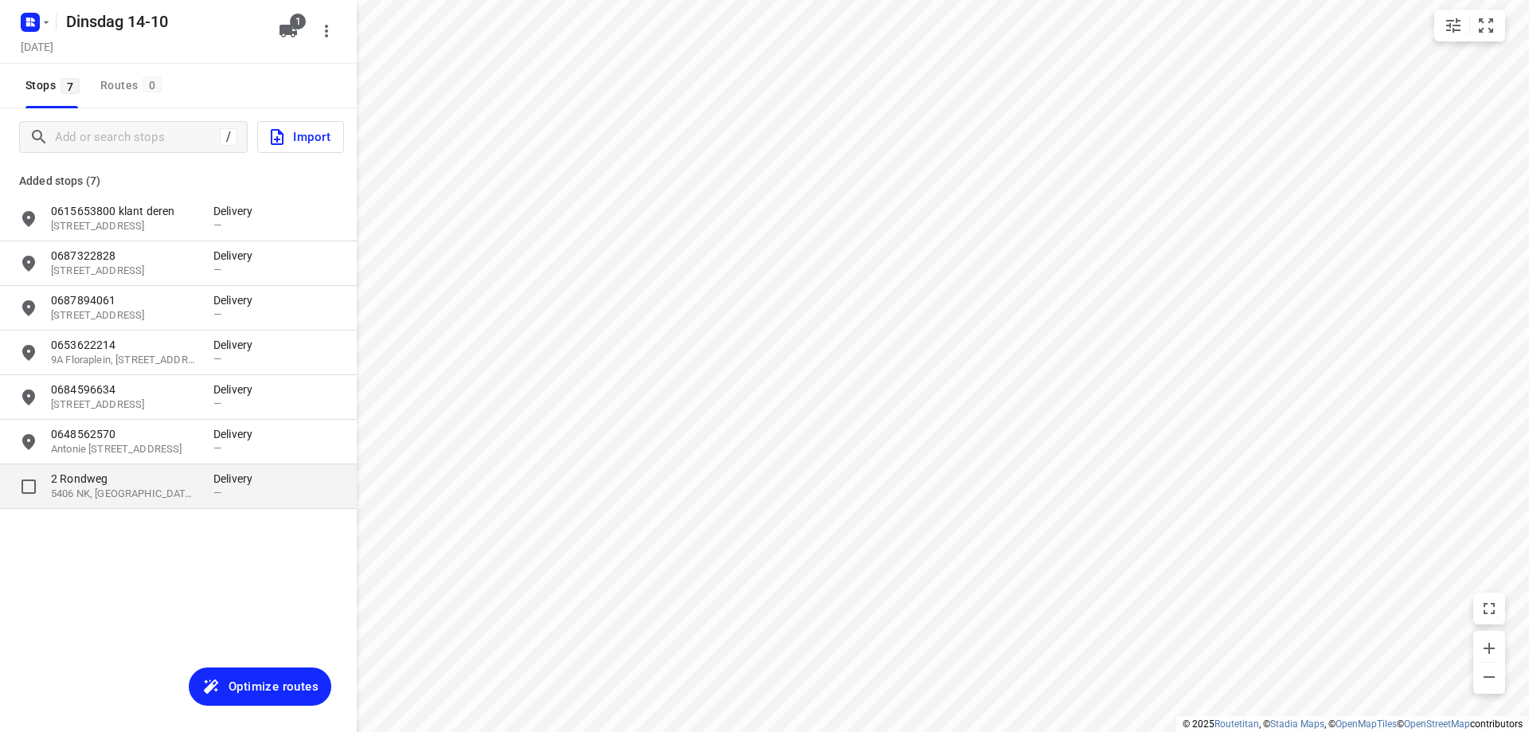
click at [128, 483] on p "2 Rondweg" at bounding box center [124, 479] width 147 height 16
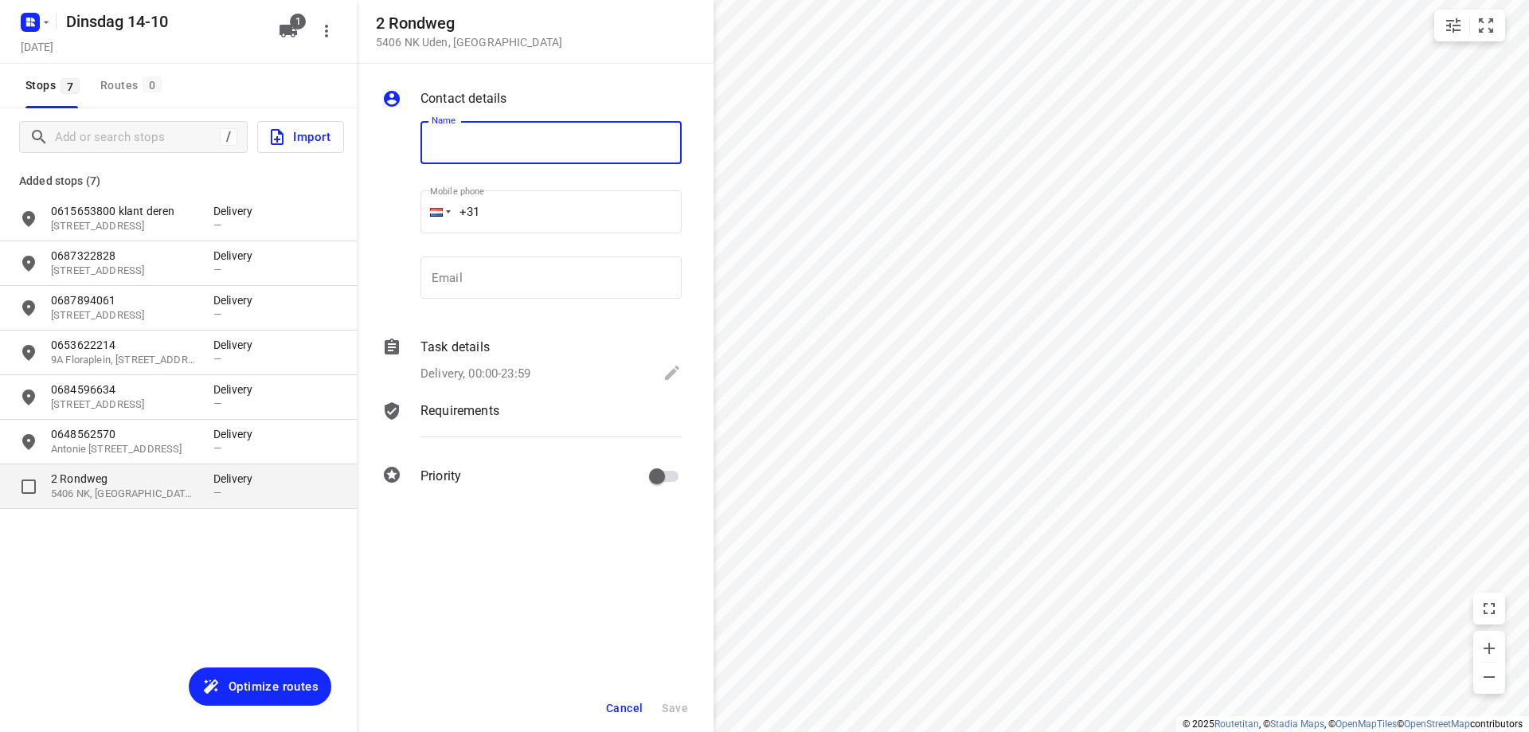
click at [128, 468] on div "2 [STREET_ADDRESS] Delivery —" at bounding box center [178, 486] width 357 height 45
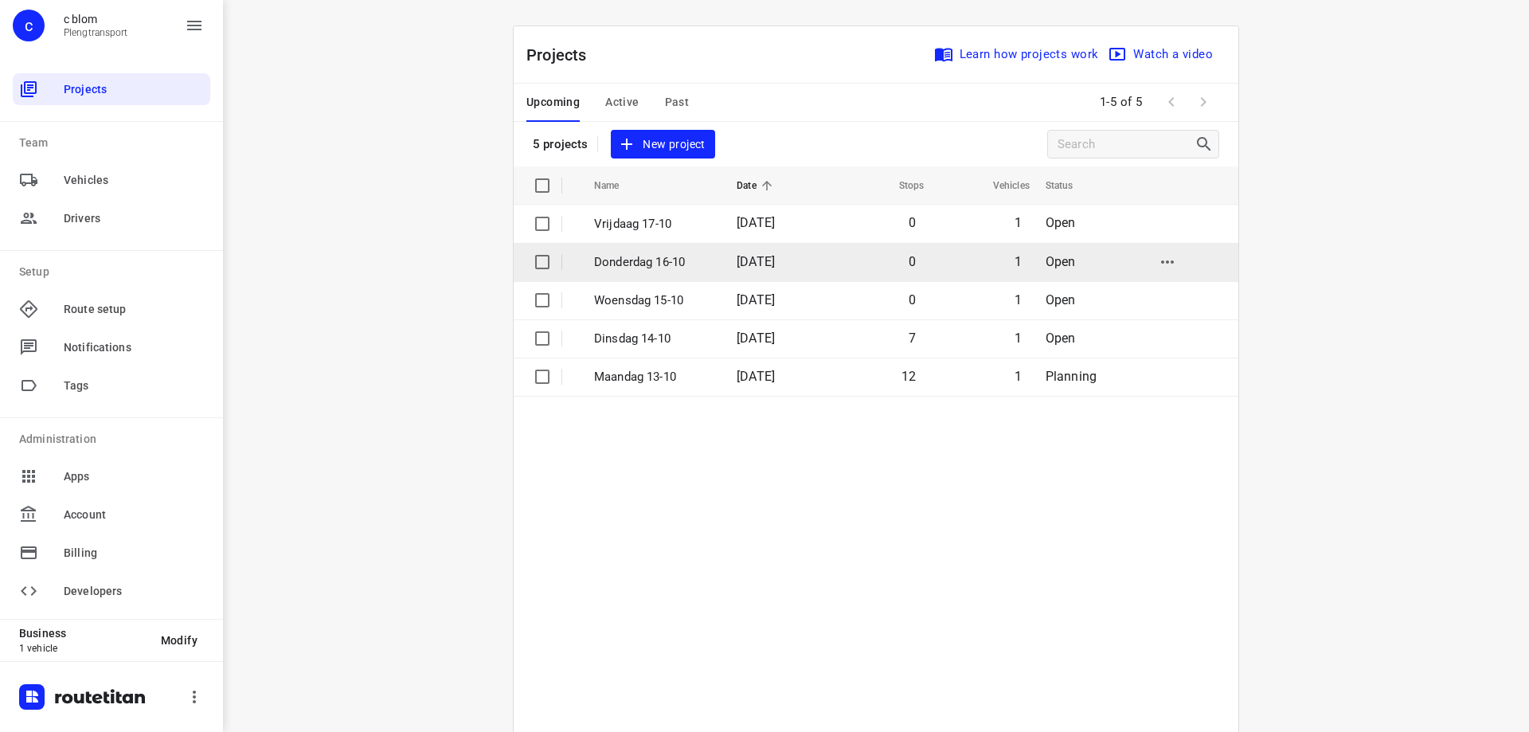
click at [770, 273] on td "[DATE]" at bounding box center [775, 262] width 102 height 38
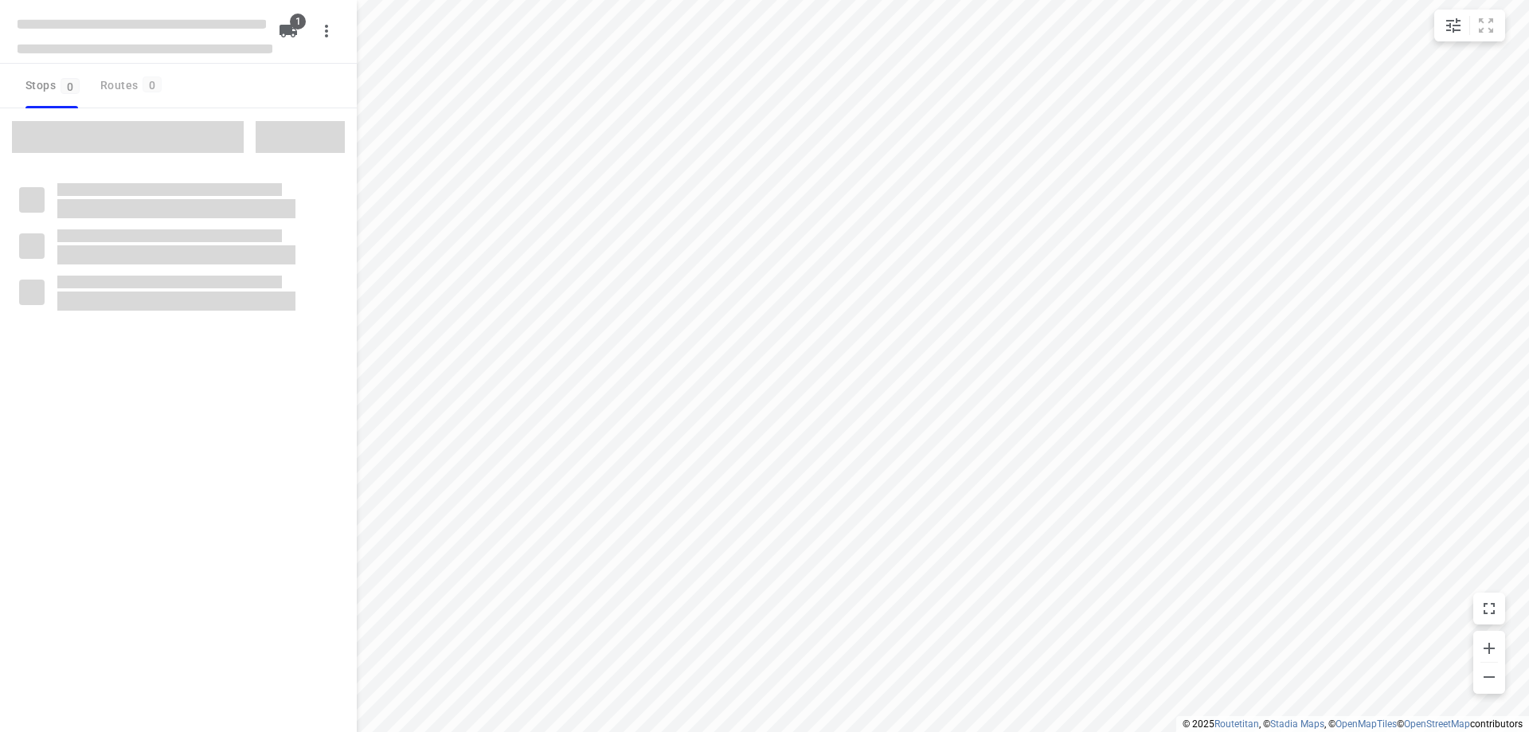
type input "distance"
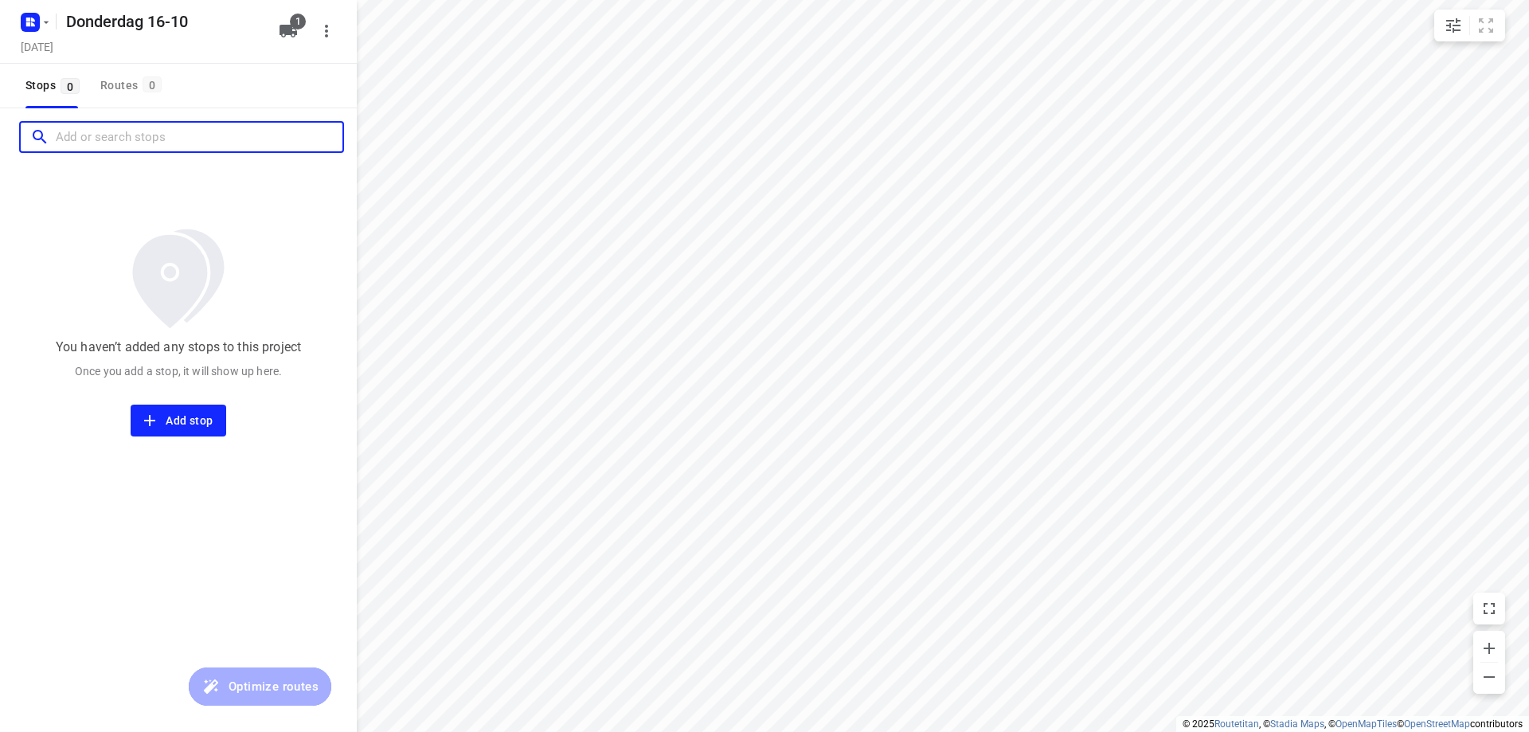
click at [73, 147] on input "Add or search stops" at bounding box center [199, 137] width 287 height 25
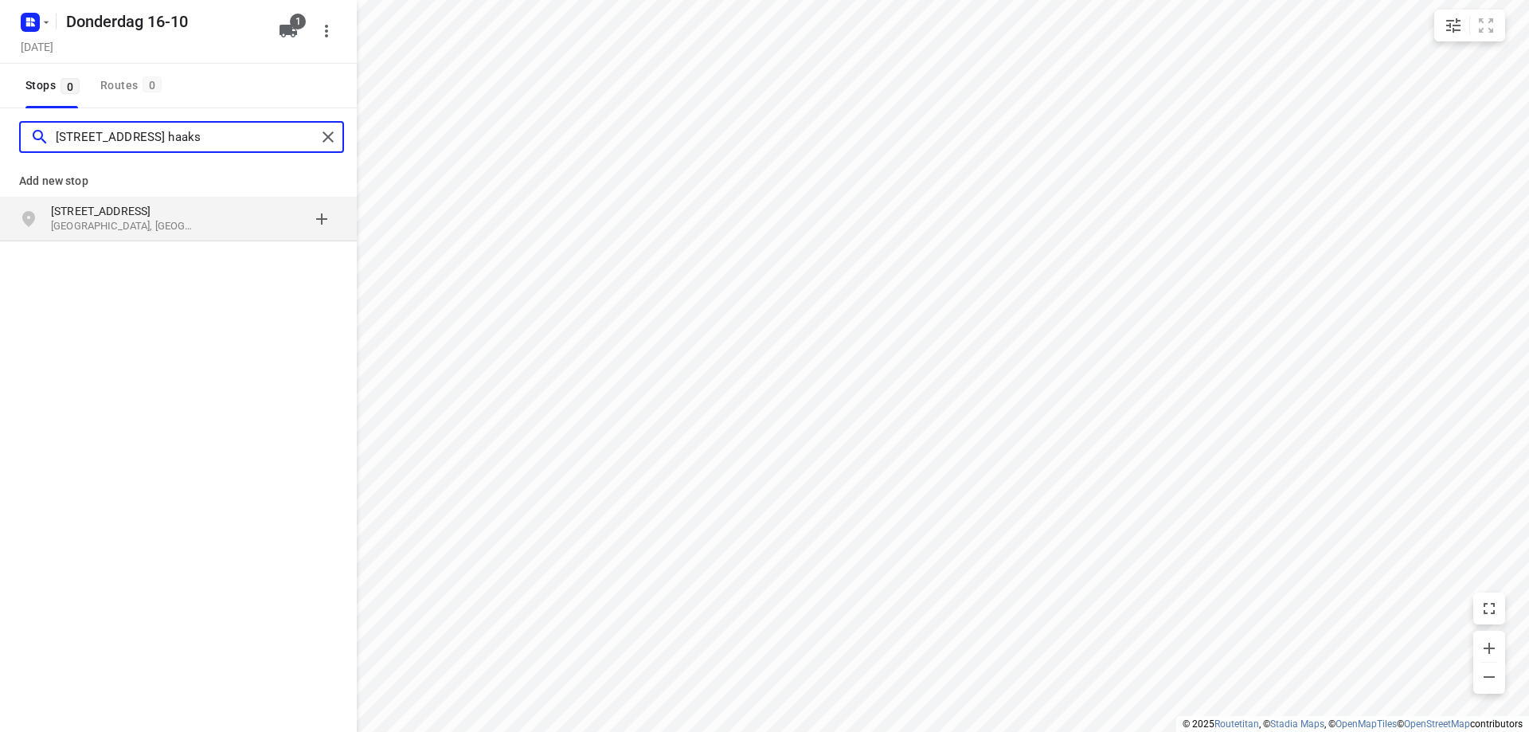
type input "[STREET_ADDRESS] haaks"
click at [104, 223] on p "[GEOGRAPHIC_DATA], [GEOGRAPHIC_DATA]" at bounding box center [124, 226] width 147 height 15
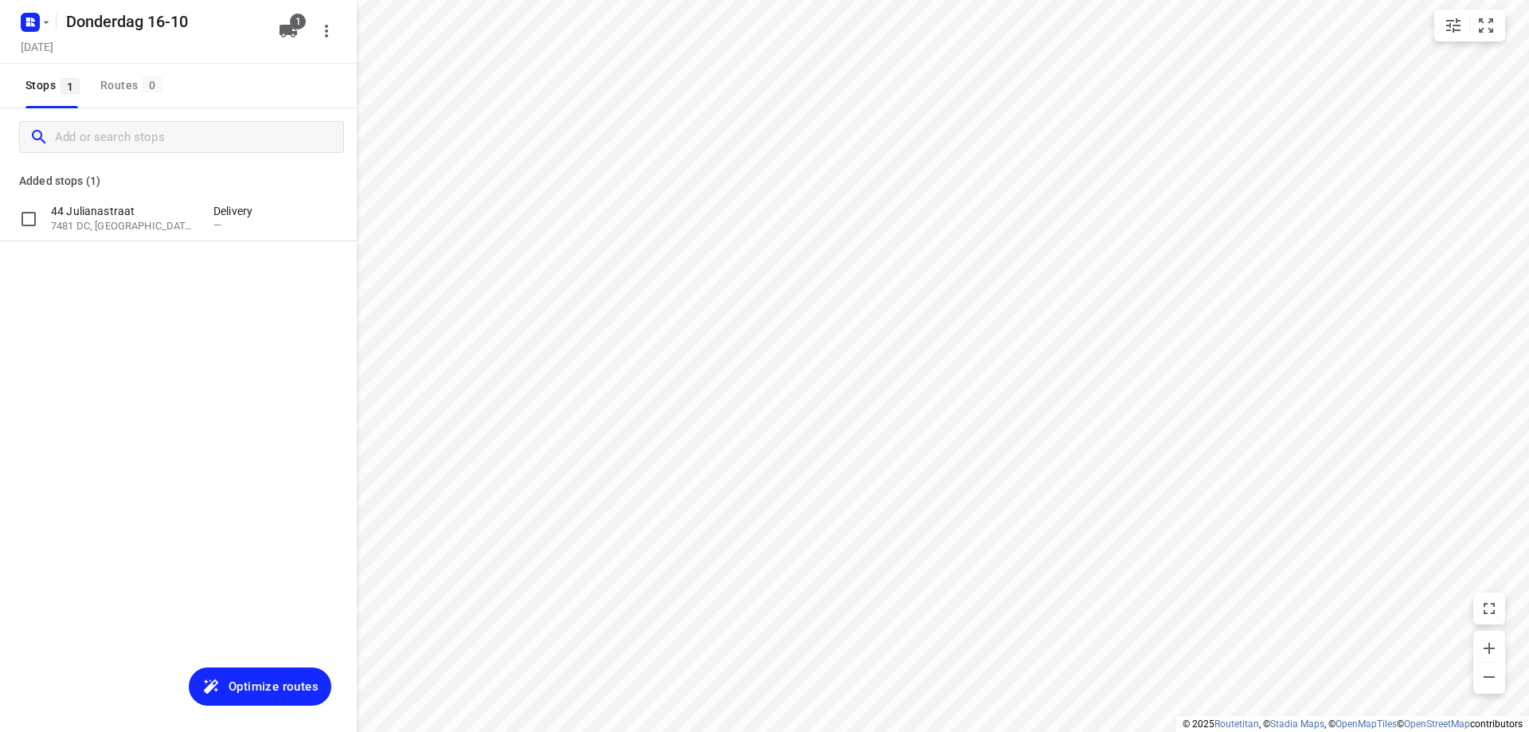
click at [104, 223] on p "7481 DC, [GEOGRAPHIC_DATA], [GEOGRAPHIC_DATA]" at bounding box center [124, 226] width 147 height 15
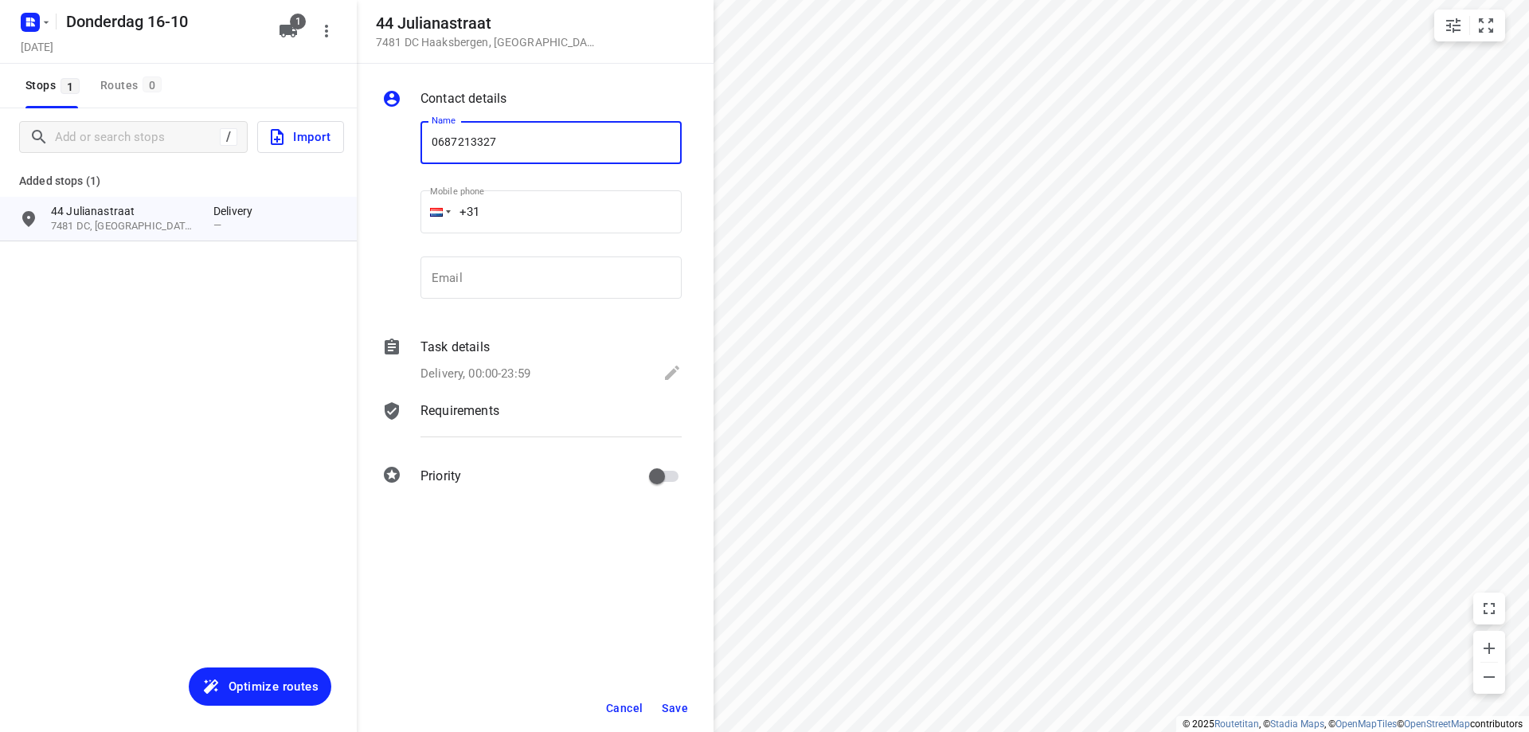
type input "0687213327"
click at [679, 706] on span "Save" at bounding box center [675, 708] width 26 height 13
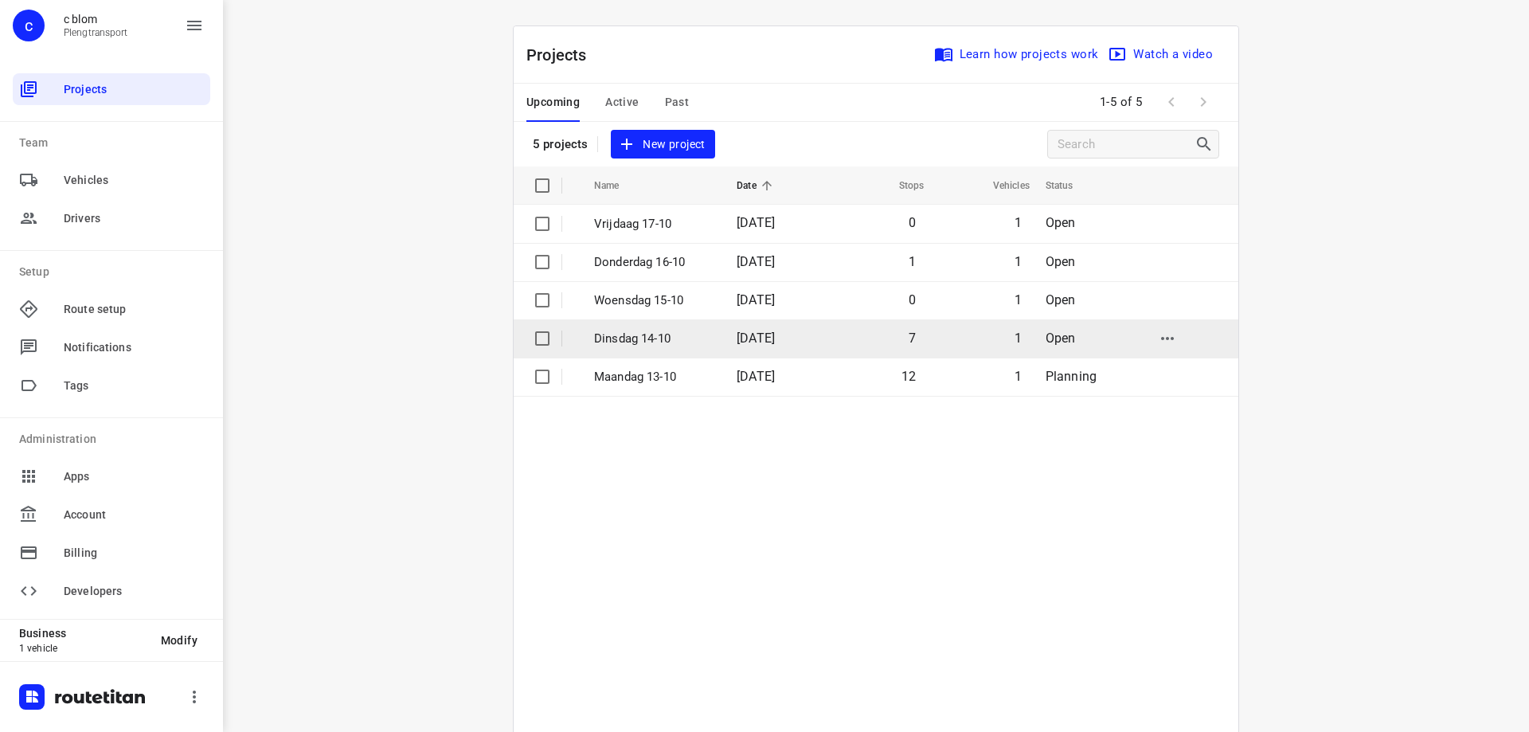
click at [771, 332] on span "[DATE]" at bounding box center [756, 338] width 38 height 15
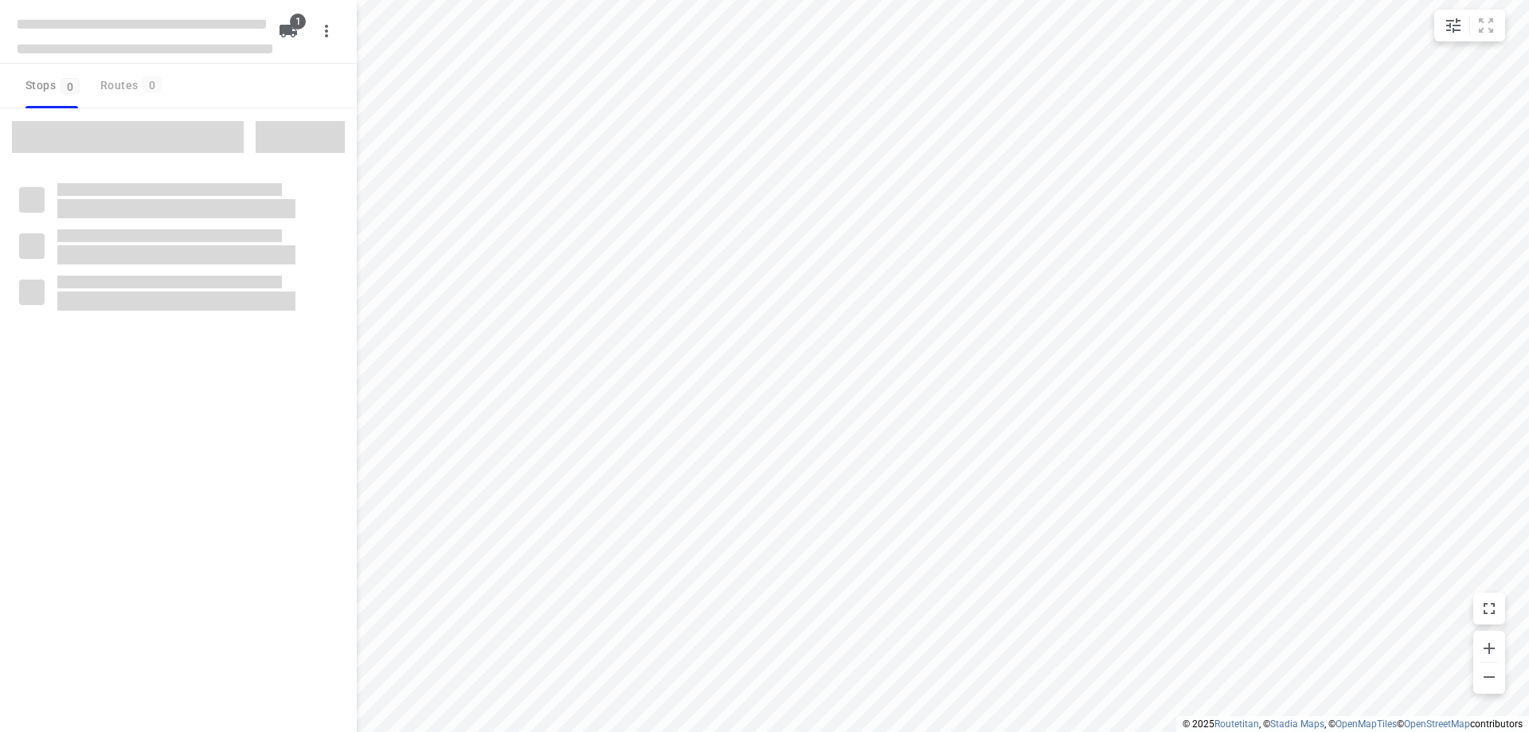
type input "distance"
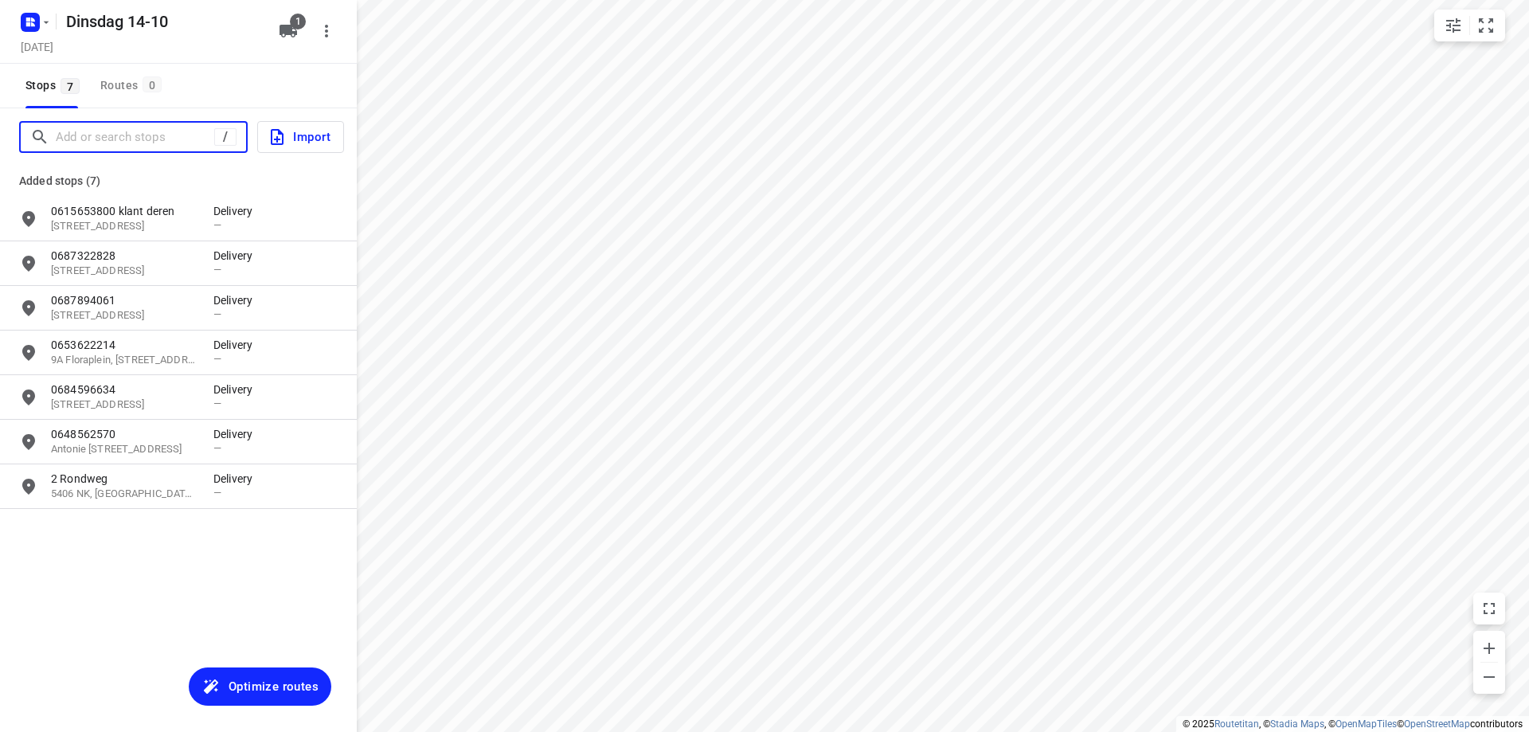
click at [135, 139] on input "Add or search stops" at bounding box center [135, 137] width 159 height 25
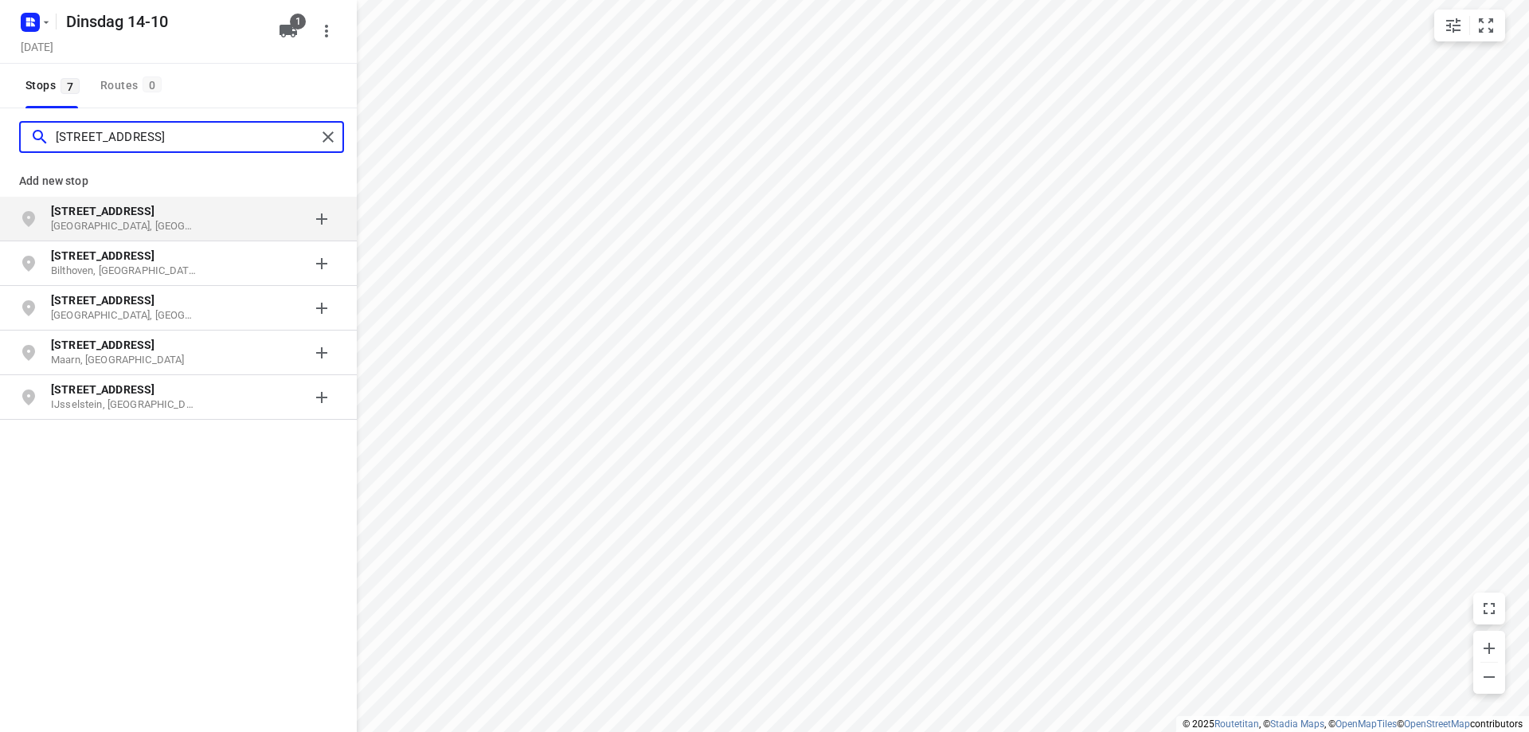
type input "[STREET_ADDRESS]"
click at [164, 217] on p "[STREET_ADDRESS]" at bounding box center [124, 211] width 147 height 16
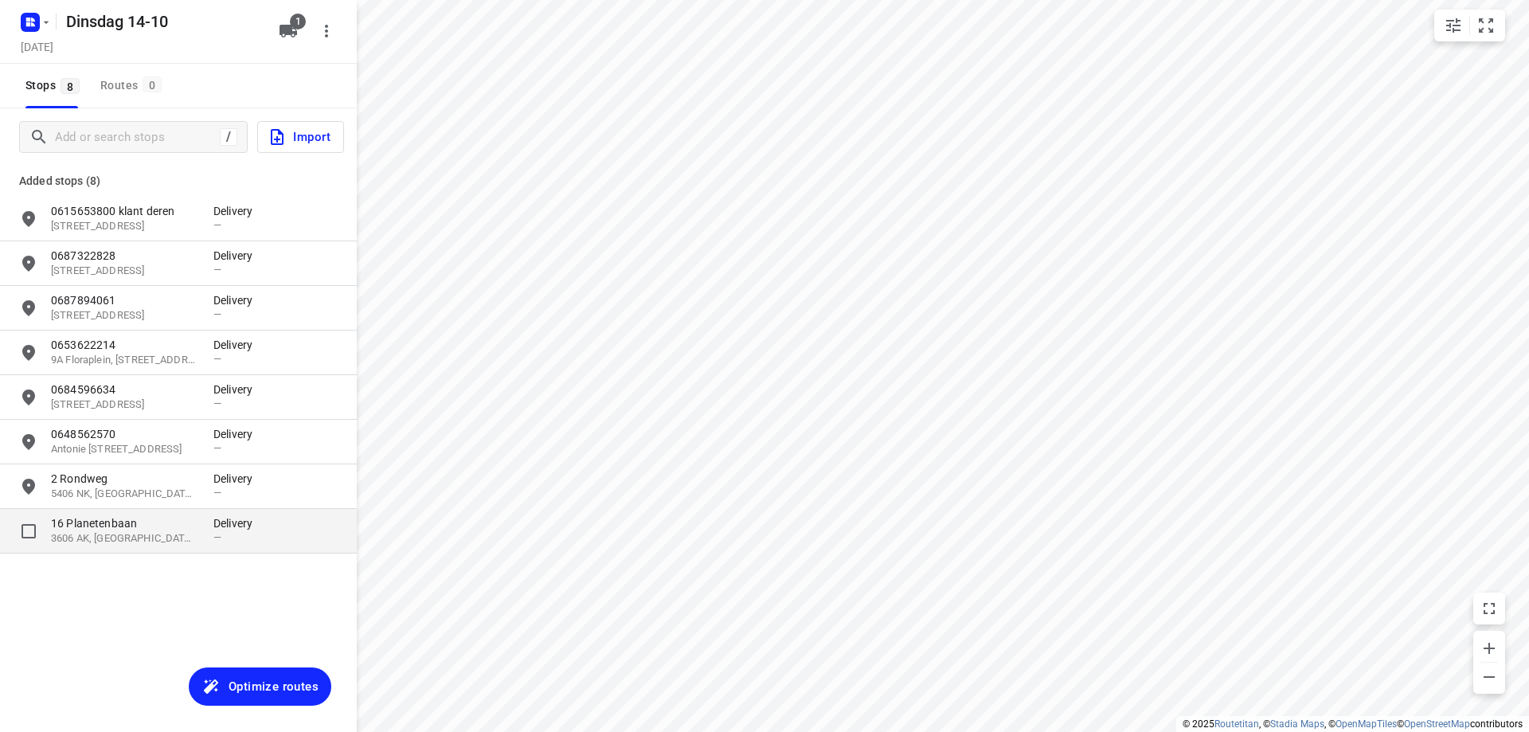
click at [165, 527] on p "16 Planetenbaan" at bounding box center [124, 523] width 147 height 16
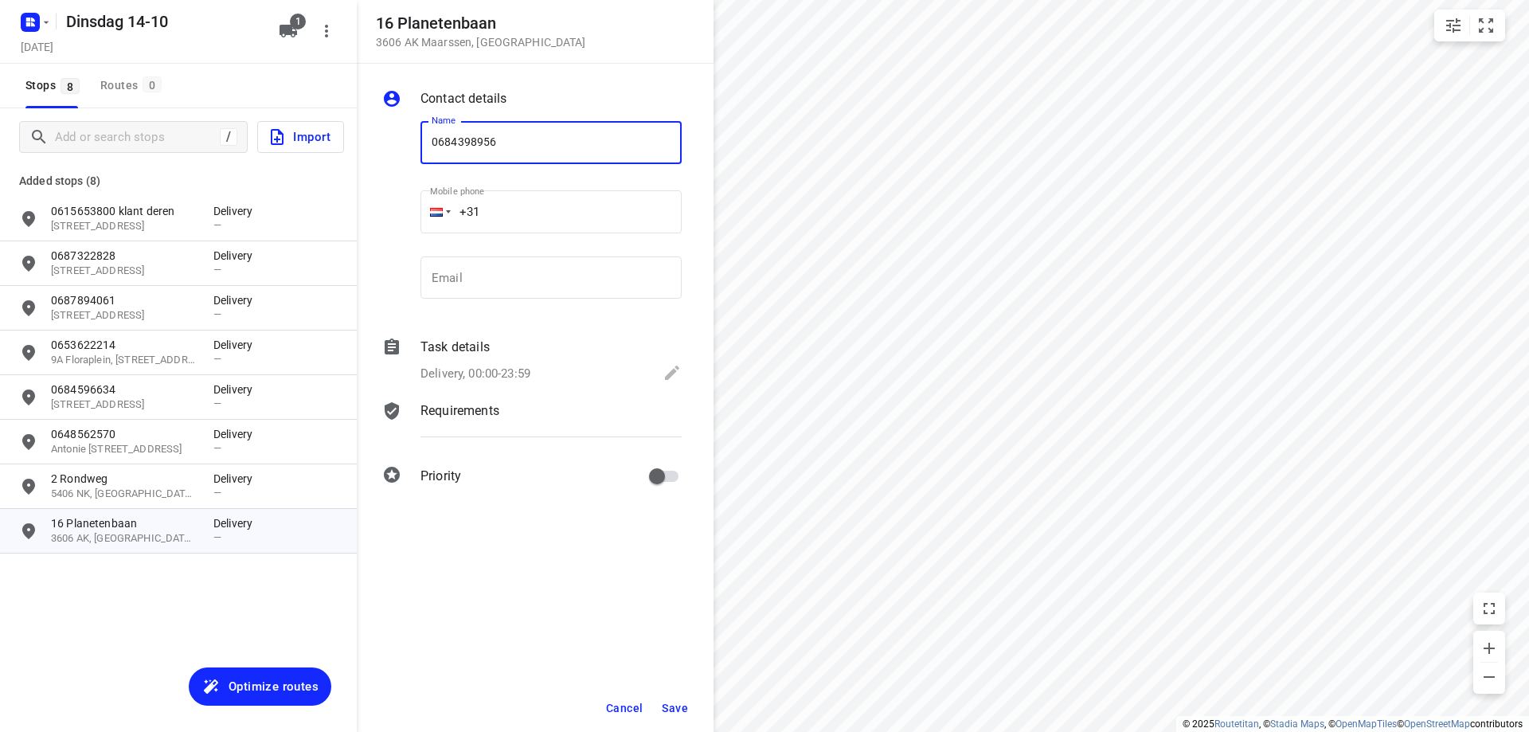
type input "0684398956"
click at [683, 708] on span "Save" at bounding box center [675, 708] width 26 height 13
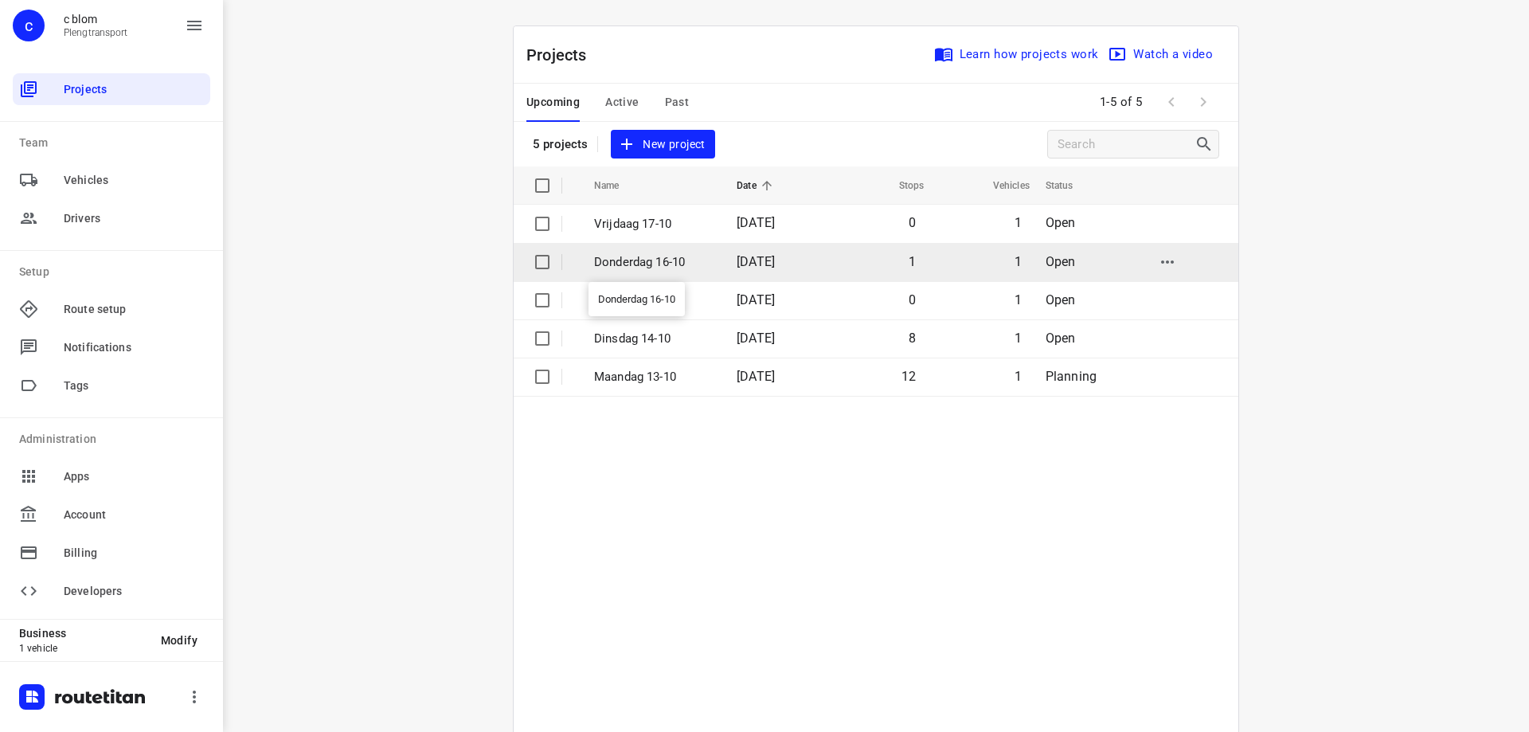
click at [671, 268] on p "Donderdag 16-10" at bounding box center [653, 262] width 119 height 18
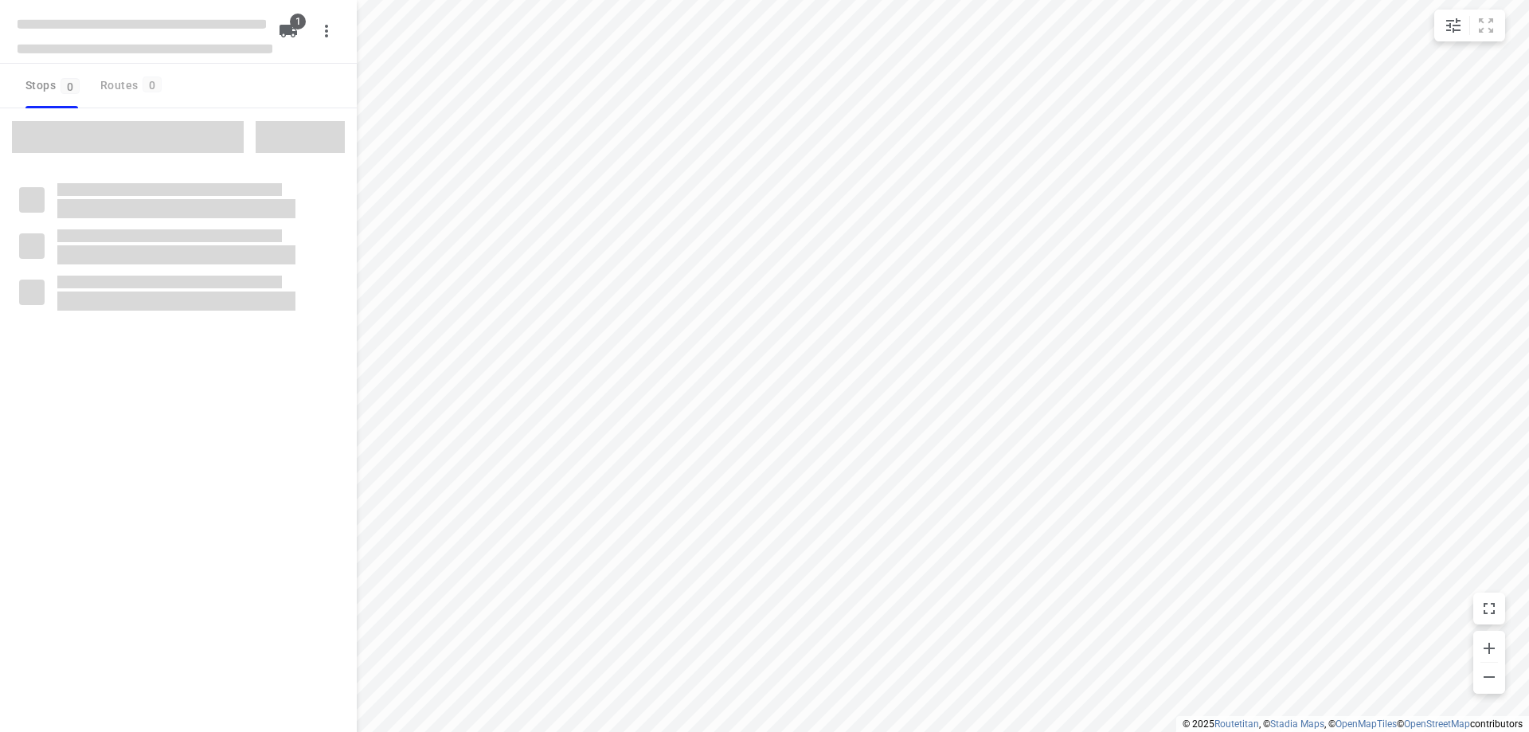
type input "distance"
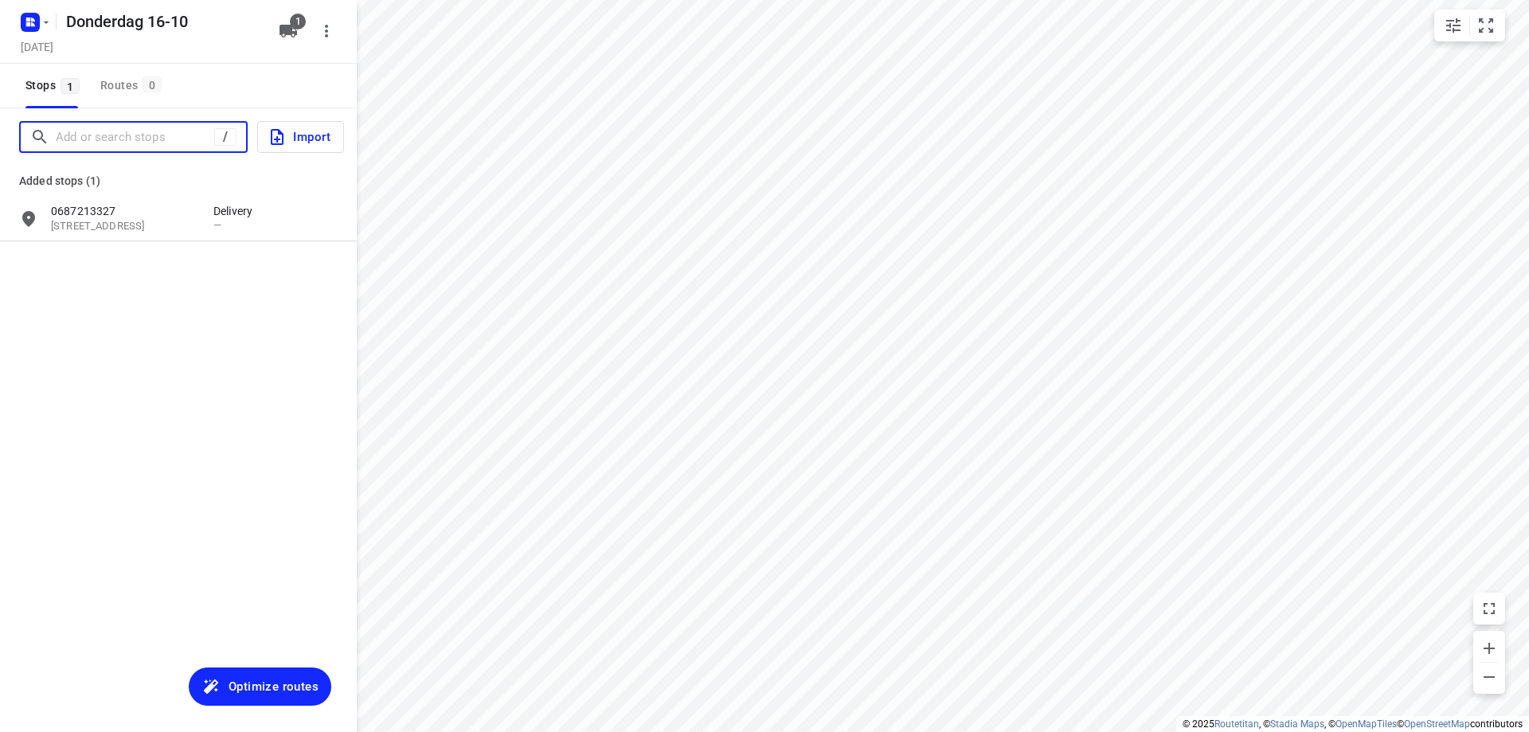
click at [94, 135] on input "Add or search stops" at bounding box center [135, 137] width 159 height 25
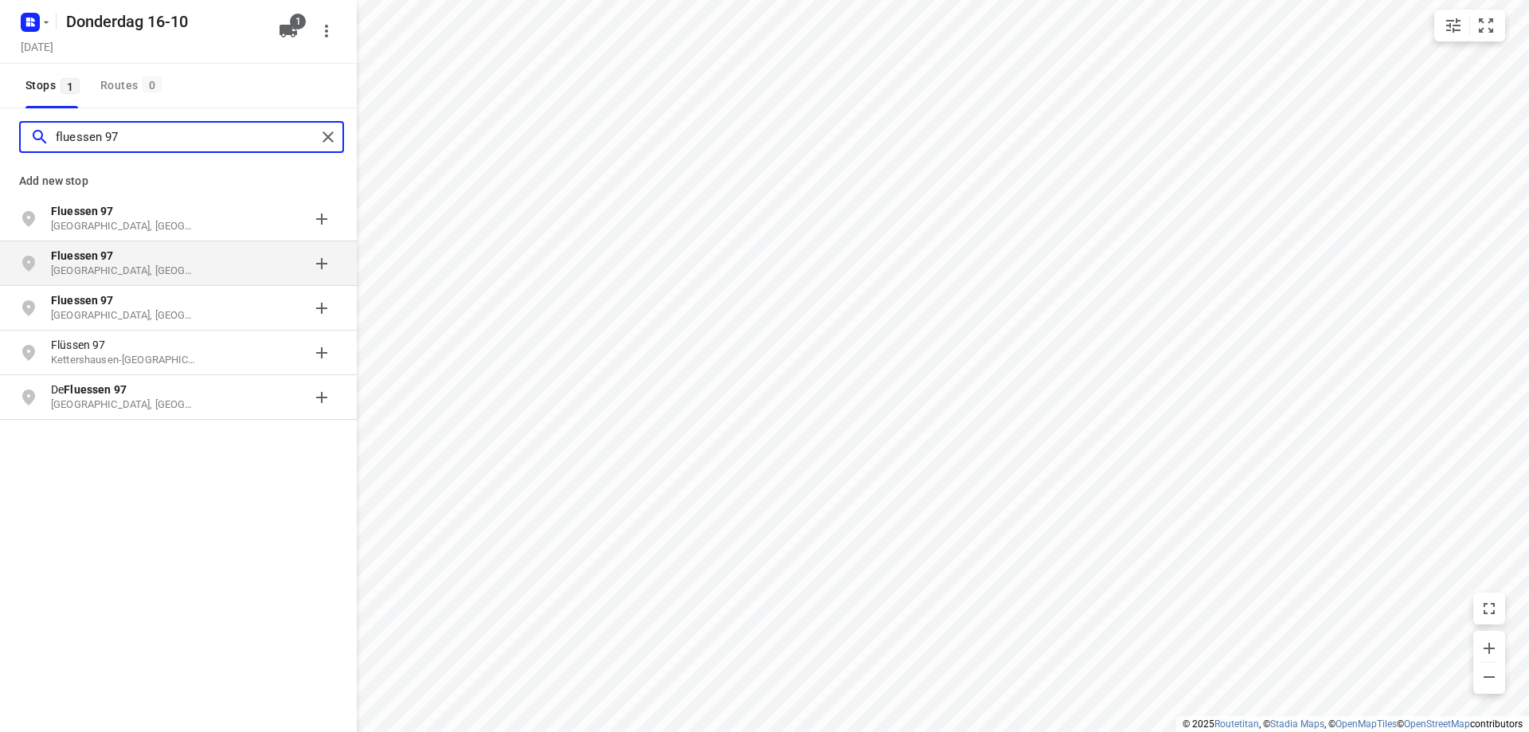
type input "fluessen 97"
click at [146, 257] on p "Fluessen 97" at bounding box center [124, 256] width 147 height 16
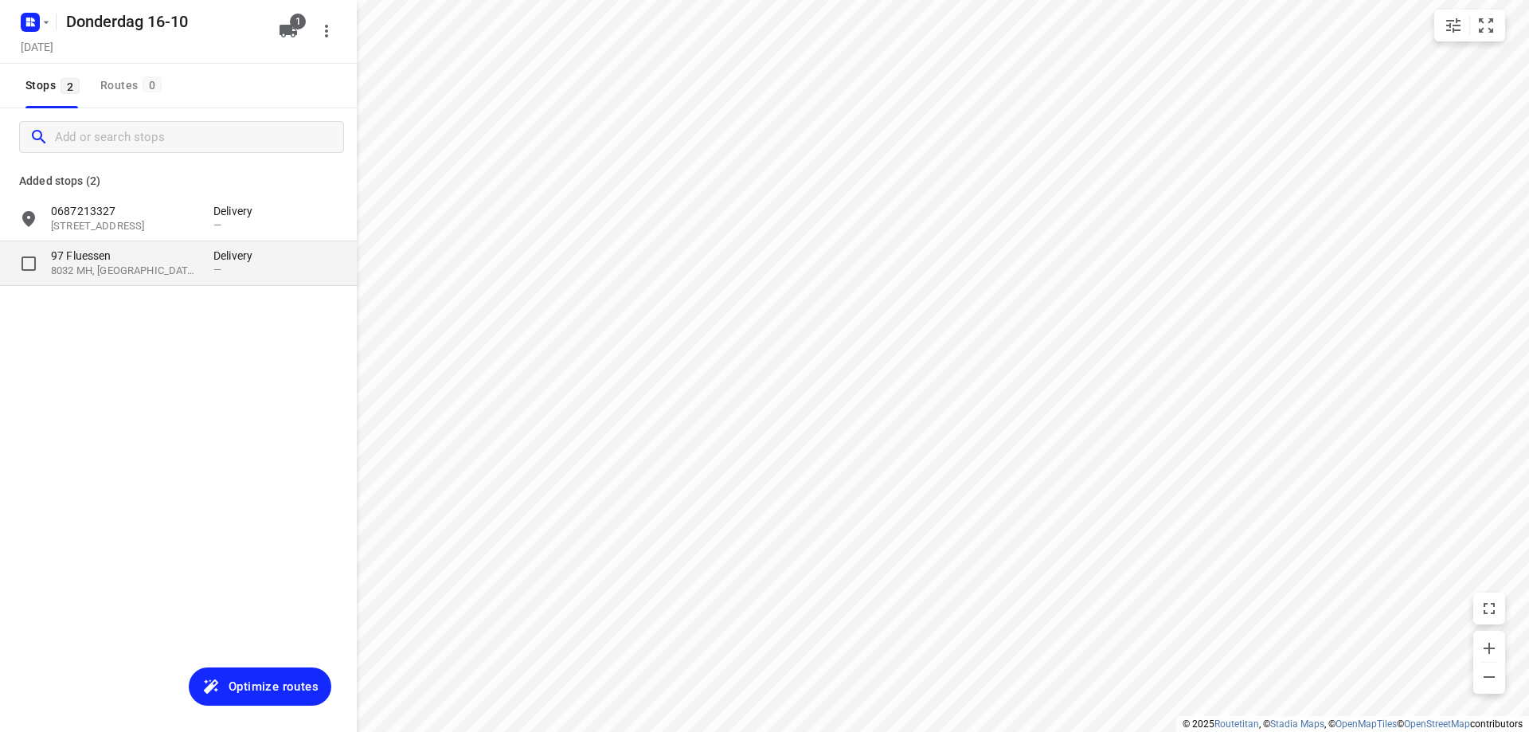
click at [147, 254] on p "97 Fluessen" at bounding box center [124, 256] width 147 height 16
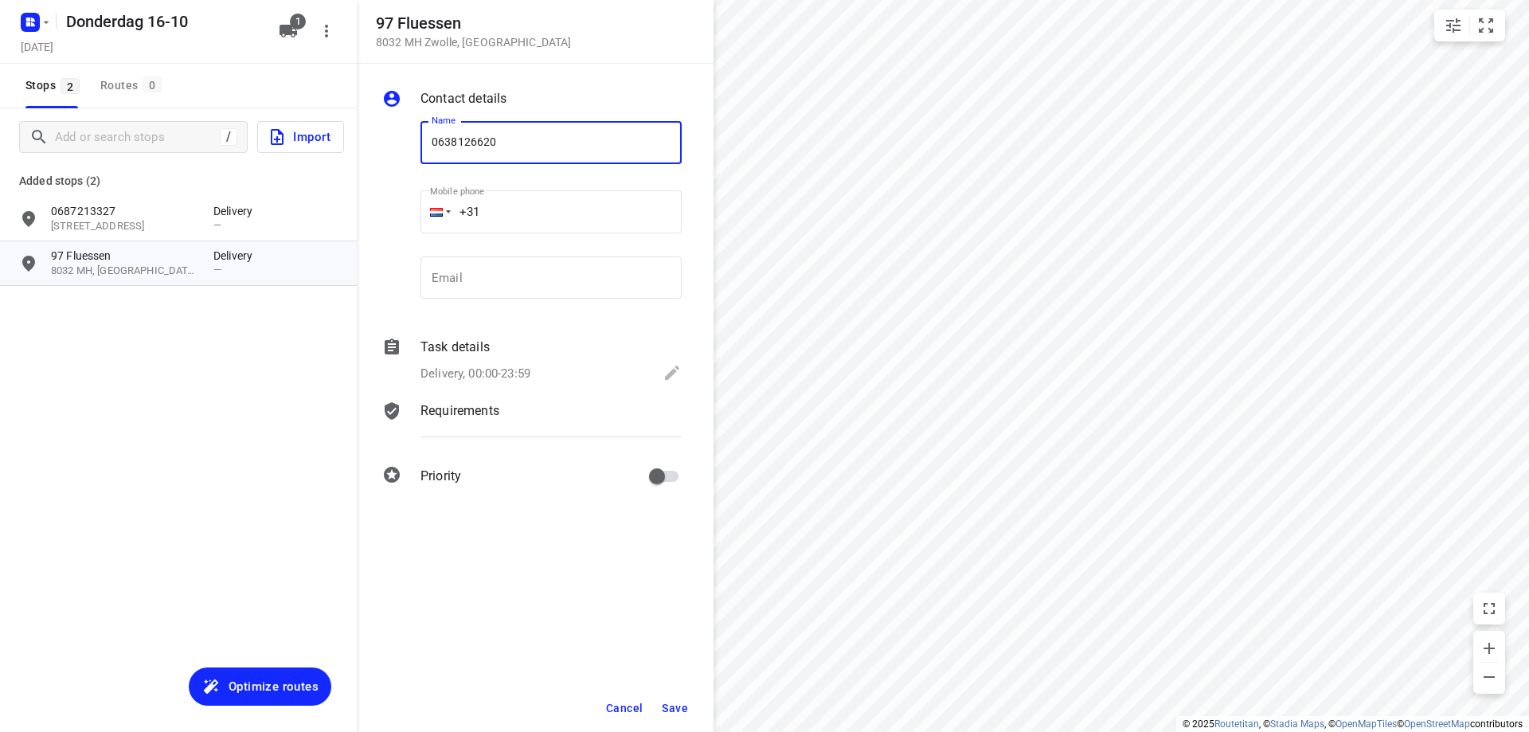
type input "0638126620"
click at [672, 718] on button "Save" at bounding box center [675, 708] width 39 height 29
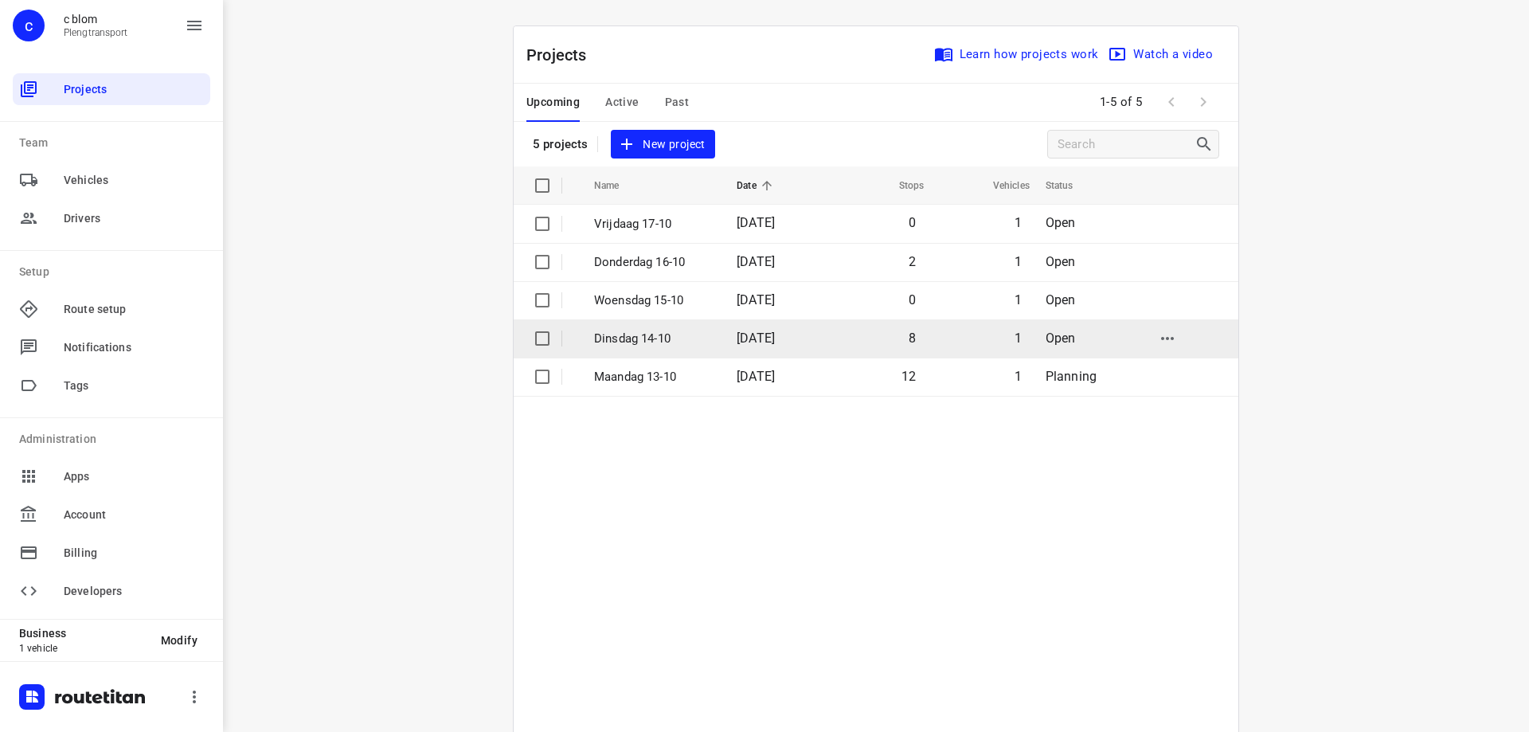
click at [692, 342] on p "Dinsdag 14-10" at bounding box center [653, 339] width 119 height 18
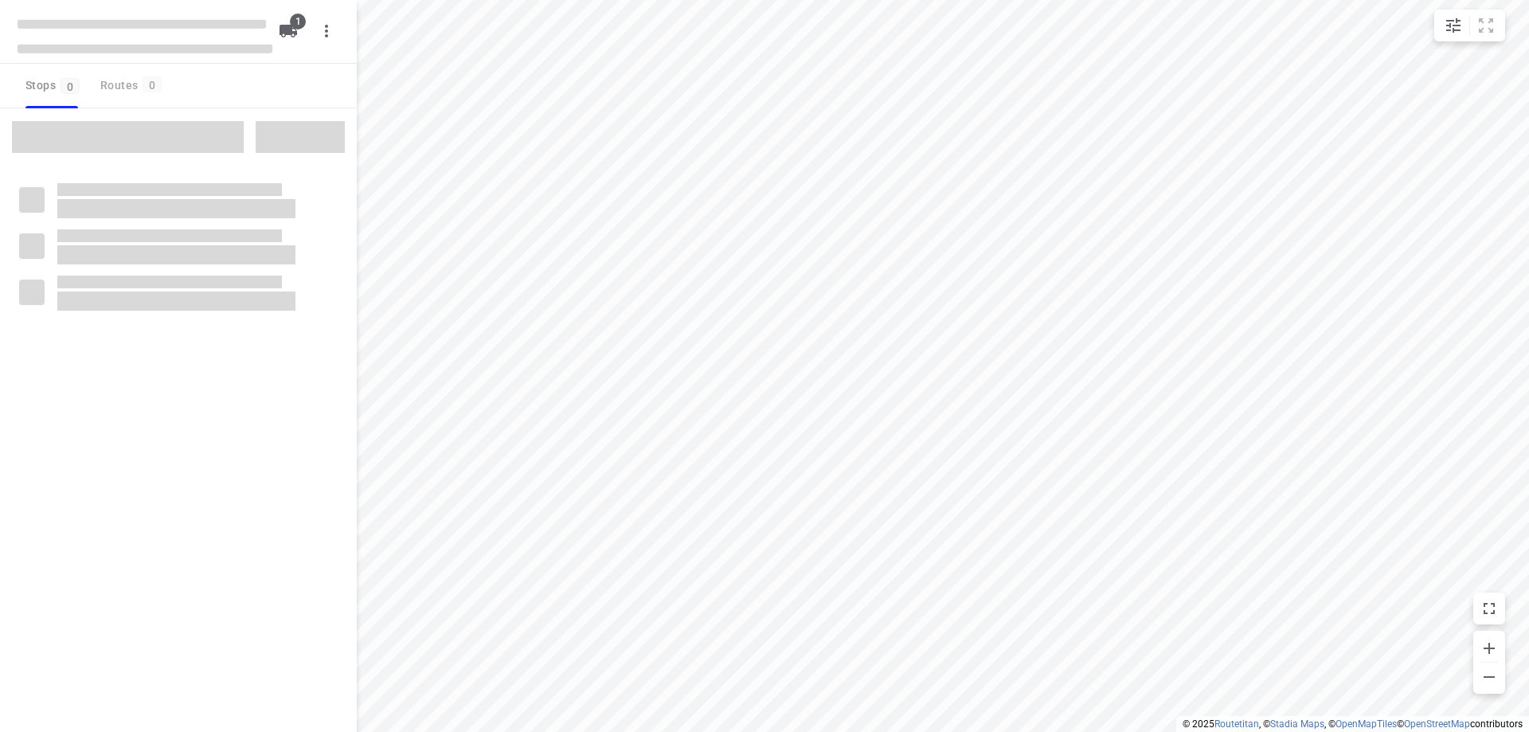
type input "distance"
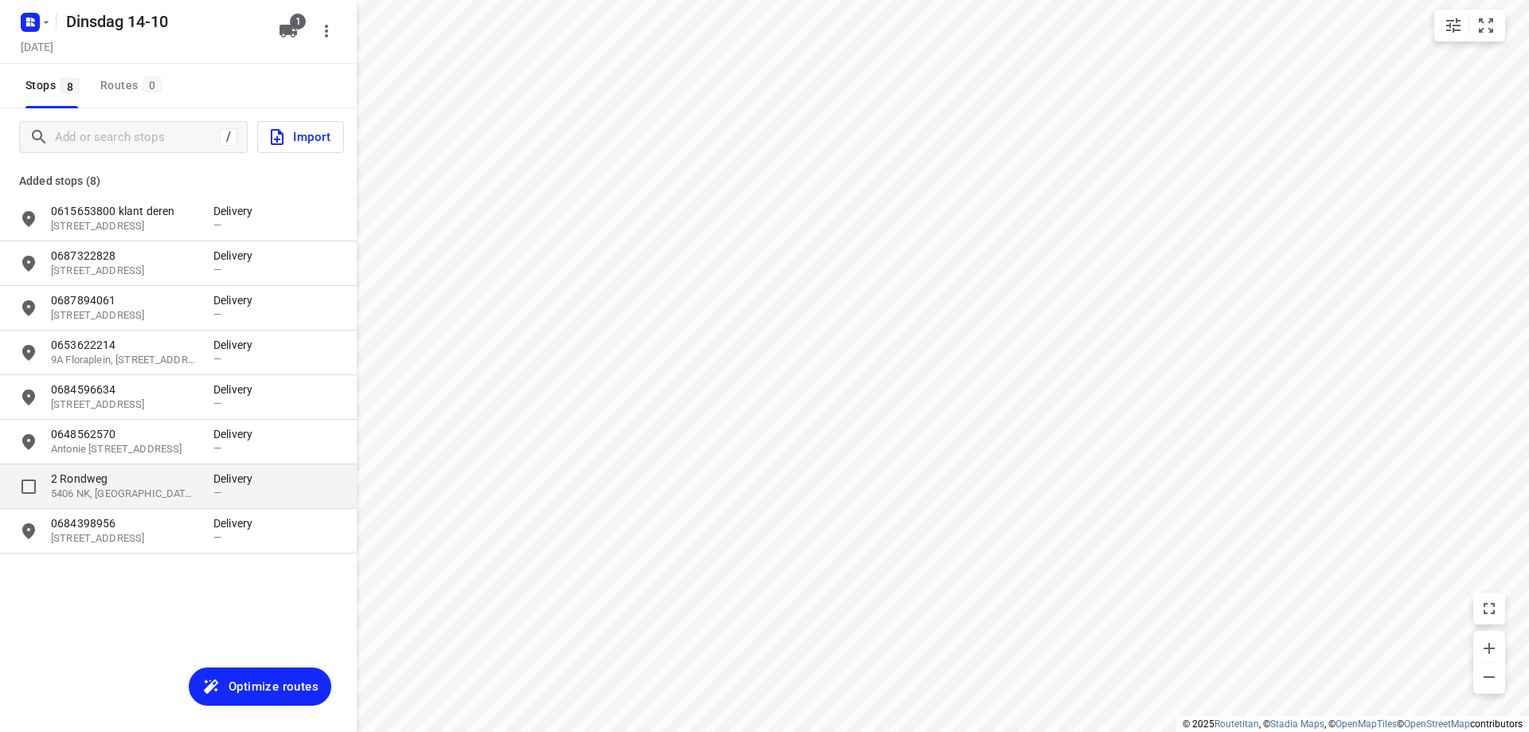
click at [149, 479] on p "2 Rondweg" at bounding box center [124, 479] width 147 height 16
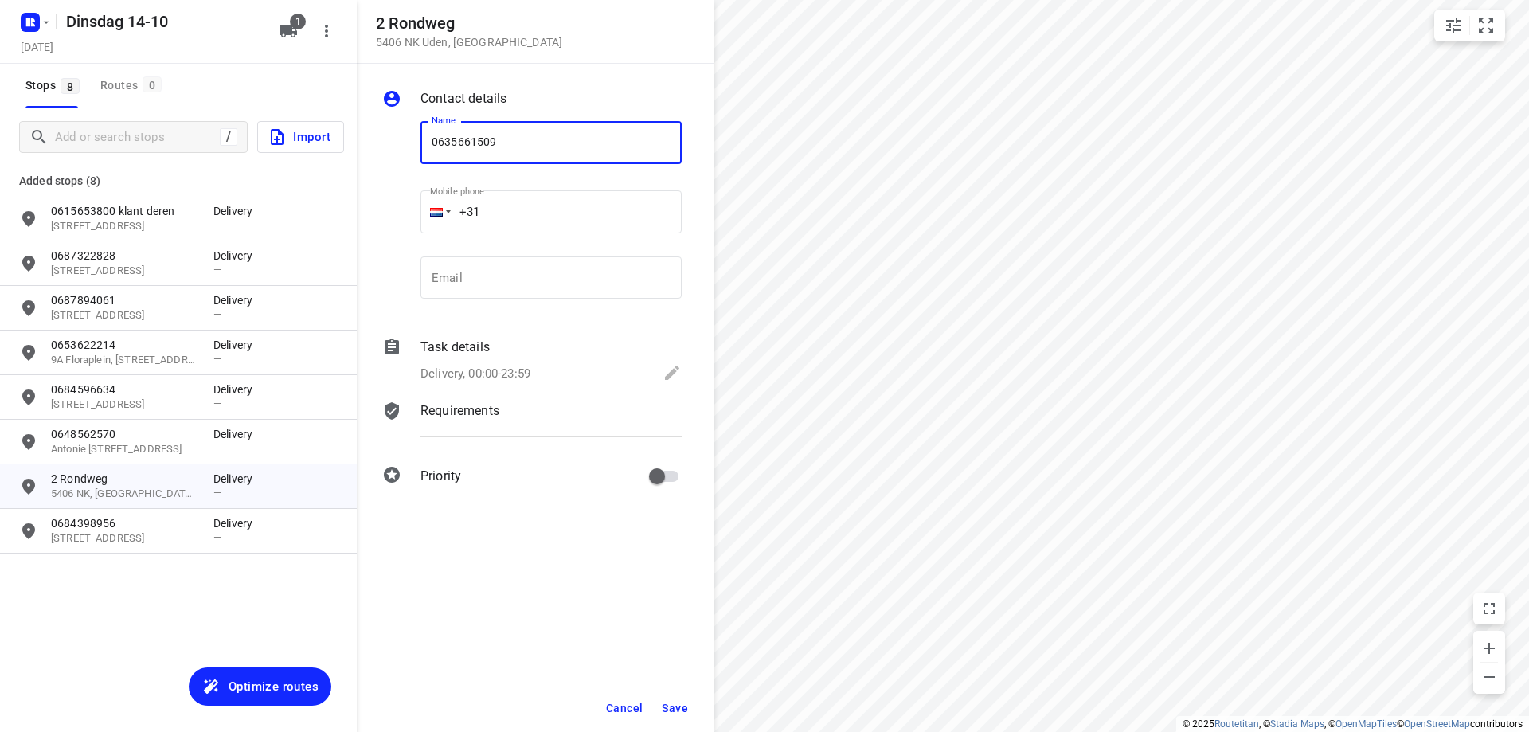
type input "0635661509"
click at [667, 703] on span "Save" at bounding box center [675, 708] width 26 height 13
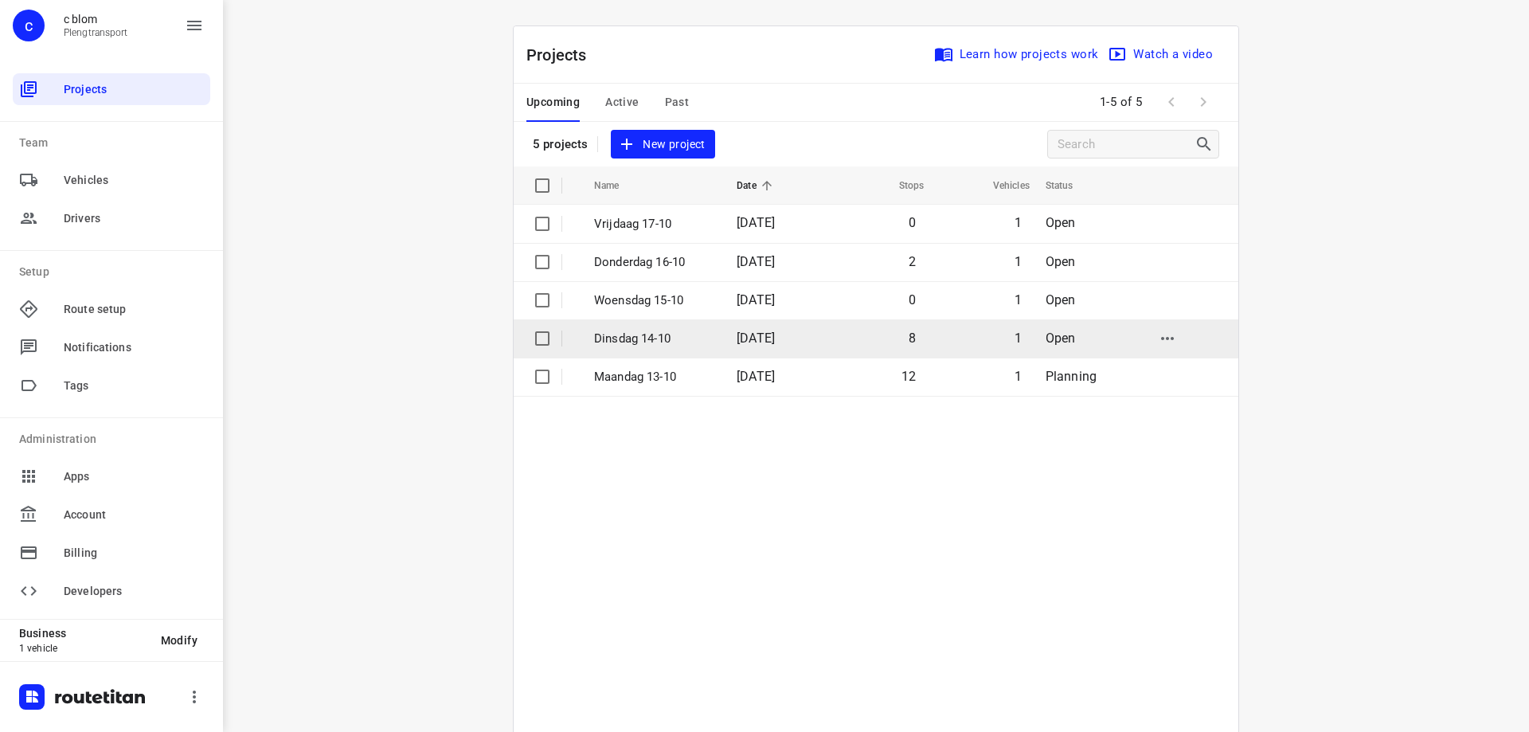
click at [636, 347] on td "Dinsdag 14-10" at bounding box center [651, 338] width 146 height 38
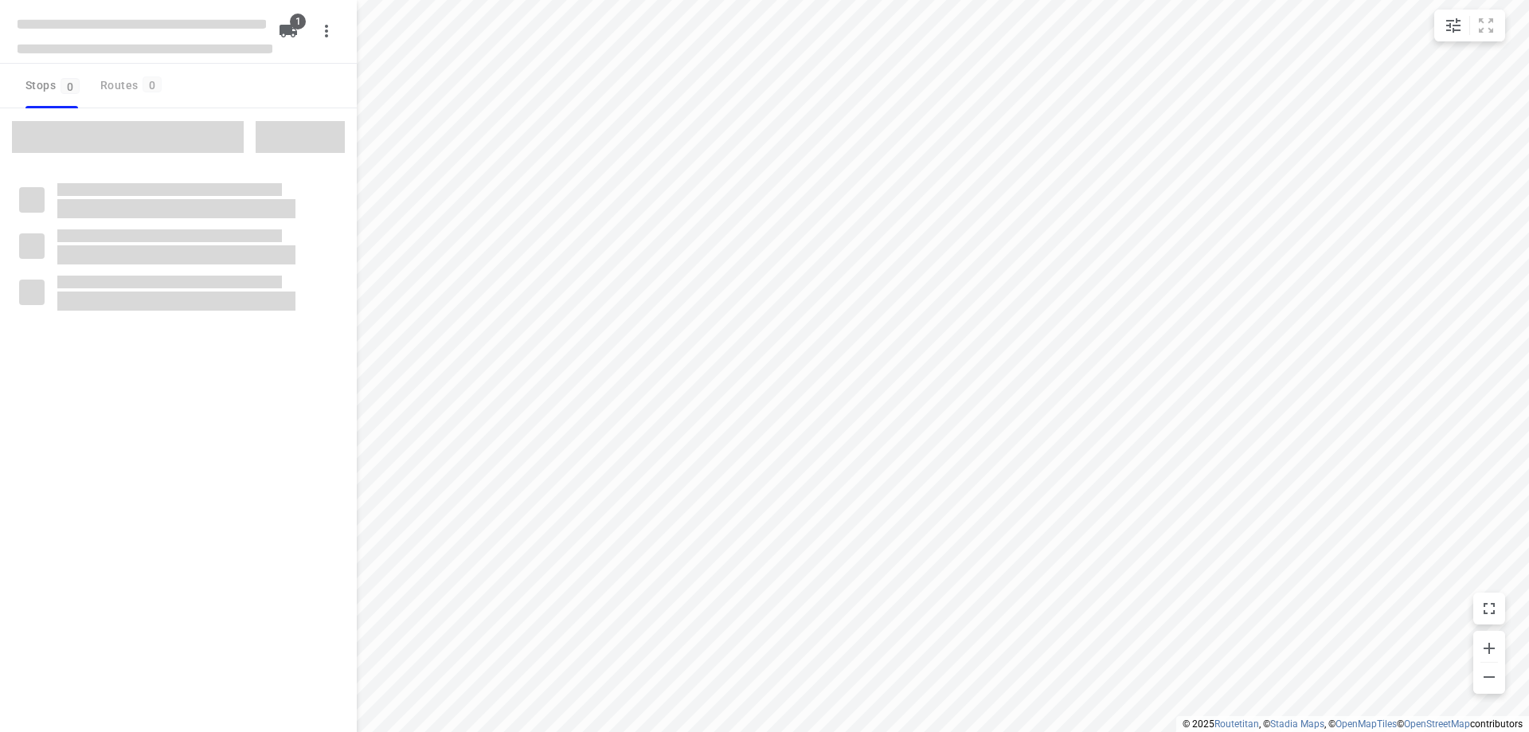
type input "distance"
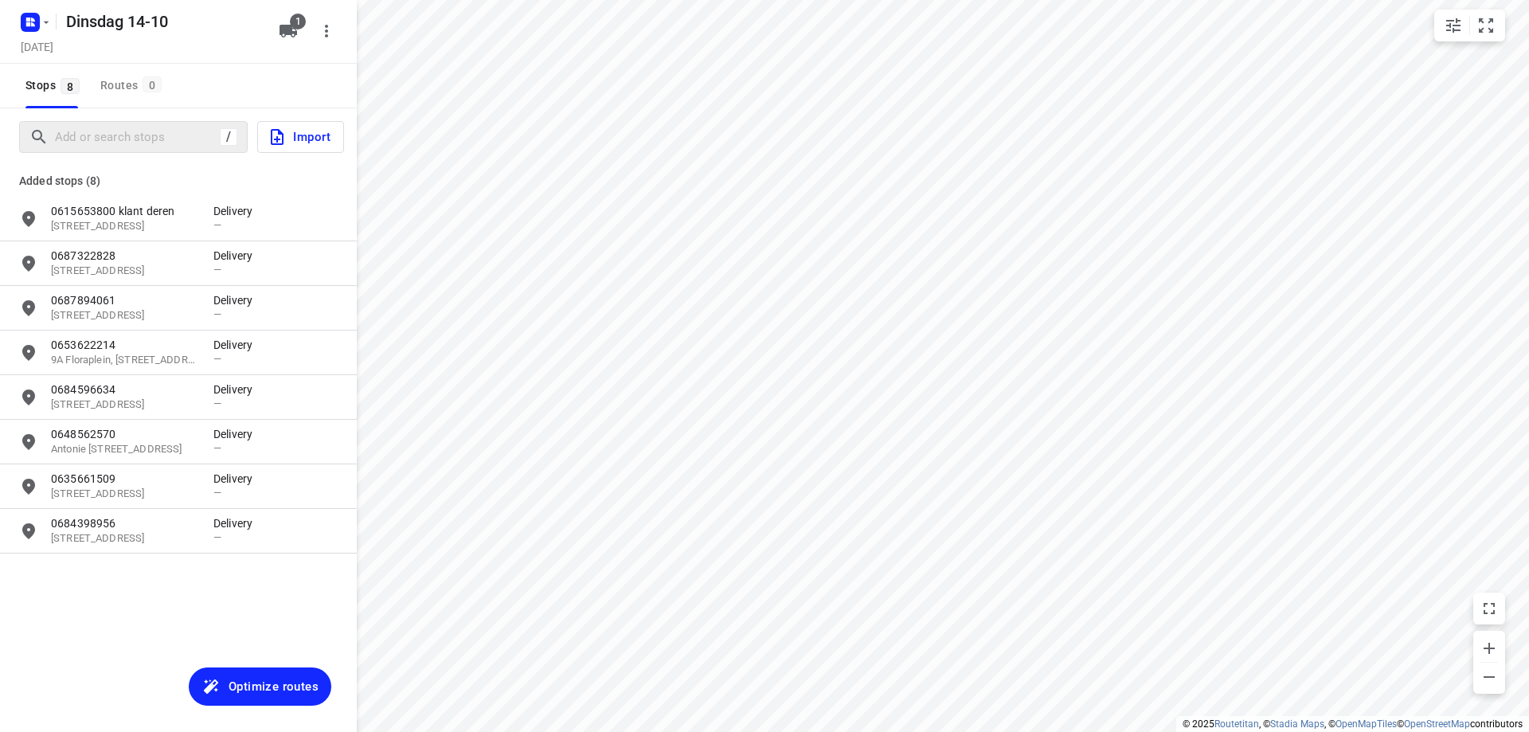
click at [108, 123] on div "/" at bounding box center [133, 137] width 229 height 32
click at [108, 138] on input "Add or search stops" at bounding box center [135, 137] width 159 height 25
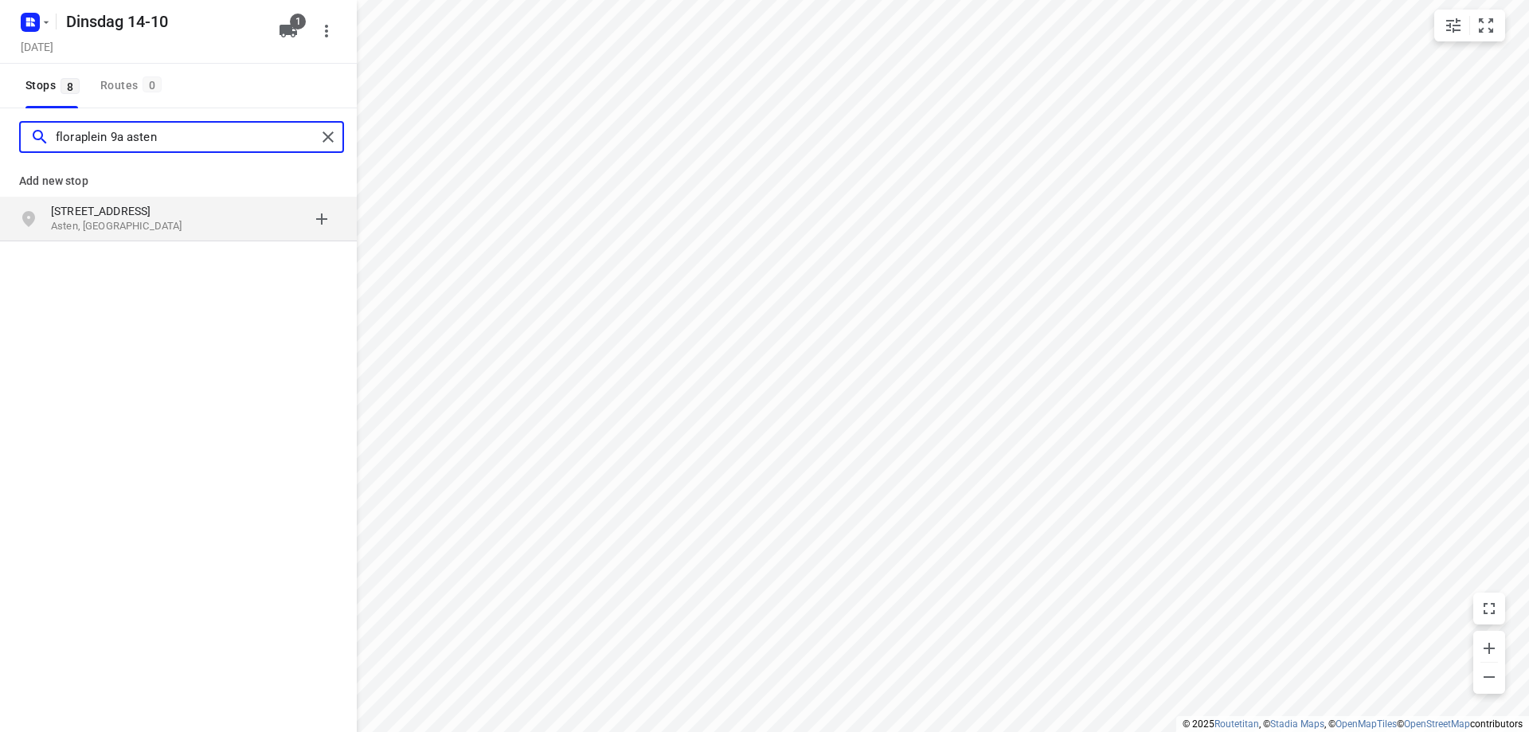
type input "floraplein 9a asten"
click at [175, 223] on p "Asten, [GEOGRAPHIC_DATA]" at bounding box center [124, 226] width 147 height 15
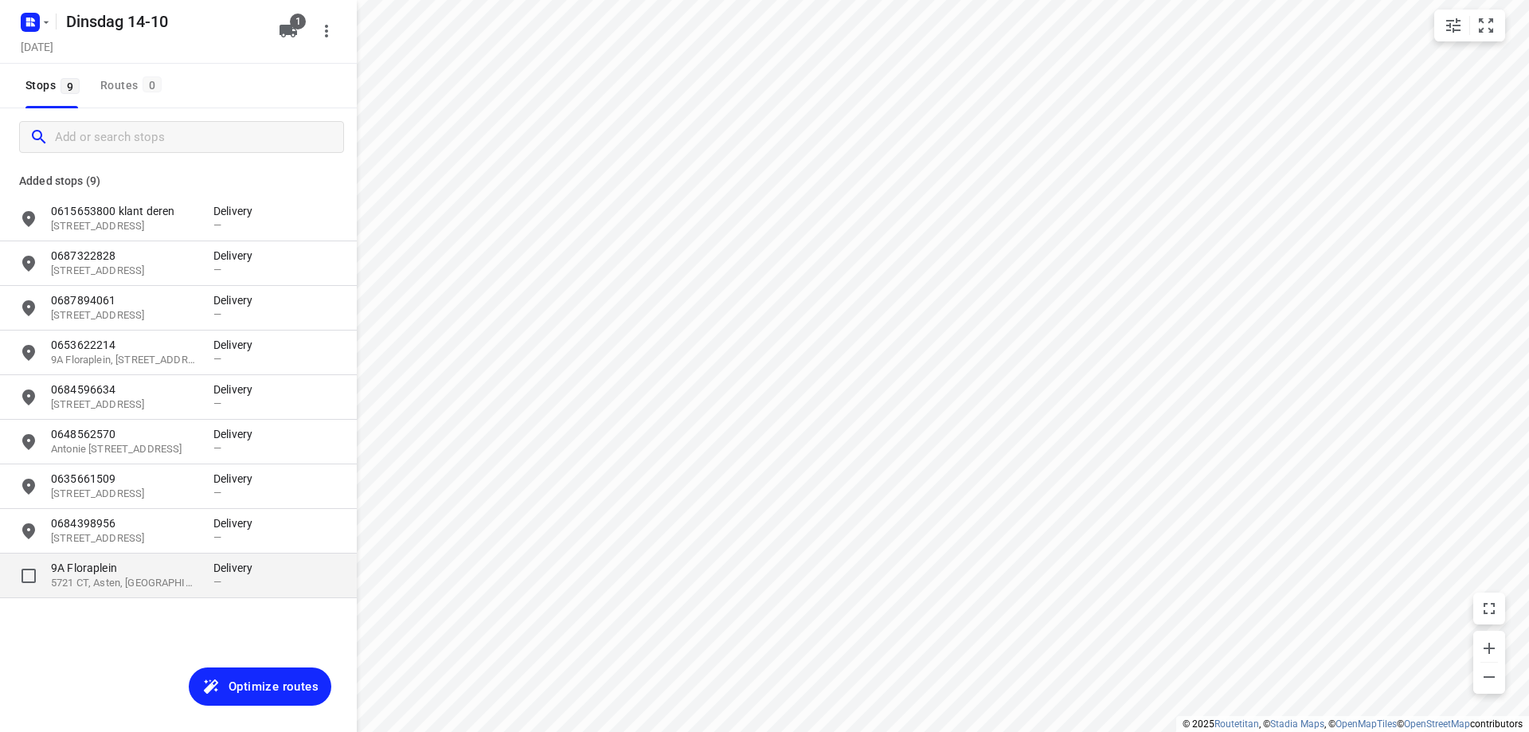
click at [186, 580] on p "5721 CT, Asten, [GEOGRAPHIC_DATA]" at bounding box center [124, 583] width 147 height 15
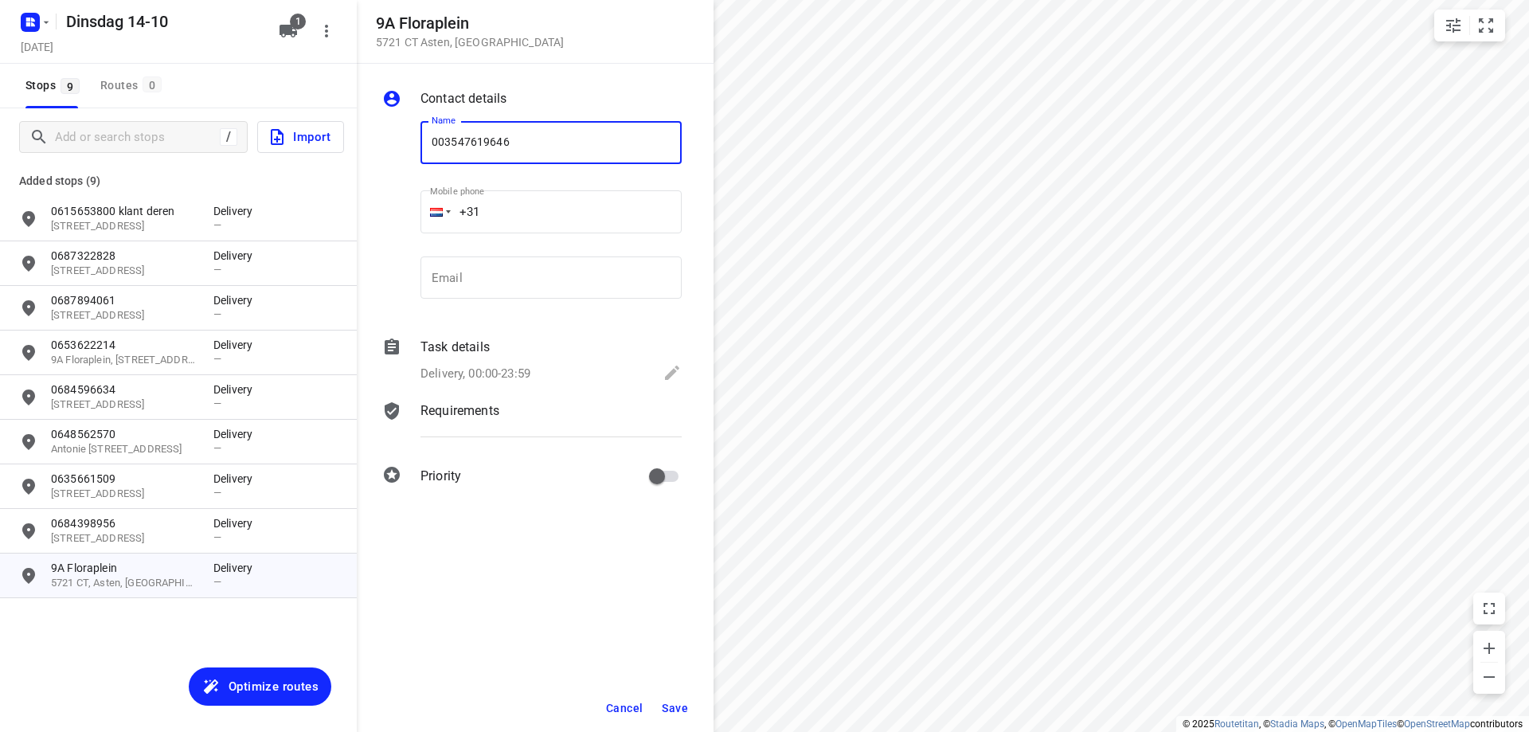
type input "003547619646"
click at [675, 711] on span "Save" at bounding box center [675, 708] width 26 height 13
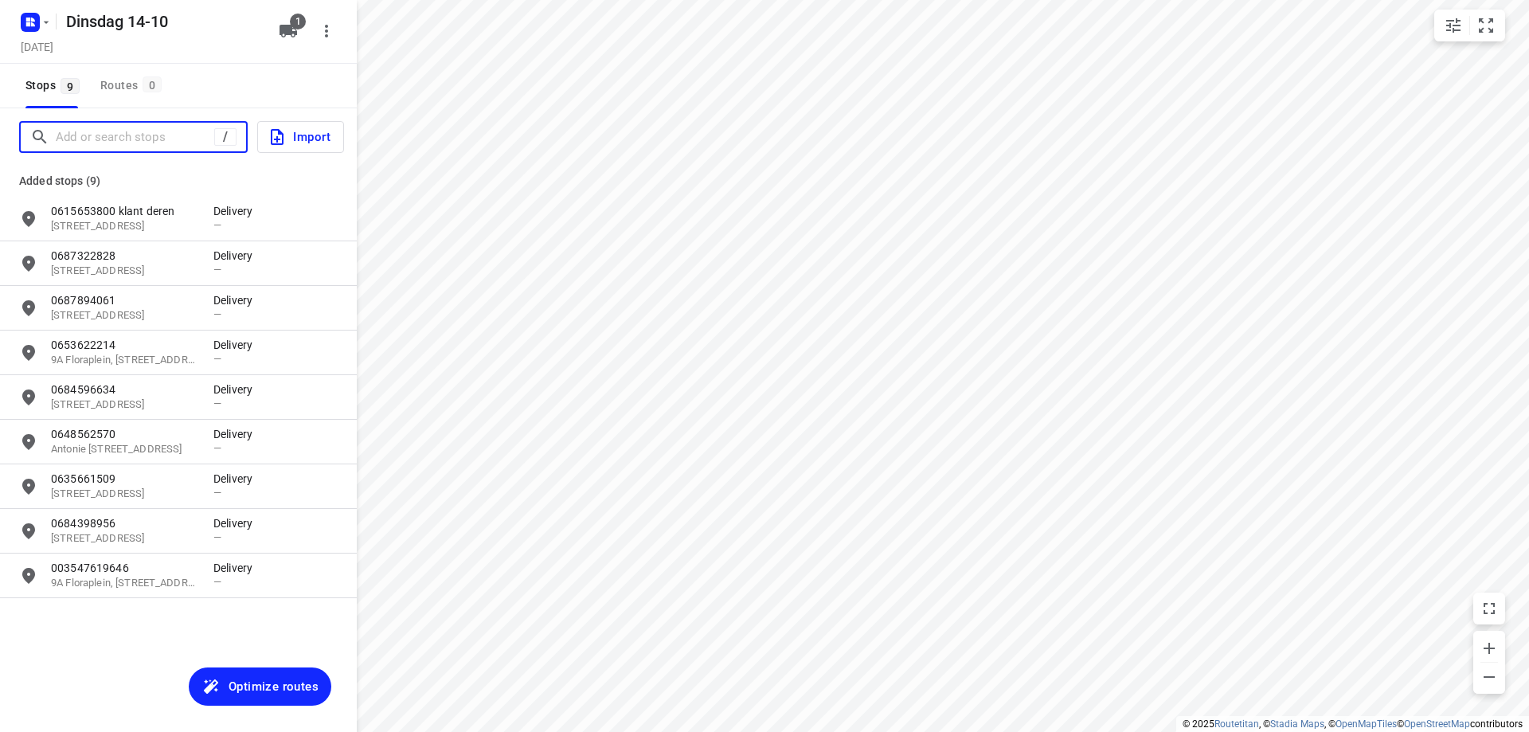
click at [107, 142] on input "Add or search stops" at bounding box center [135, 137] width 159 height 25
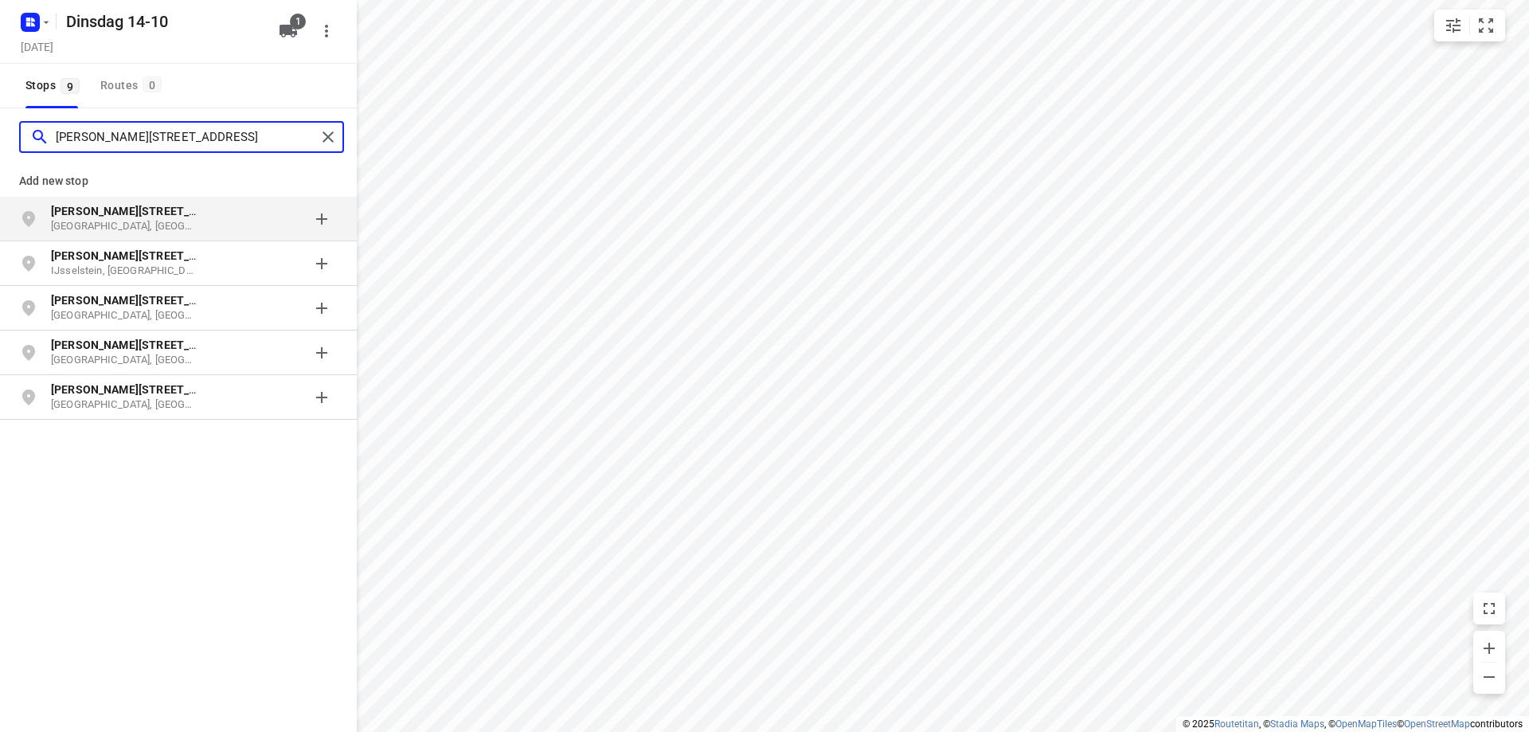
type input "[PERSON_NAME][STREET_ADDRESS]"
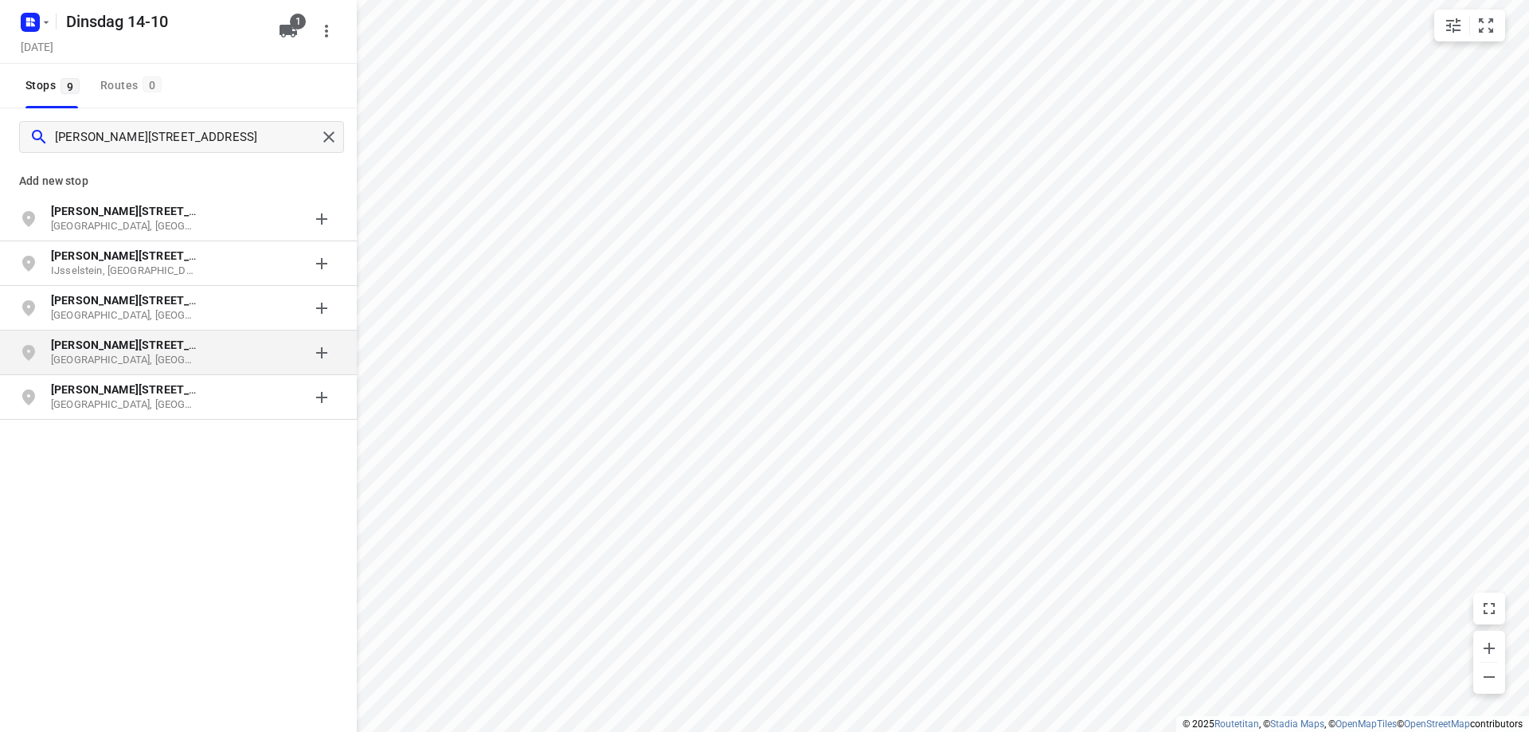
click at [138, 362] on p "[GEOGRAPHIC_DATA], [GEOGRAPHIC_DATA]" at bounding box center [124, 360] width 147 height 15
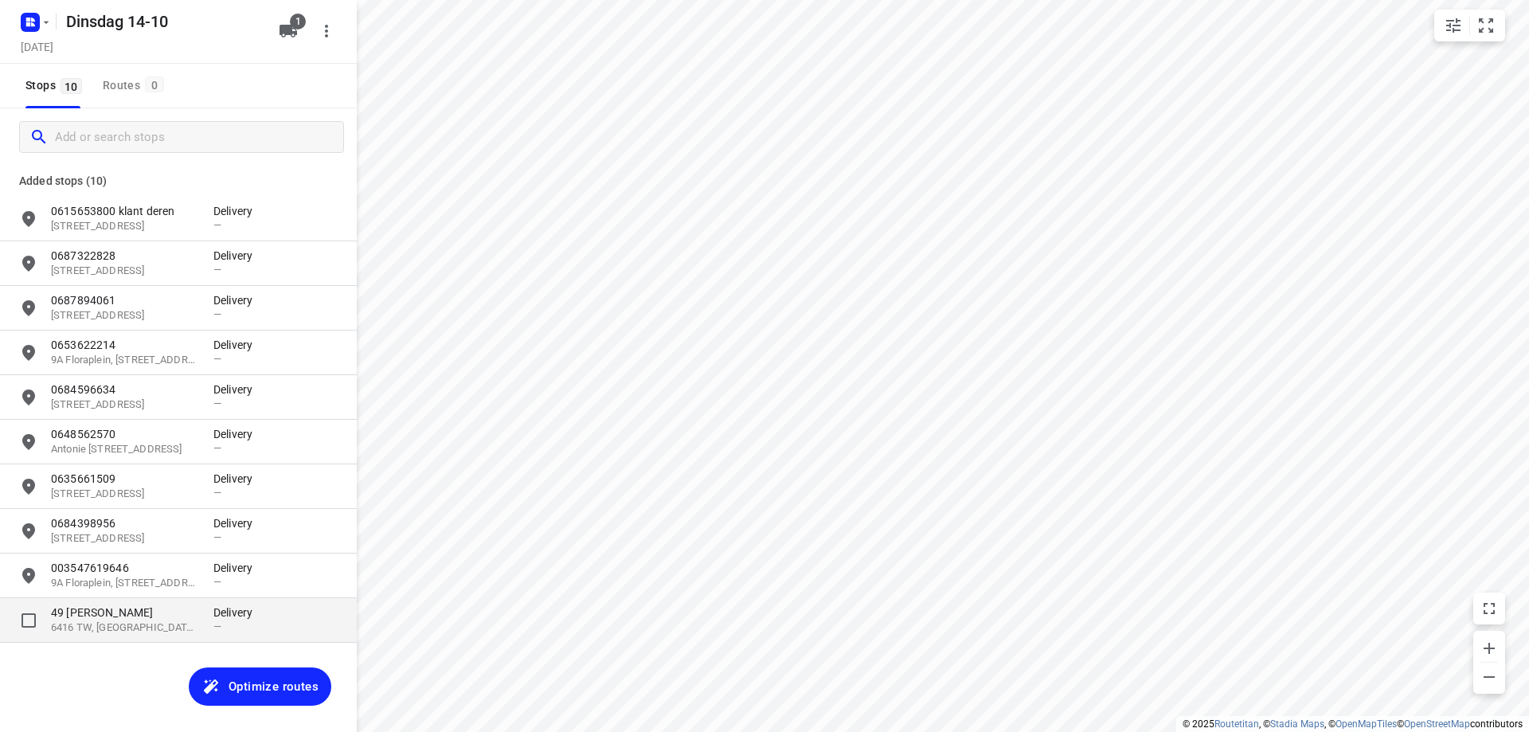
click at [107, 620] on p "49 [PERSON_NAME]" at bounding box center [124, 613] width 147 height 16
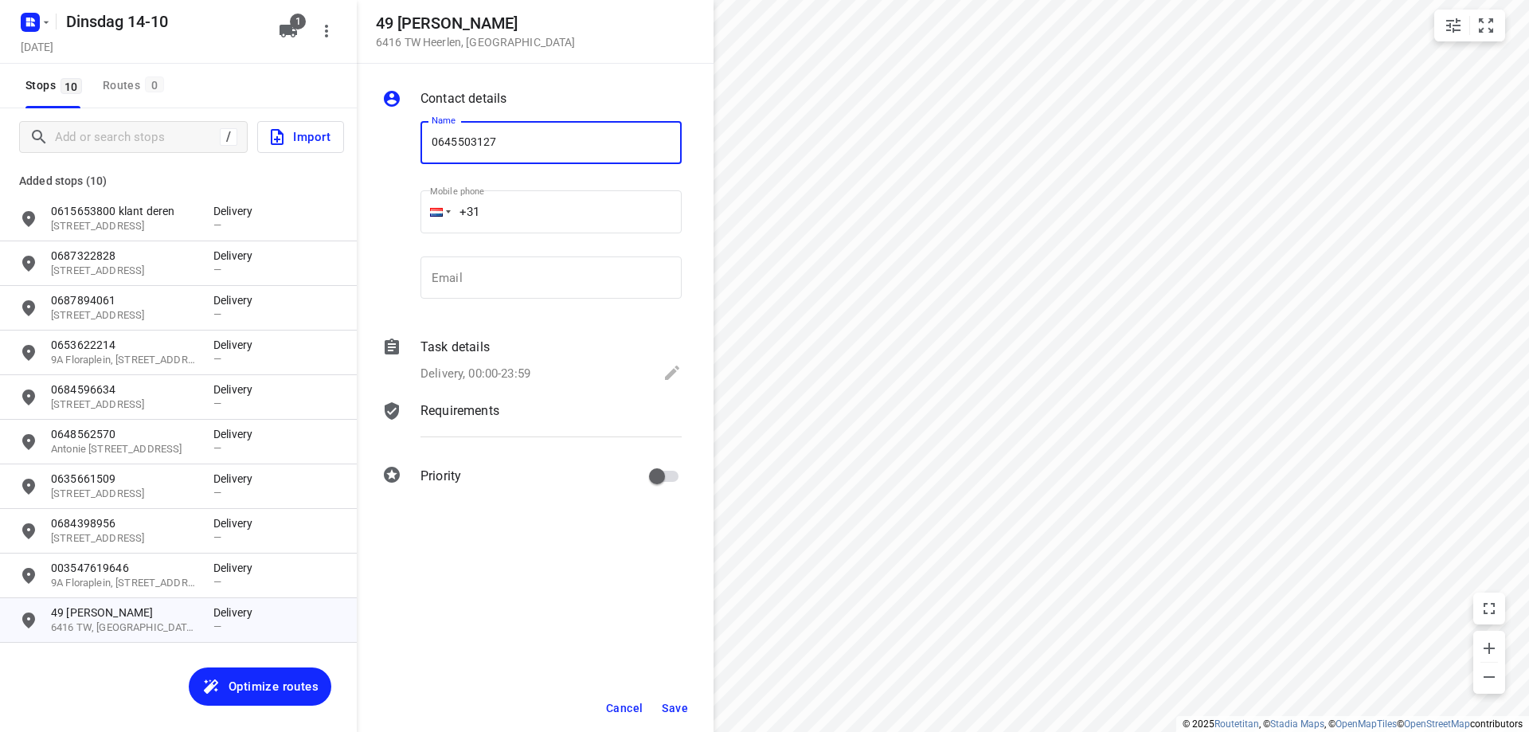
type input "0645503127"
click at [668, 703] on span "Save" at bounding box center [675, 708] width 26 height 13
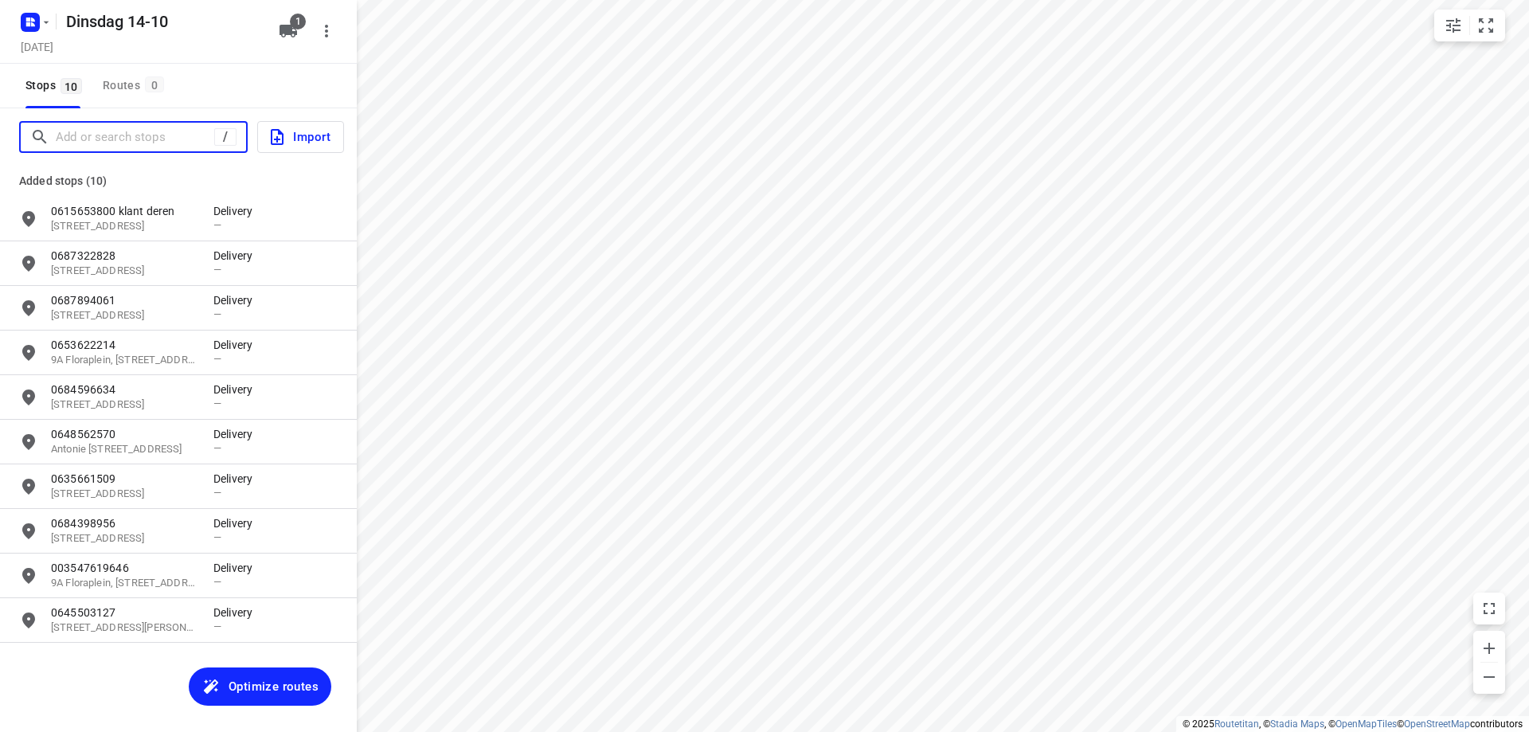
click at [115, 143] on input "Add or search stops" at bounding box center [135, 137] width 159 height 25
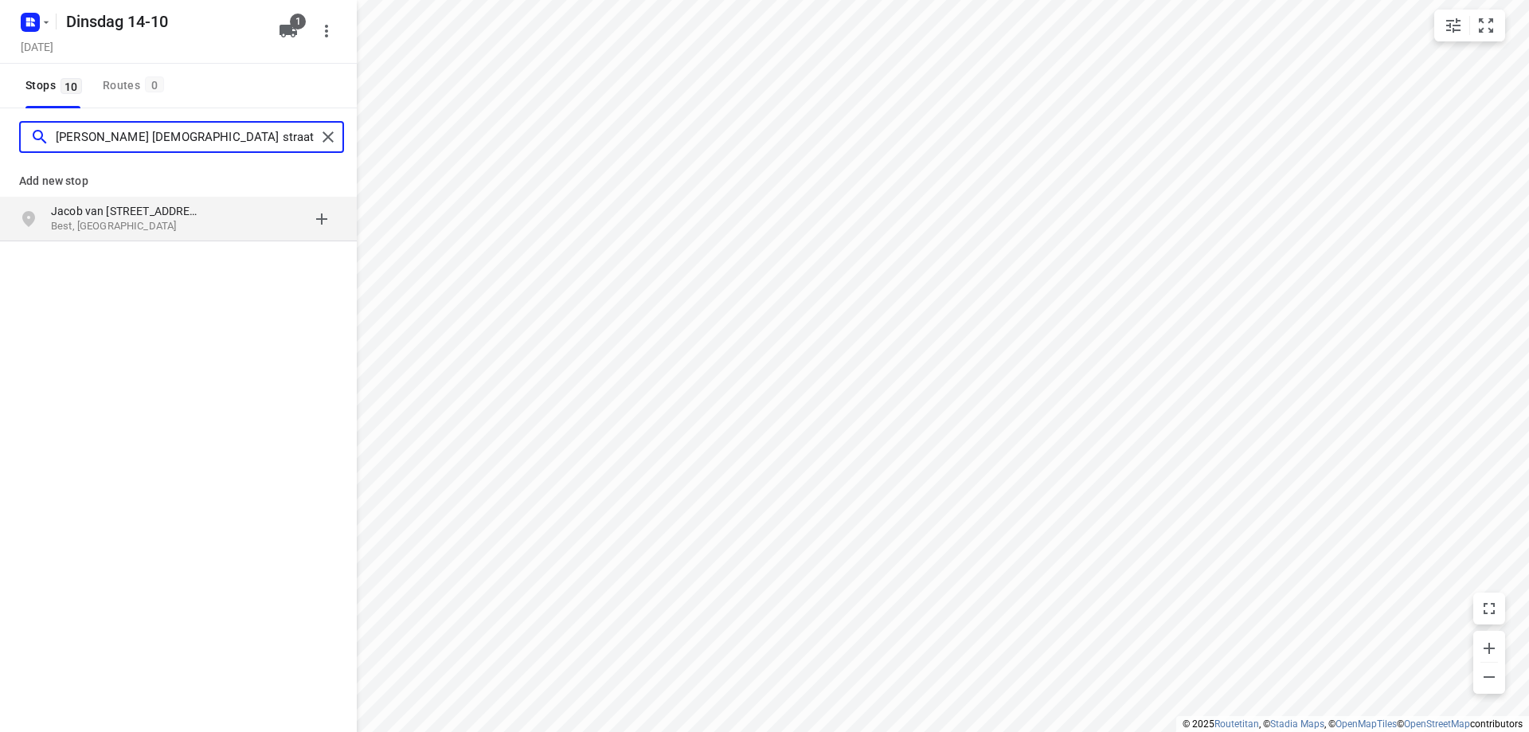
type input "[PERSON_NAME] [DEMOGRAPHIC_DATA] straat 25 best"
click at [184, 225] on p "Best, [GEOGRAPHIC_DATA]" at bounding box center [124, 226] width 147 height 15
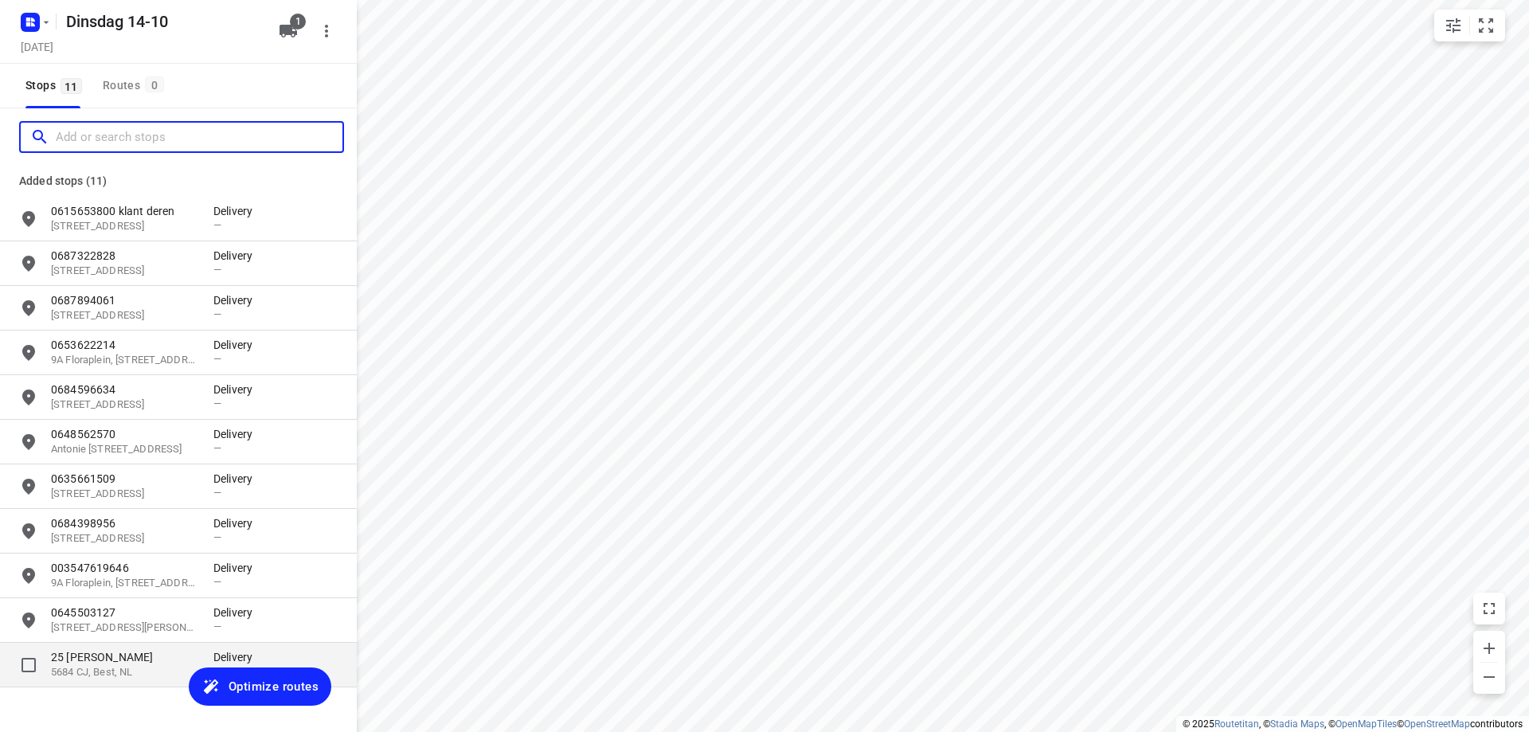
scroll to position [42, 0]
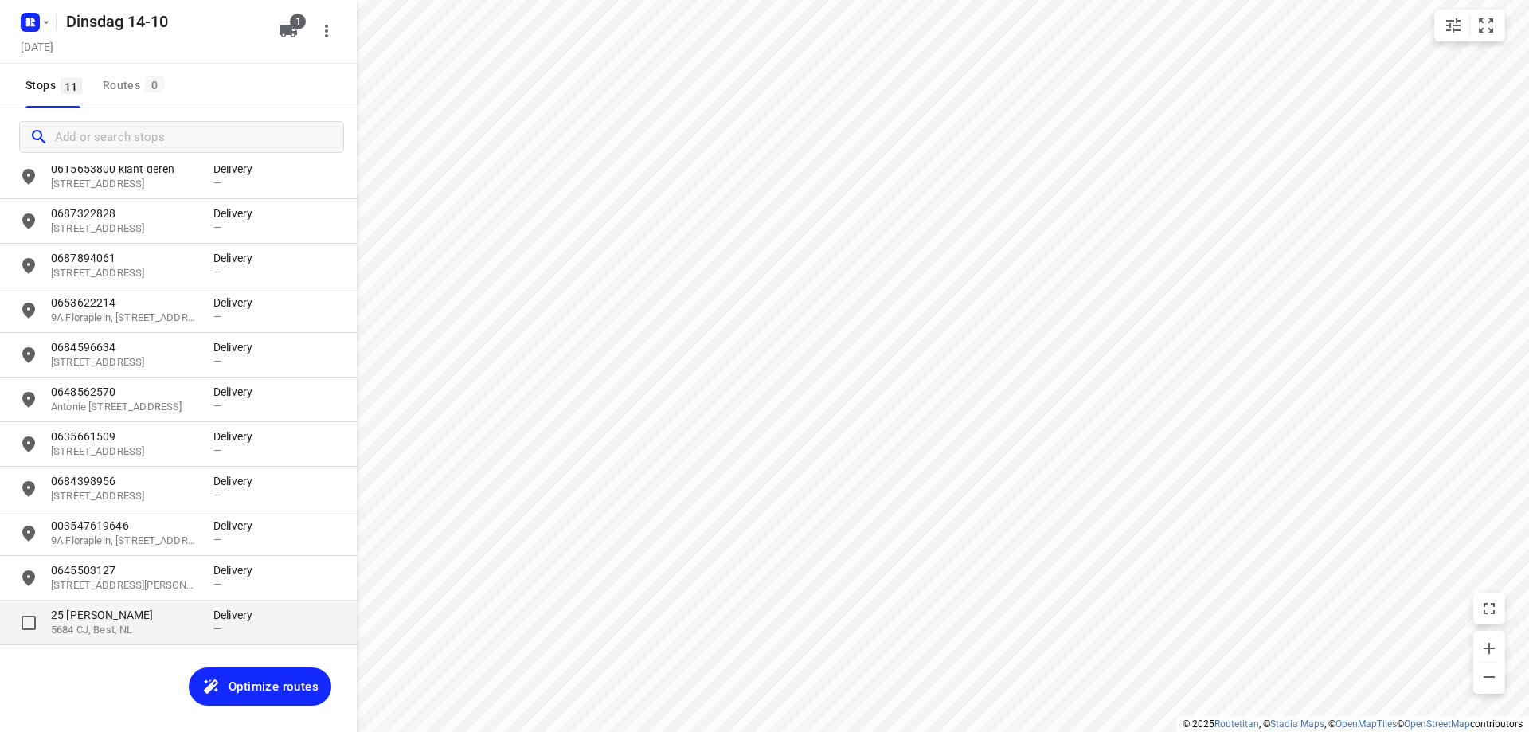
click at [155, 628] on p "5684 CJ, Best, NL" at bounding box center [124, 630] width 147 height 15
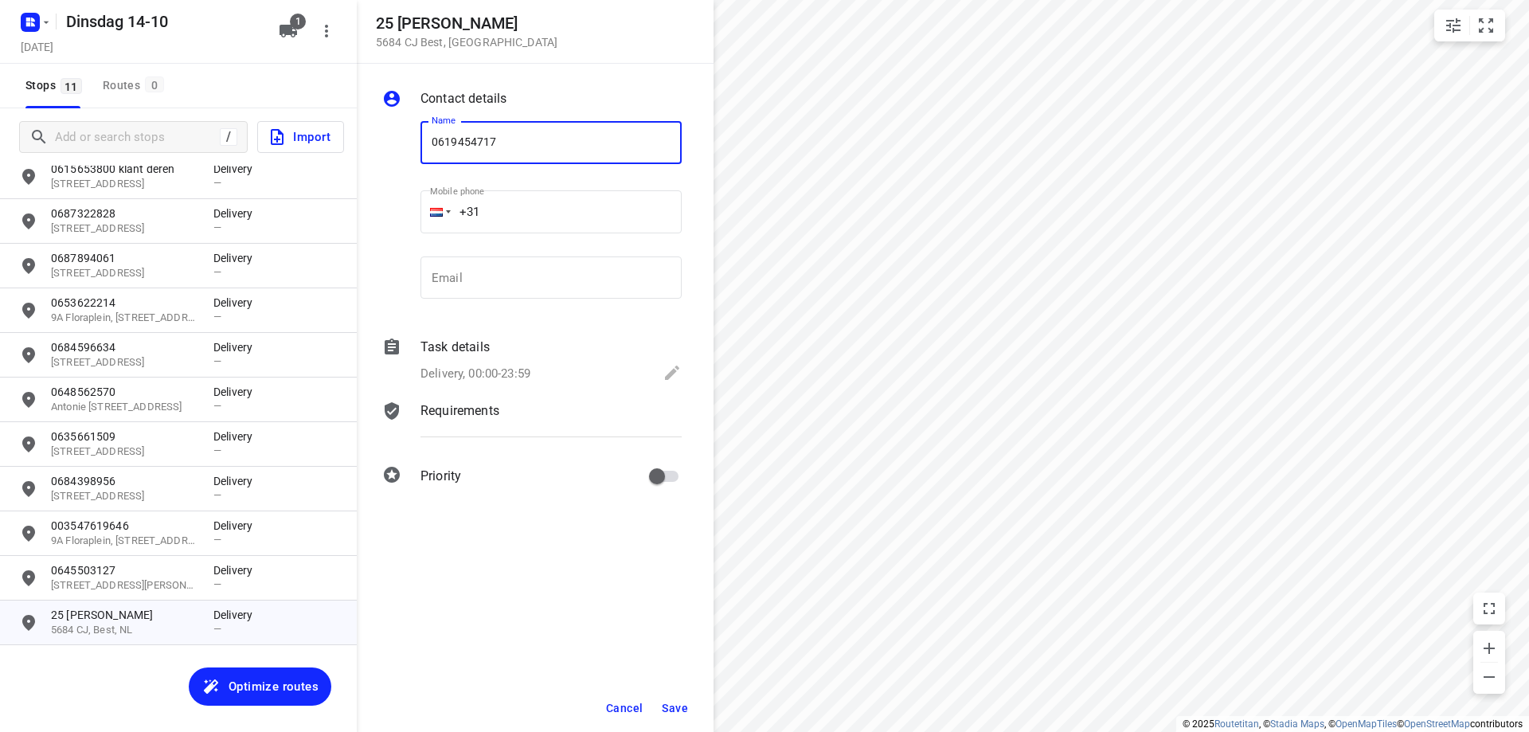
type input "0619454717"
click at [669, 706] on span "Save" at bounding box center [675, 708] width 26 height 13
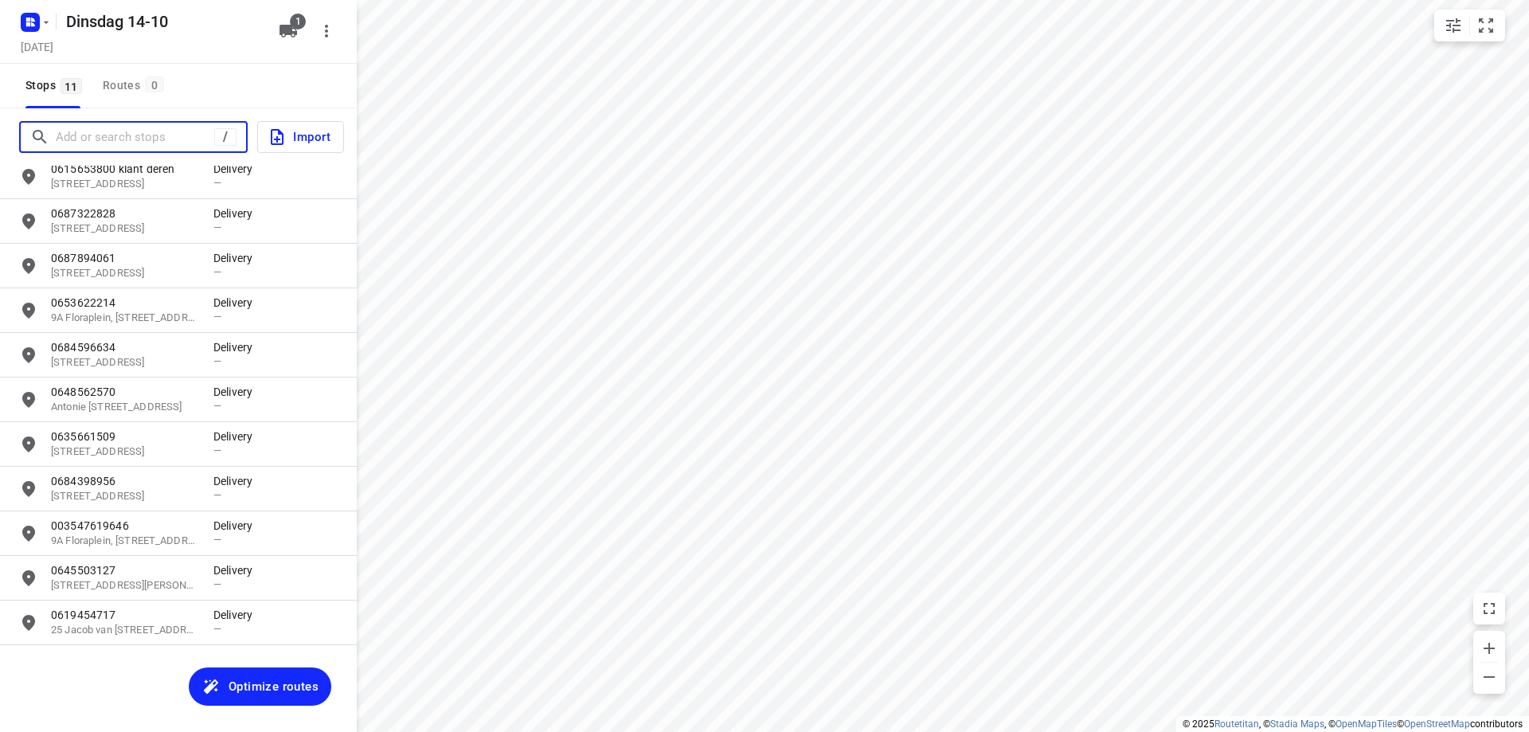
click at [78, 147] on input "Add or search stops" at bounding box center [135, 137] width 159 height 25
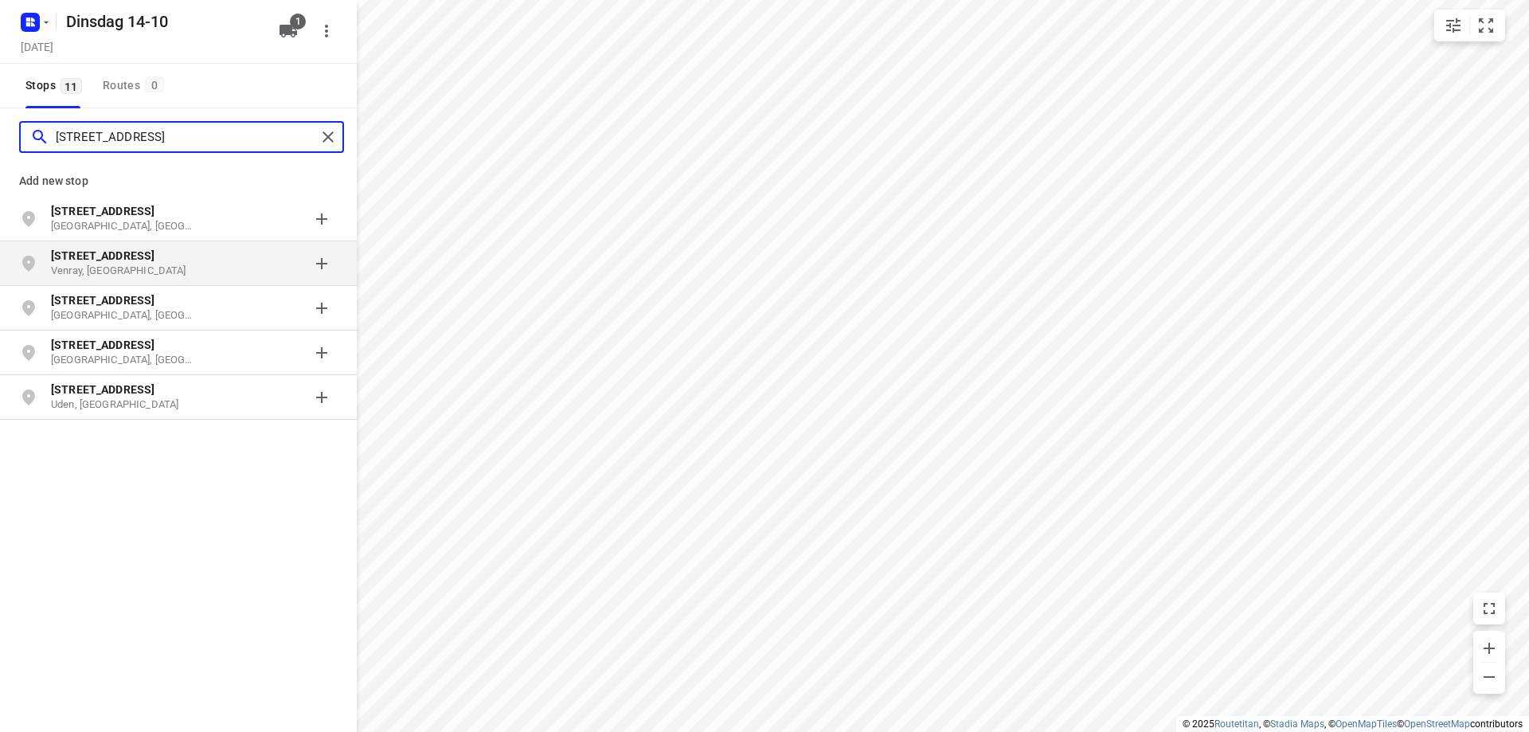
type input "[STREET_ADDRESS]"
click at [80, 261] on b "[STREET_ADDRESS]" at bounding box center [103, 255] width 104 height 13
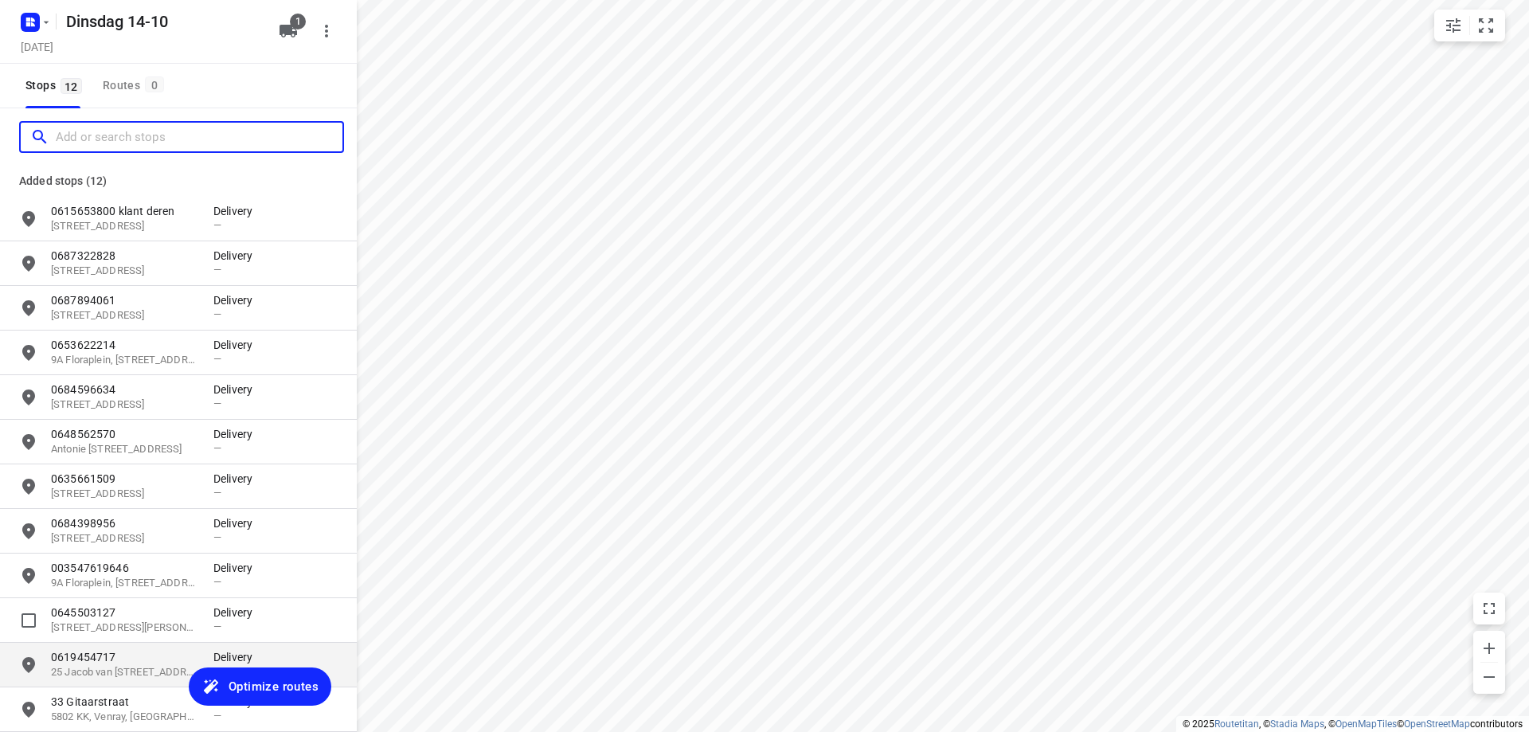
scroll to position [73, 0]
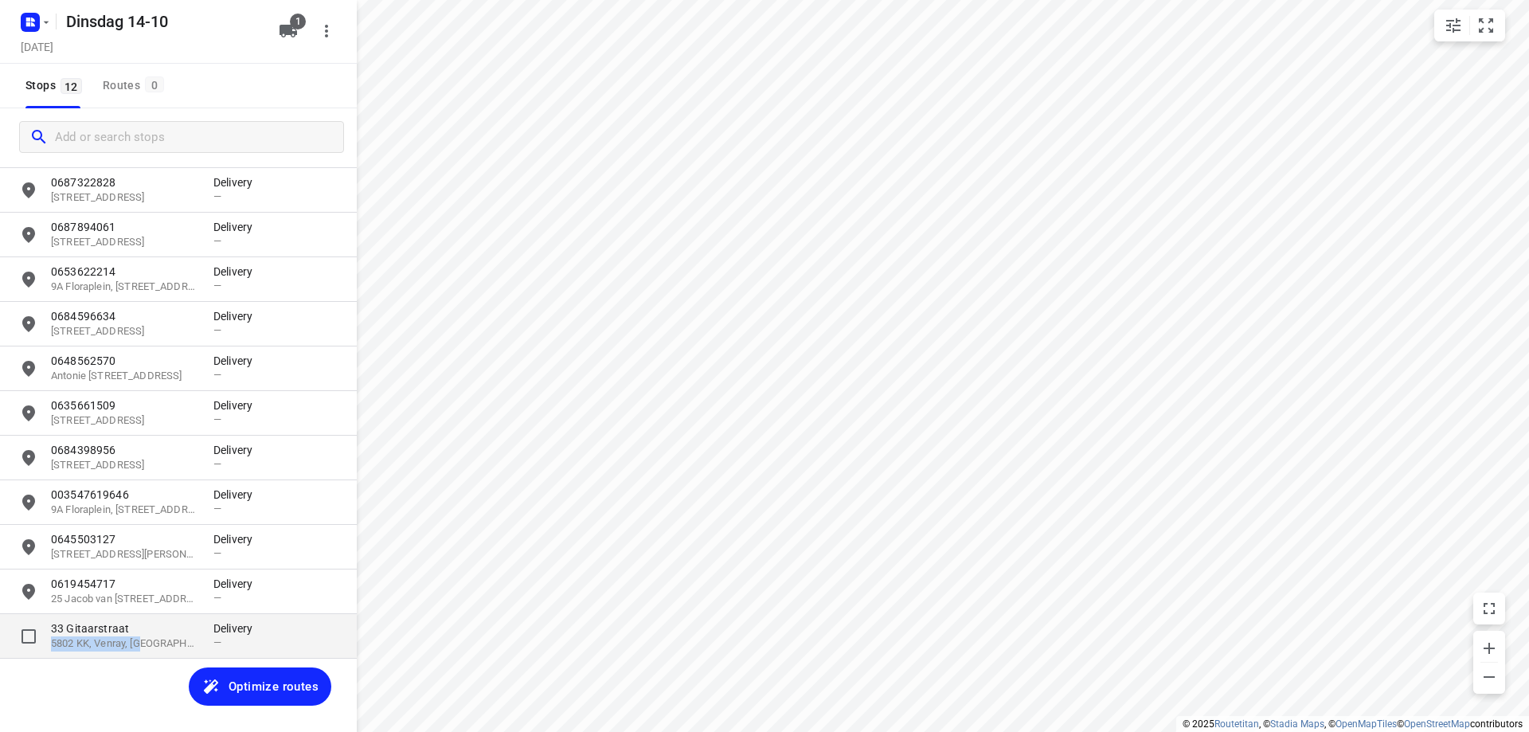
click at [153, 637] on div "[STREET_ADDRESS]" at bounding box center [132, 635] width 162 height 31
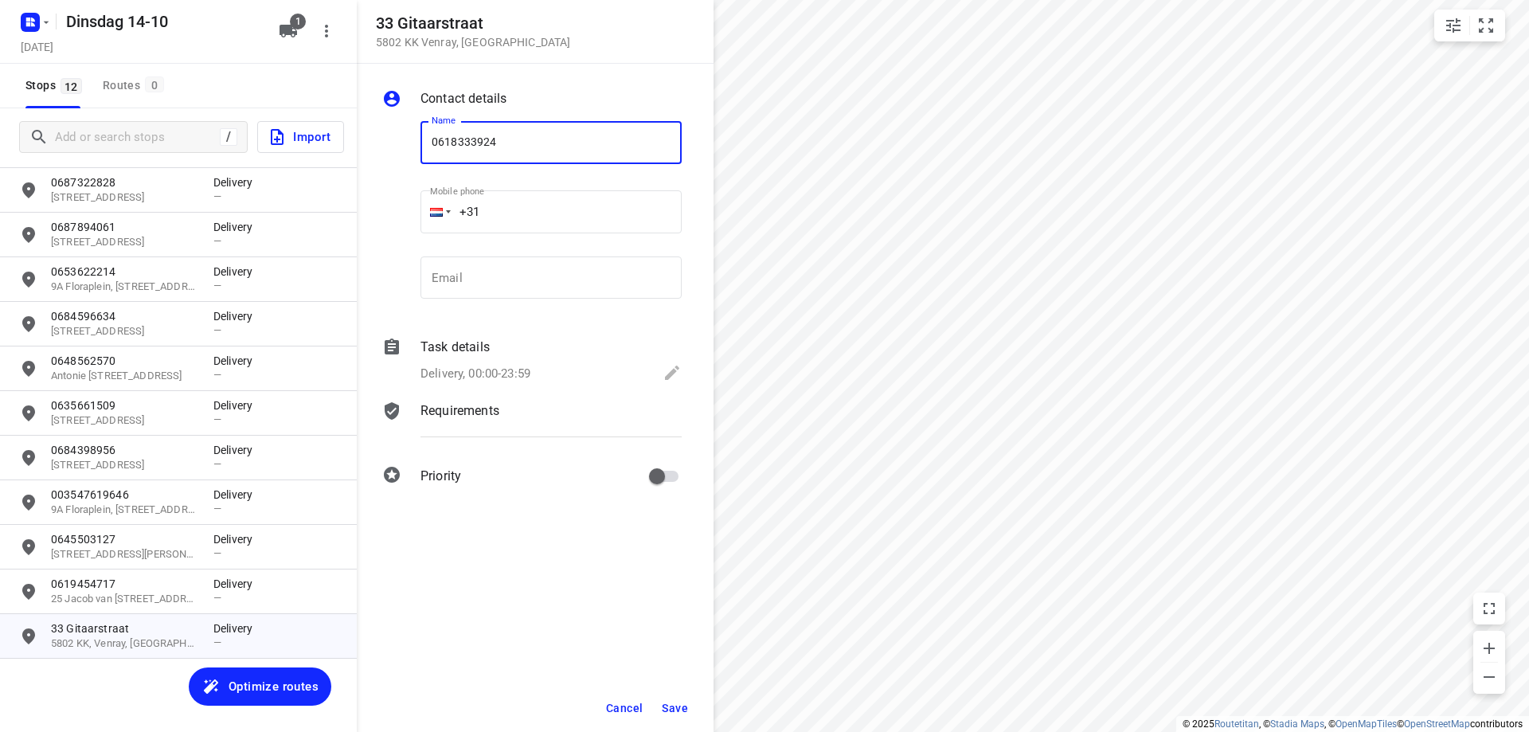
type input "0618333924"
click at [688, 712] on button "Save" at bounding box center [675, 708] width 39 height 29
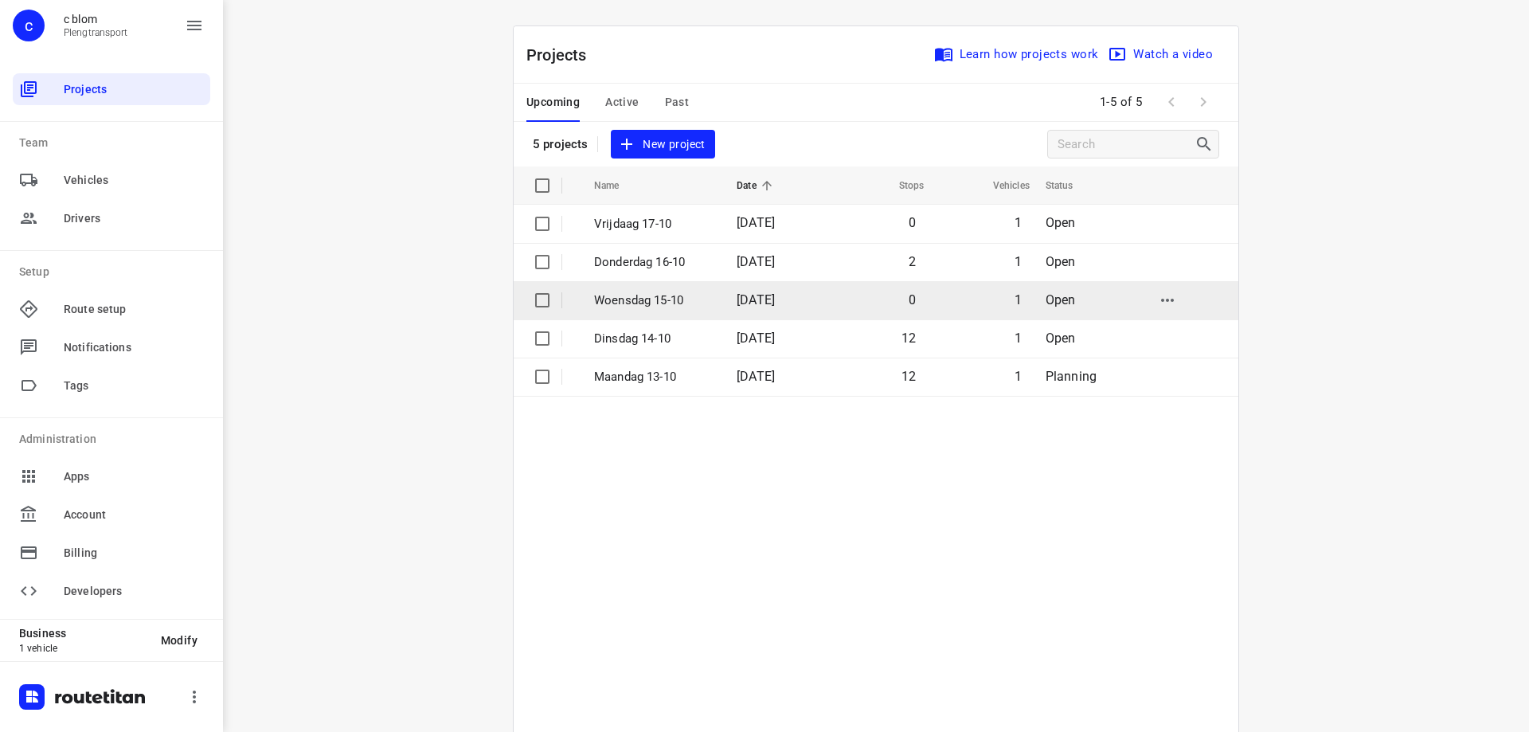
click at [851, 291] on td "0" at bounding box center [877, 300] width 102 height 38
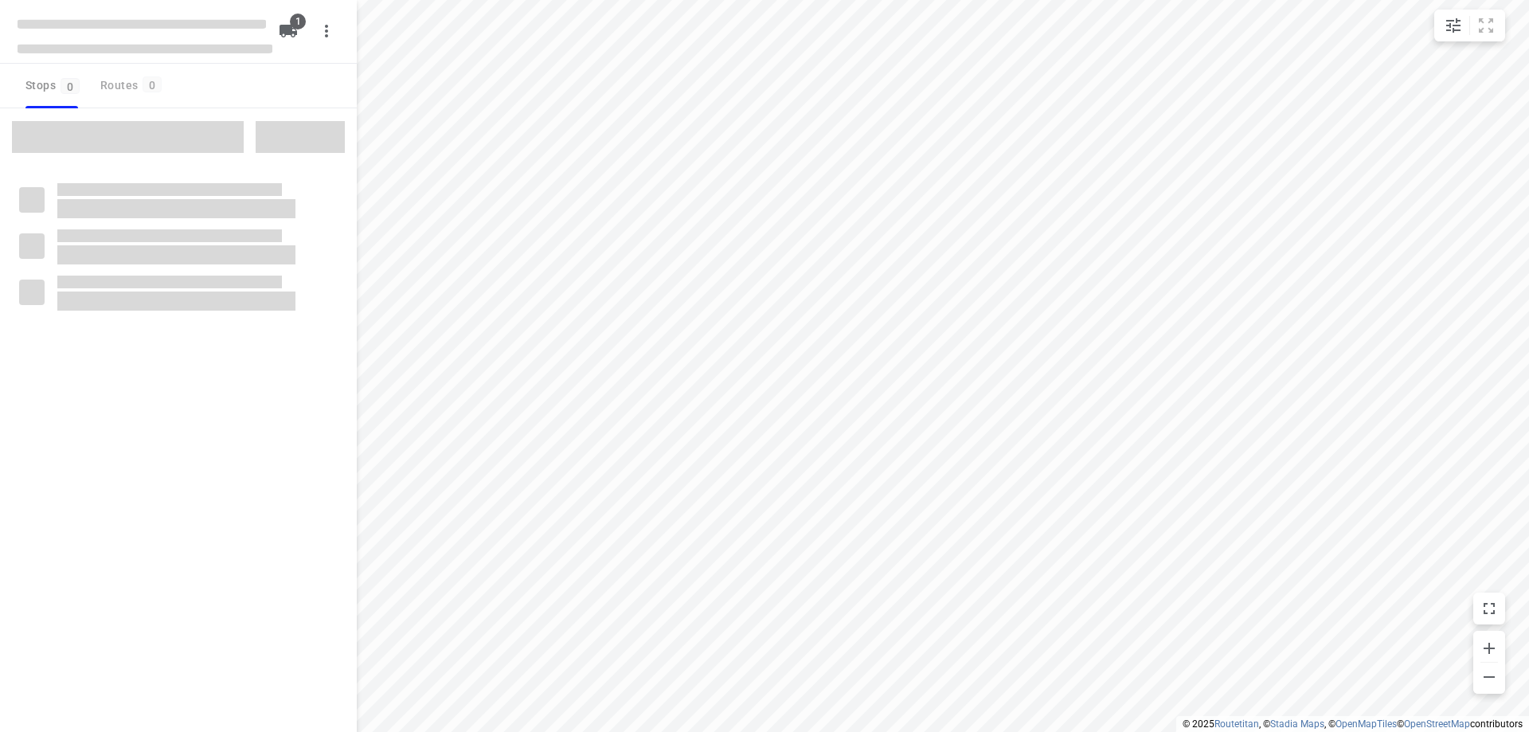
type input "distance"
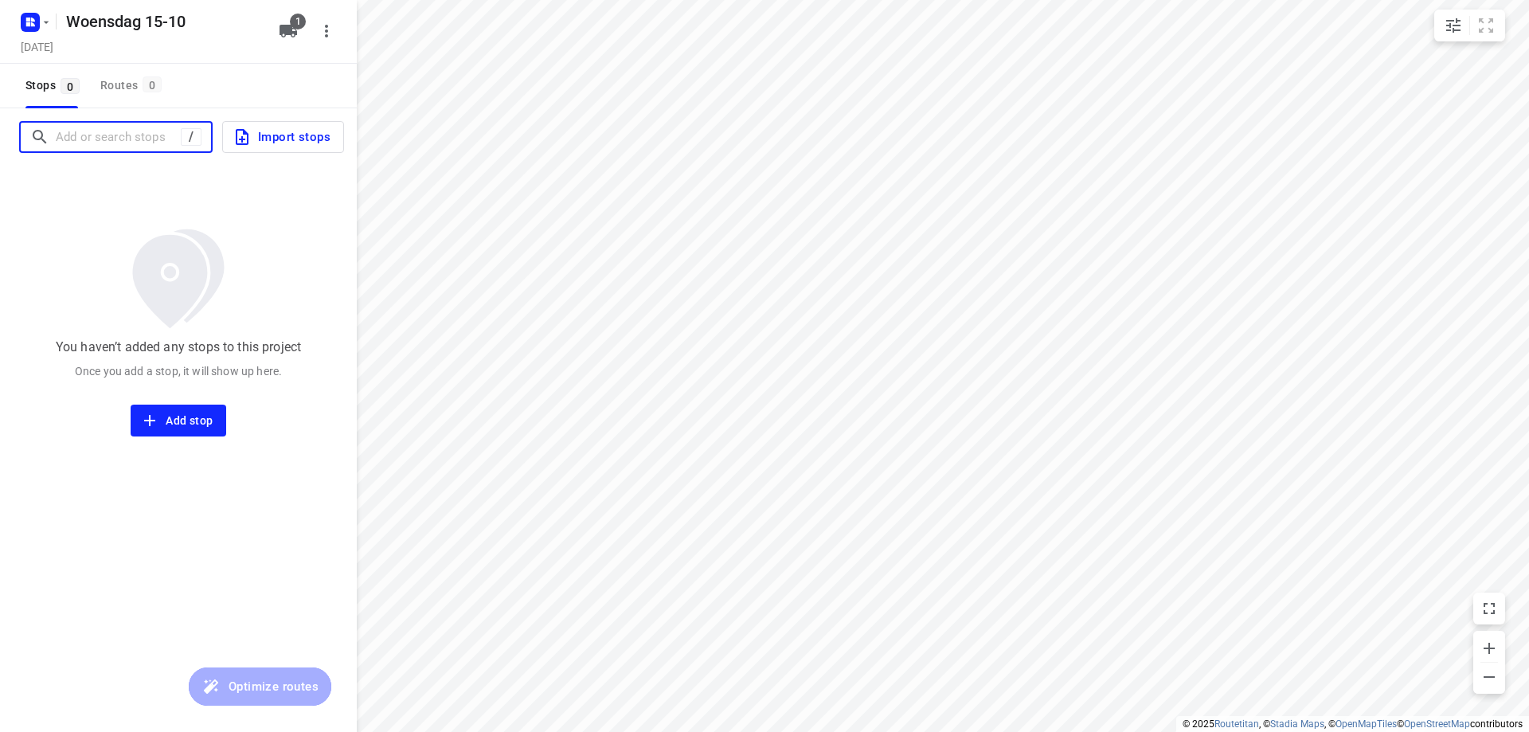
click at [155, 149] on input "Add or search stops" at bounding box center [118, 137] width 125 height 25
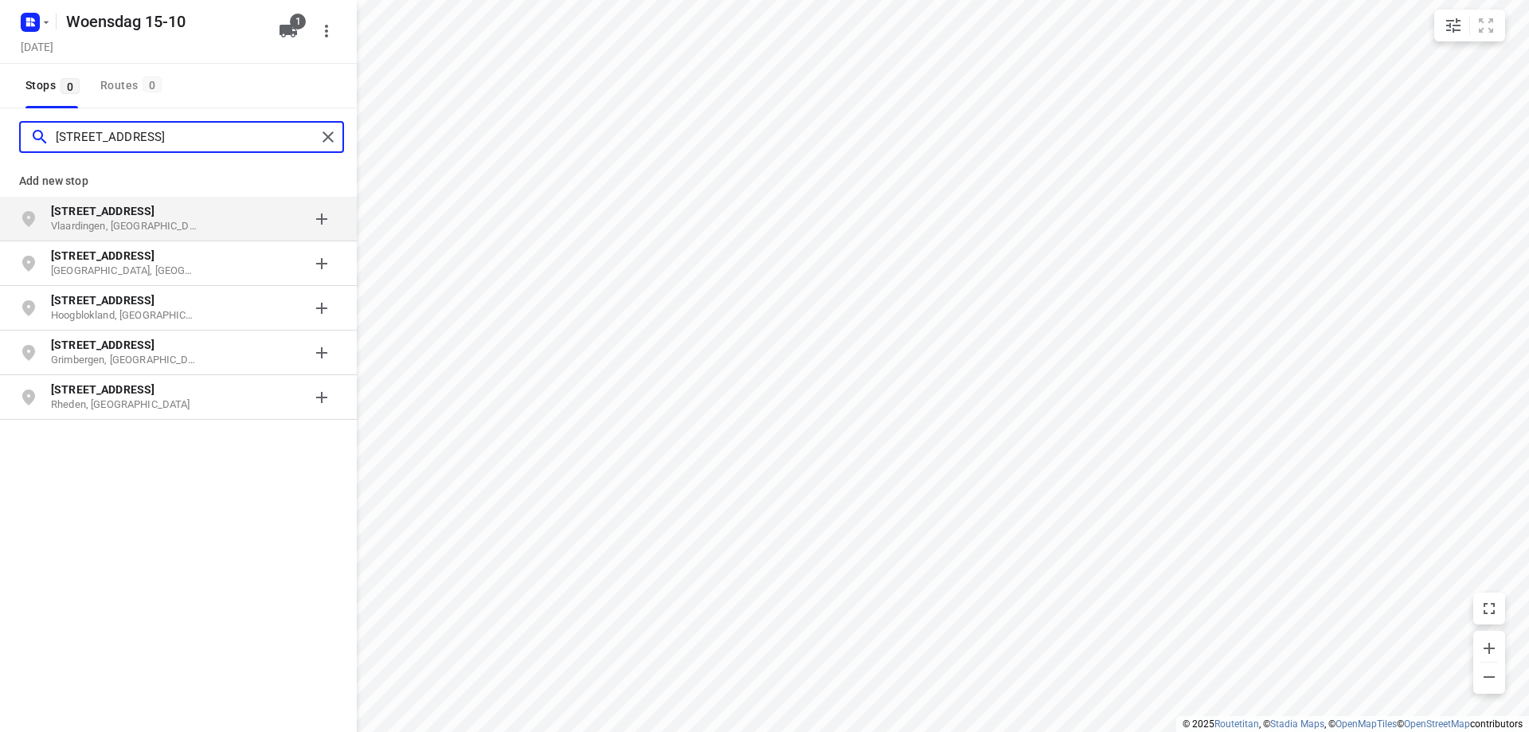
type input "[STREET_ADDRESS]"
click at [188, 226] on p "Vlaardingen, [GEOGRAPHIC_DATA]" at bounding box center [124, 226] width 147 height 15
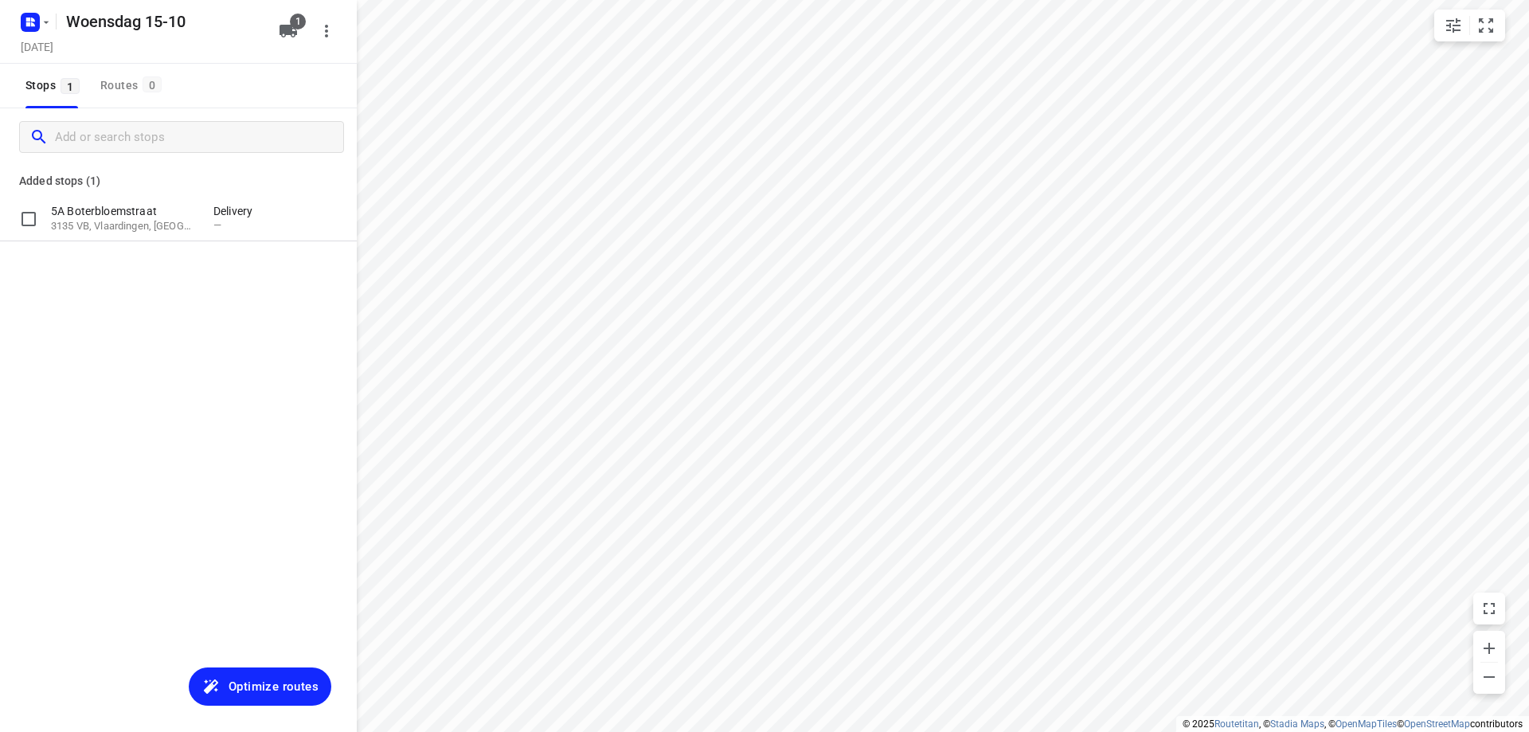
click at [188, 226] on p "3135 VB, Vlaardingen, [GEOGRAPHIC_DATA]" at bounding box center [124, 226] width 147 height 15
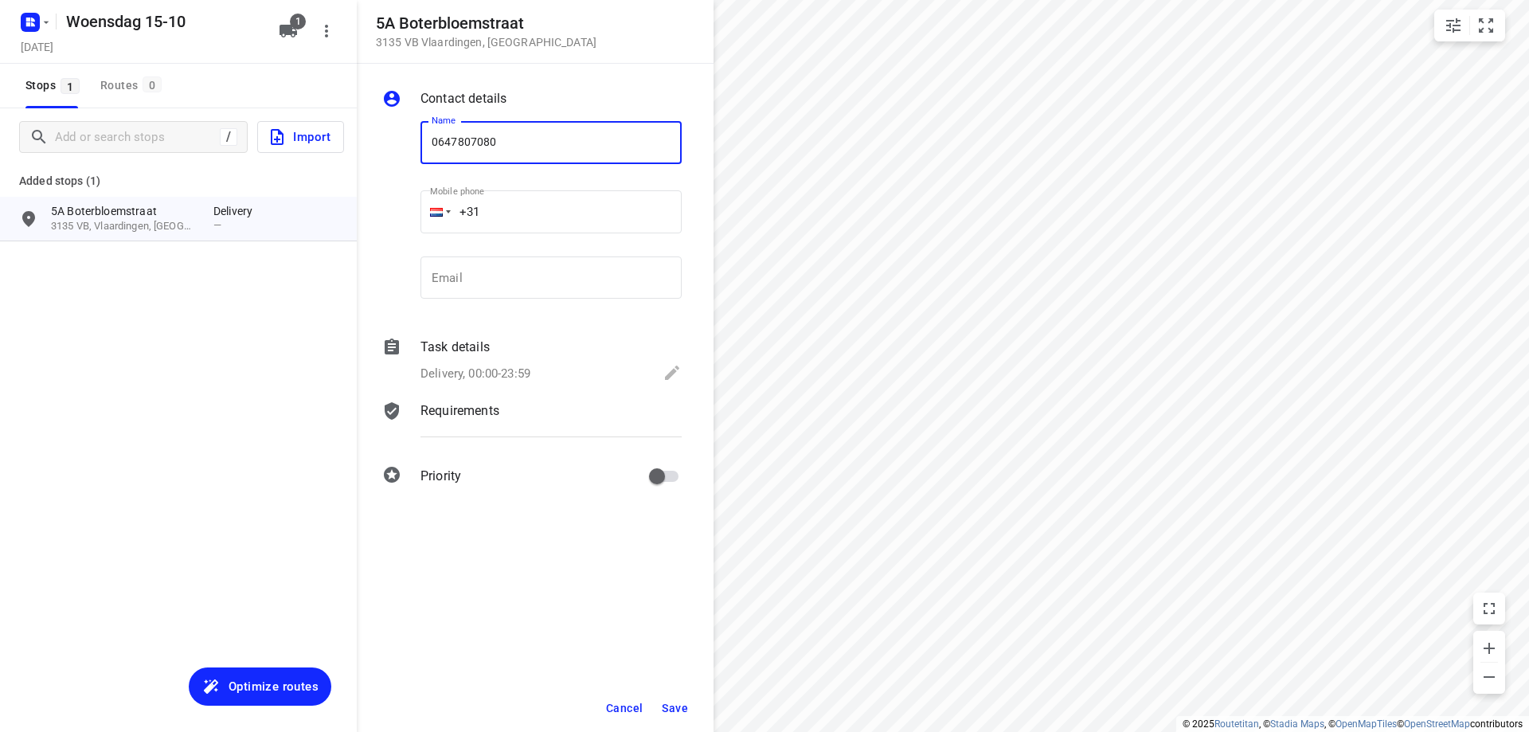
type input "0647807080"
click at [679, 699] on button "Save" at bounding box center [675, 708] width 39 height 29
